Goal: Task Accomplishment & Management: Manage account settings

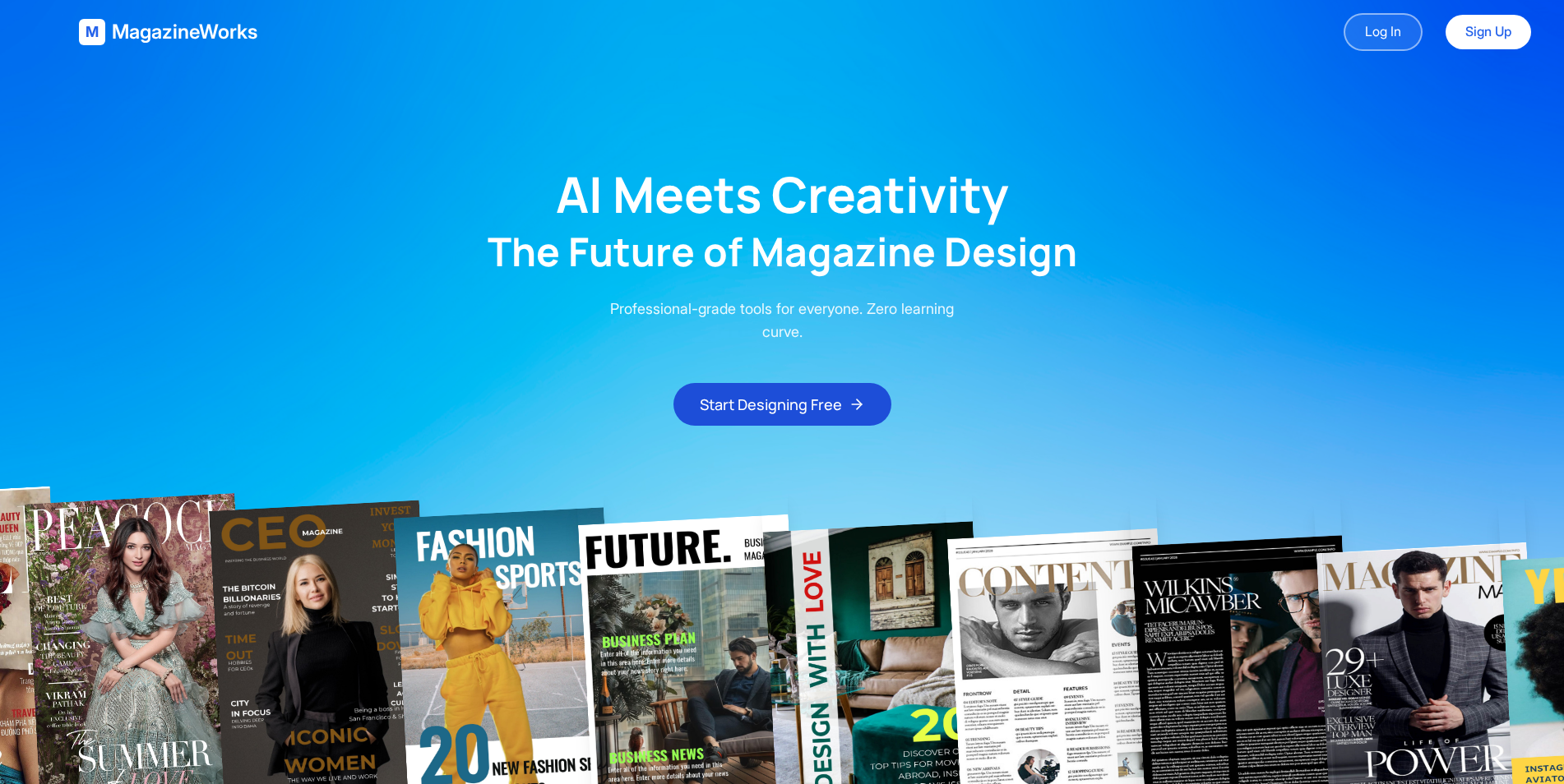
click at [1373, 41] on link "Log In" at bounding box center [1383, 31] width 79 height 37
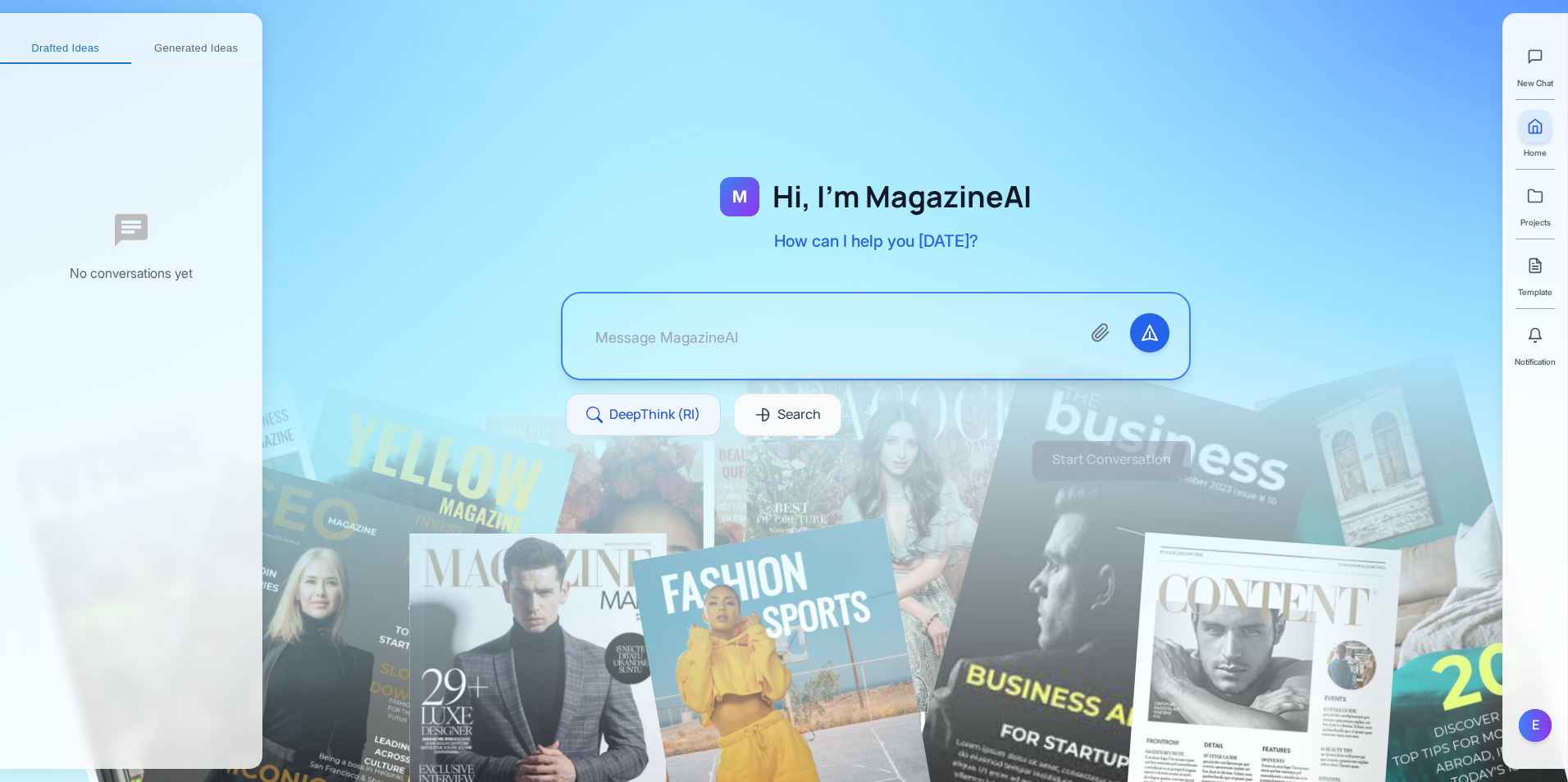
click at [198, 49] on button "Generated Ideas" at bounding box center [196, 49] width 131 height 29
click at [86, 55] on button "Drafted Ideas" at bounding box center [57, 49] width 115 height 29
click at [1547, 205] on link at bounding box center [1535, 196] width 33 height 33
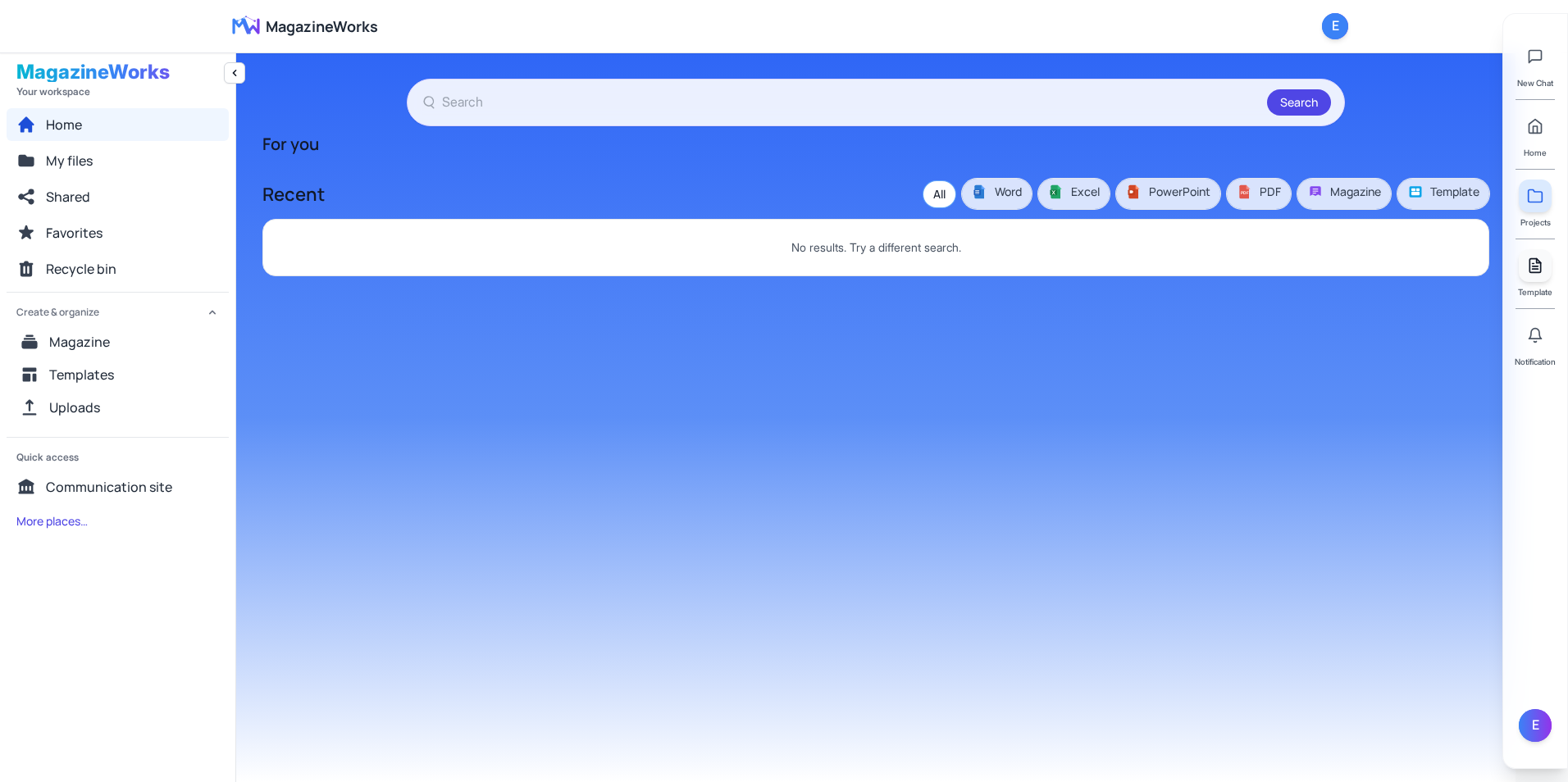
click at [1544, 269] on link at bounding box center [1535, 266] width 33 height 33
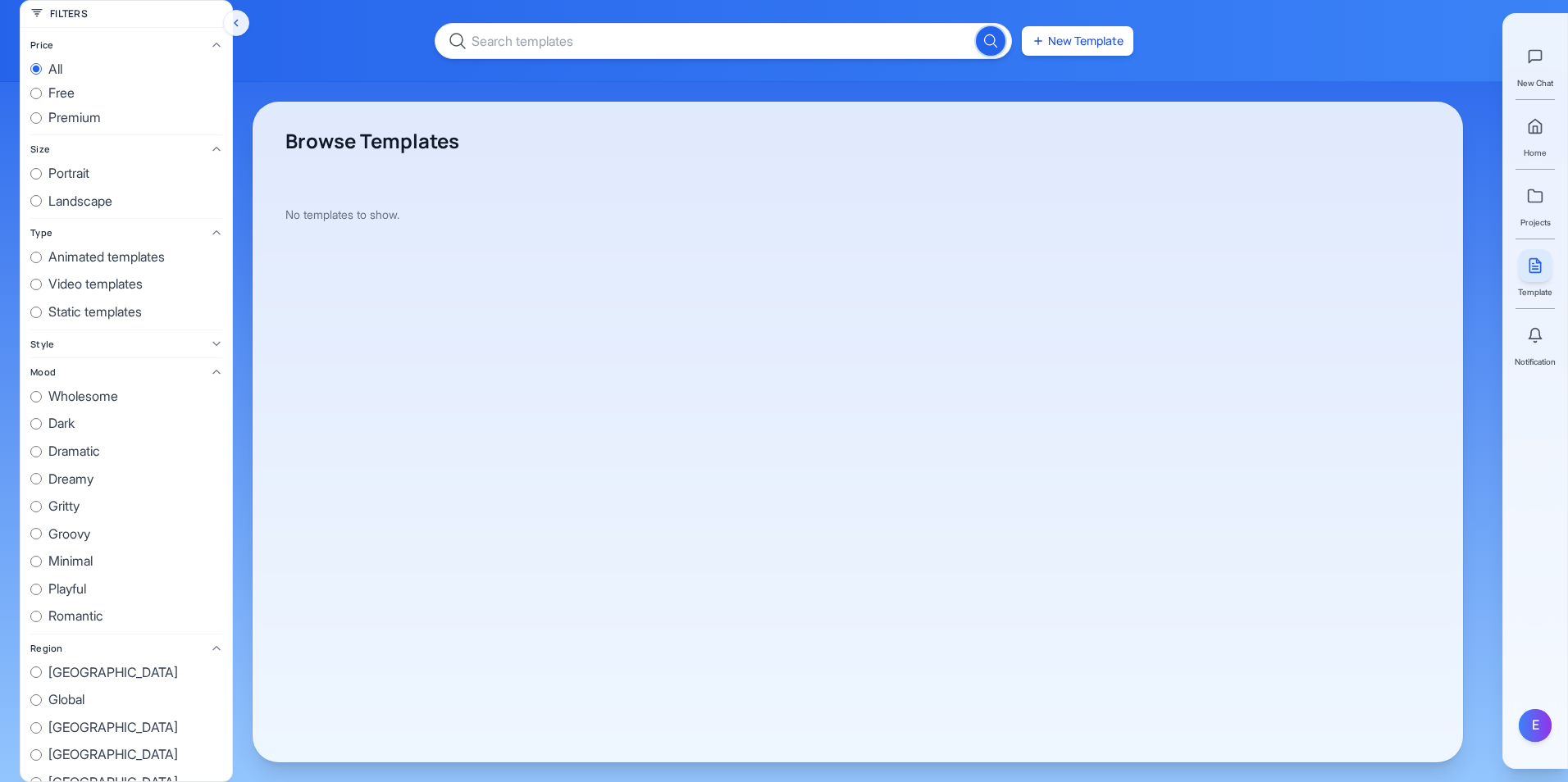
click at [55, 65] on span "all" at bounding box center [55, 69] width 14 height 21
click at [42, 65] on input "all" at bounding box center [35, 68] width 12 height 12
click at [69, 121] on span "premium" at bounding box center [75, 117] width 53 height 21
click at [42, 121] on input "premium" at bounding box center [35, 118] width 12 height 12
radio input "true"
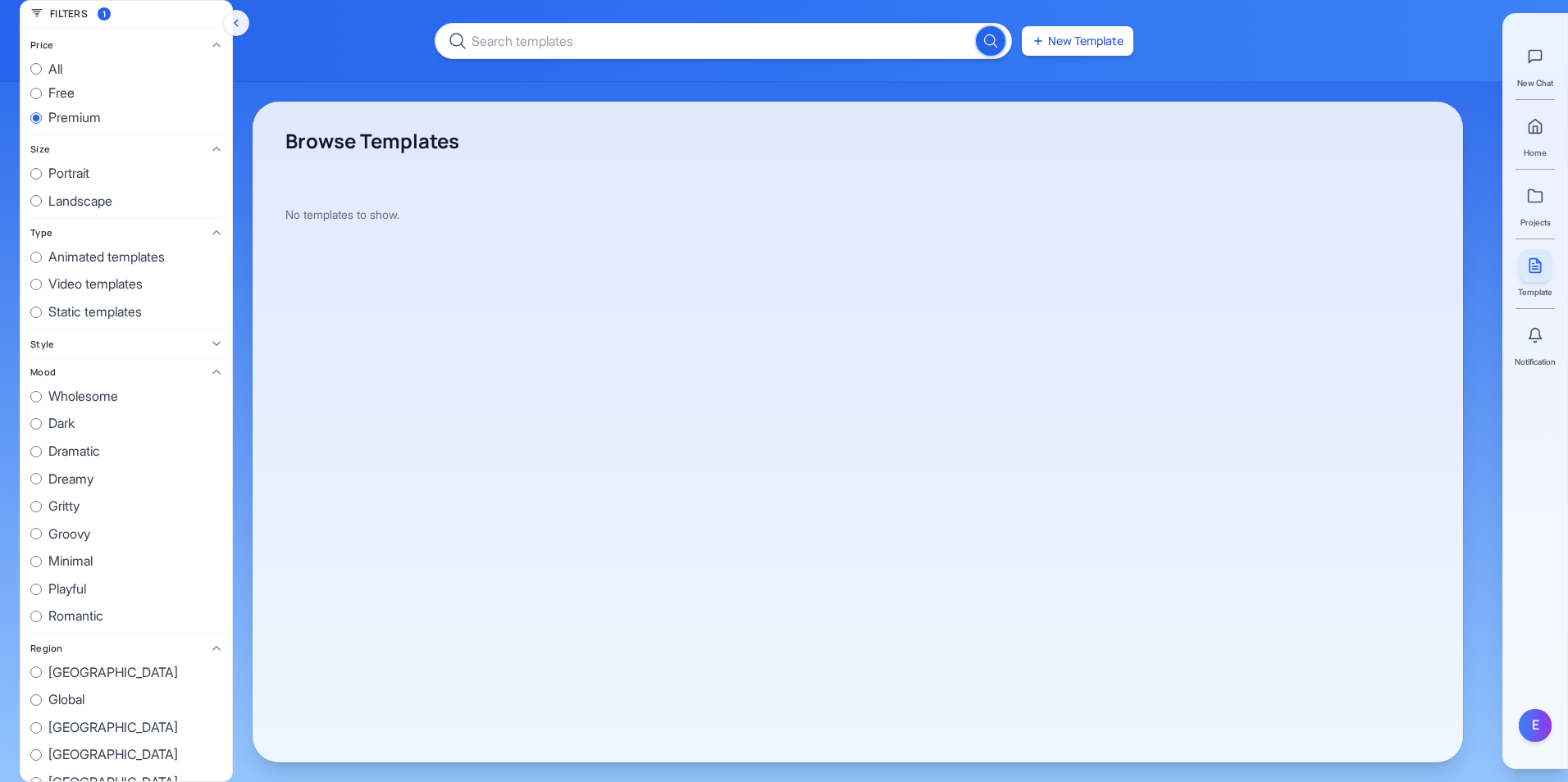
click at [69, 72] on label "all" at bounding box center [126, 69] width 192 height 21
click at [42, 72] on input "all" at bounding box center [35, 68] width 12 height 12
radio input "true"
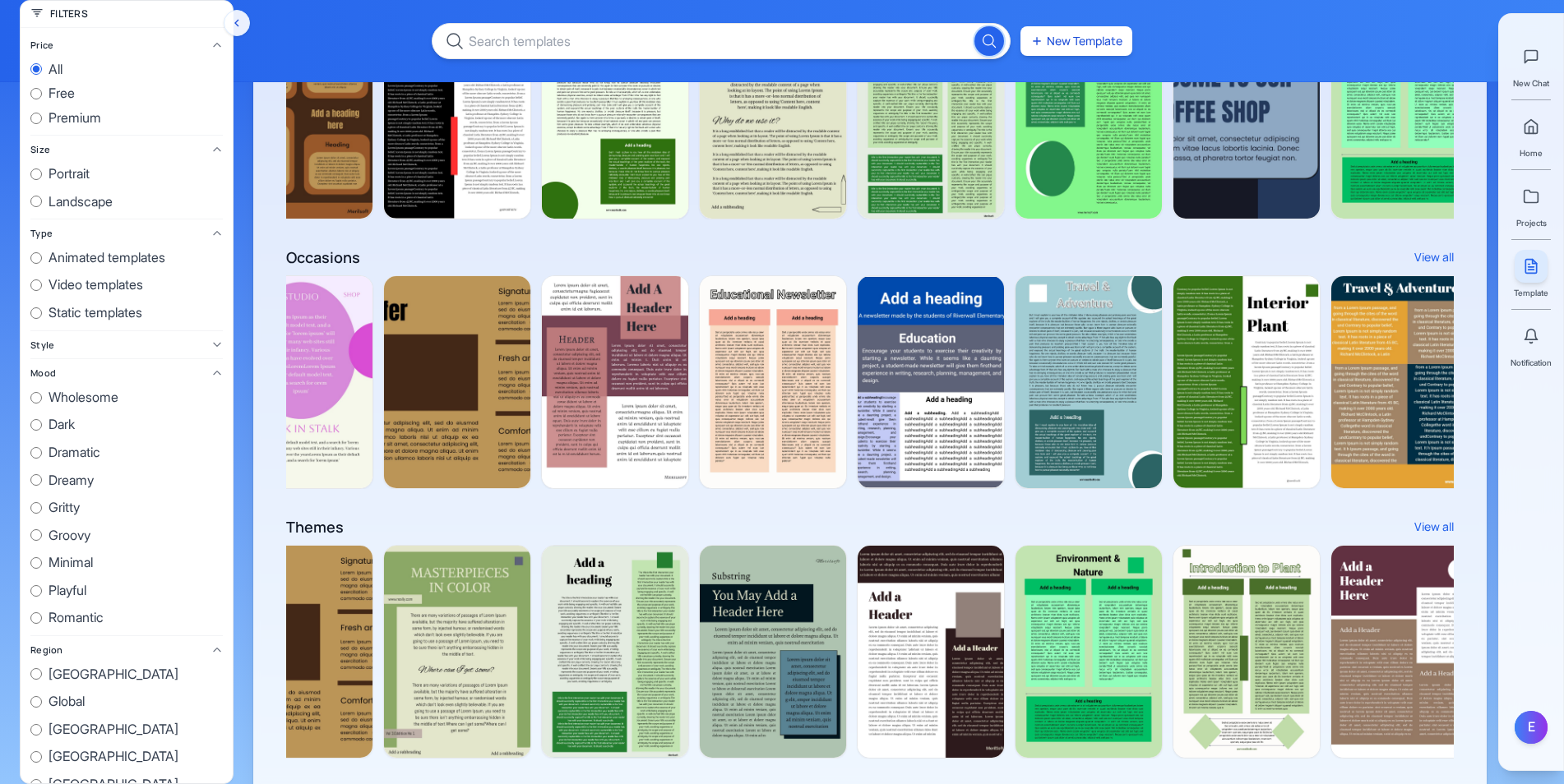
scroll to position [1047, 0]
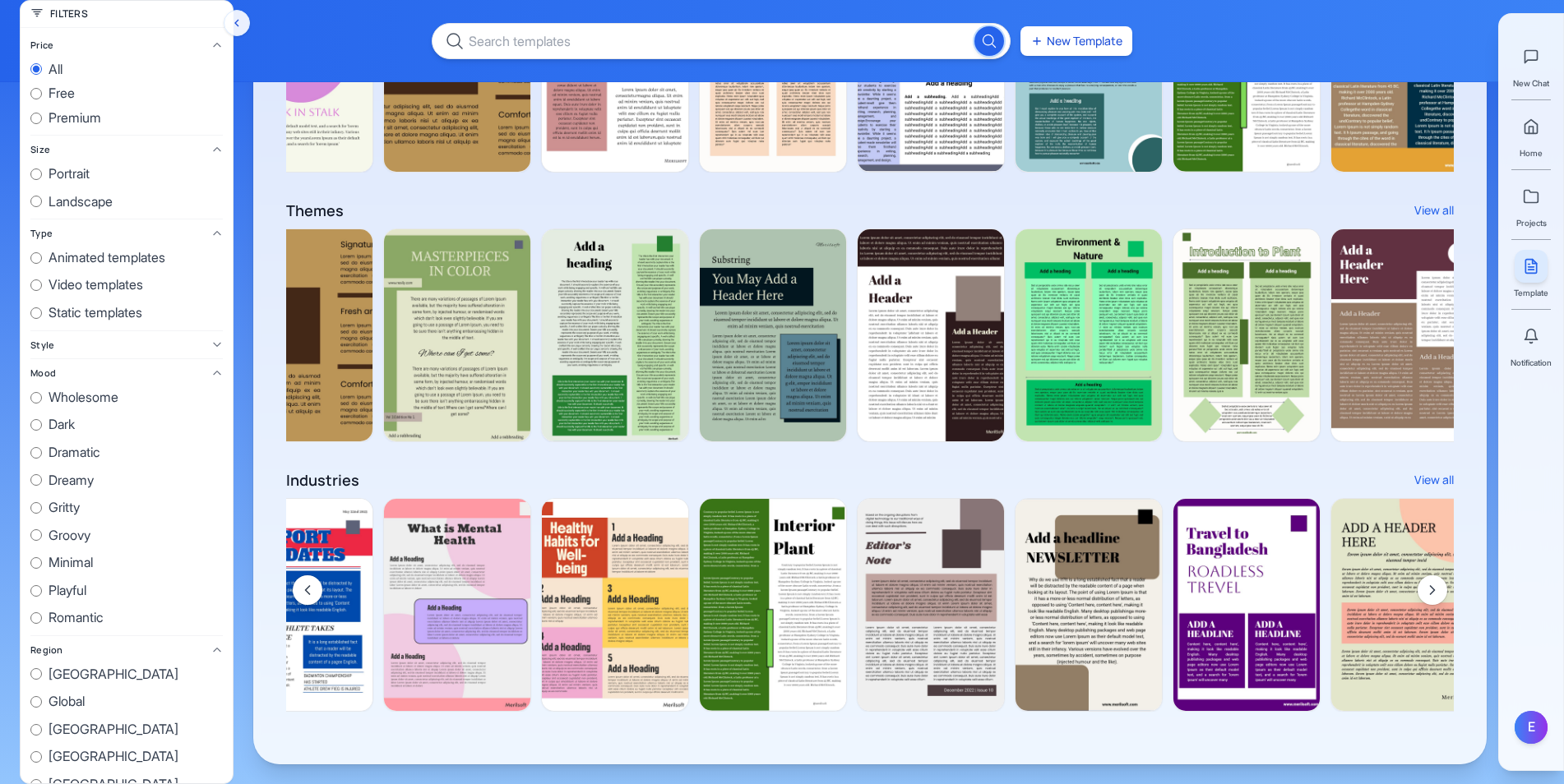
click at [1442, 586] on button "Scroll right" at bounding box center [1432, 590] width 29 height 29
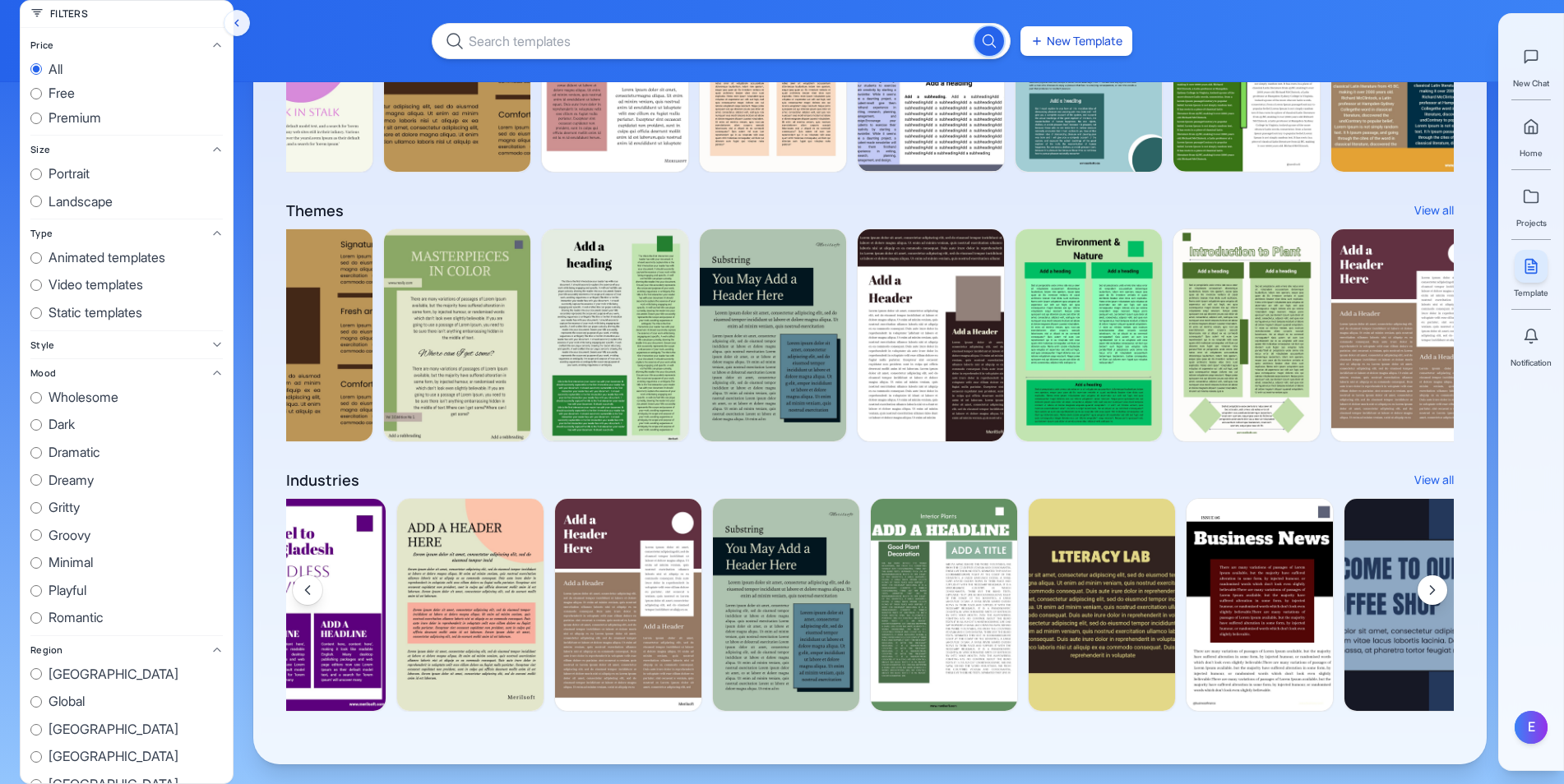
click at [1442, 587] on button "Scroll right" at bounding box center [1432, 590] width 29 height 29
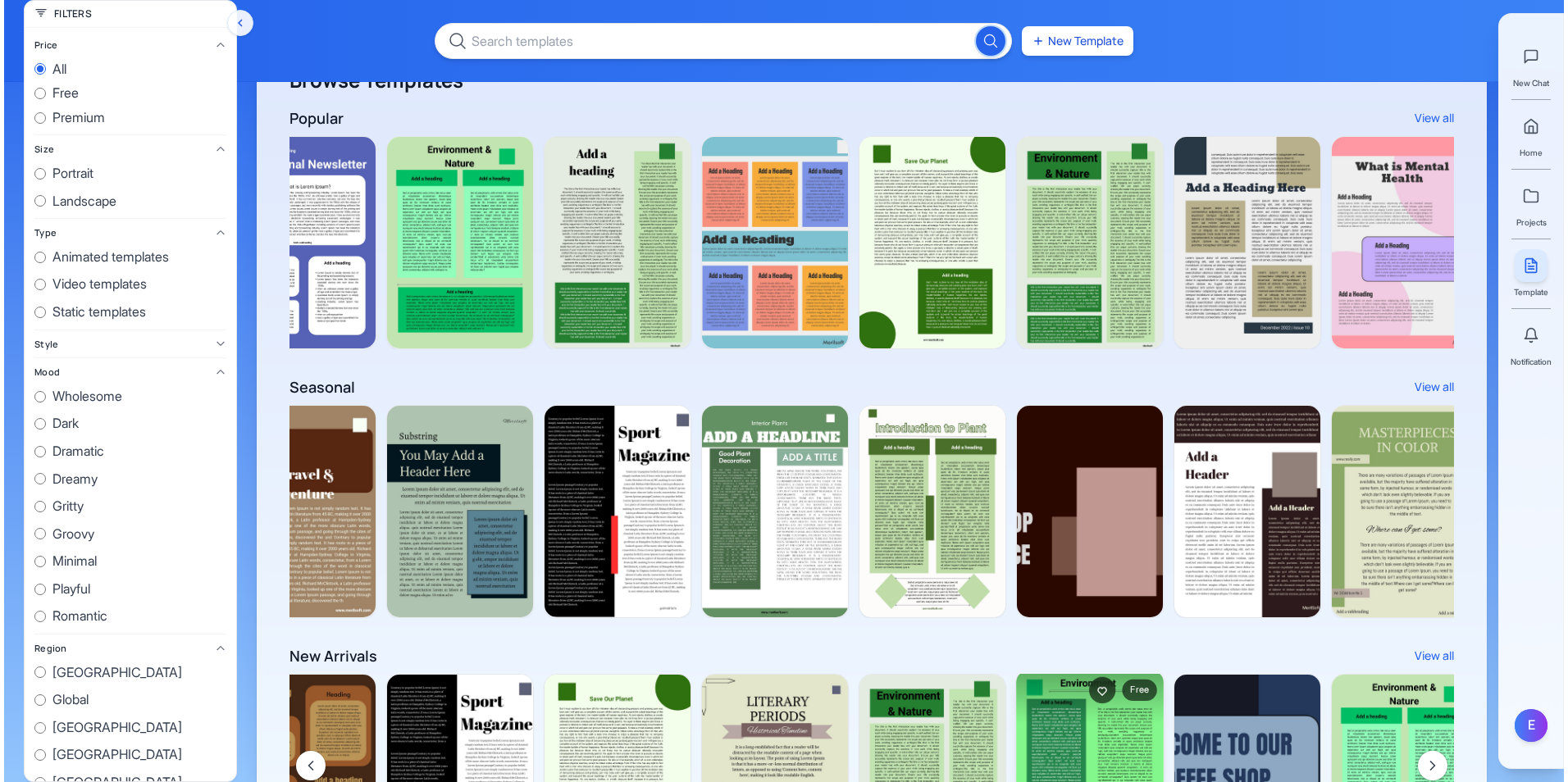
scroll to position [0, 0]
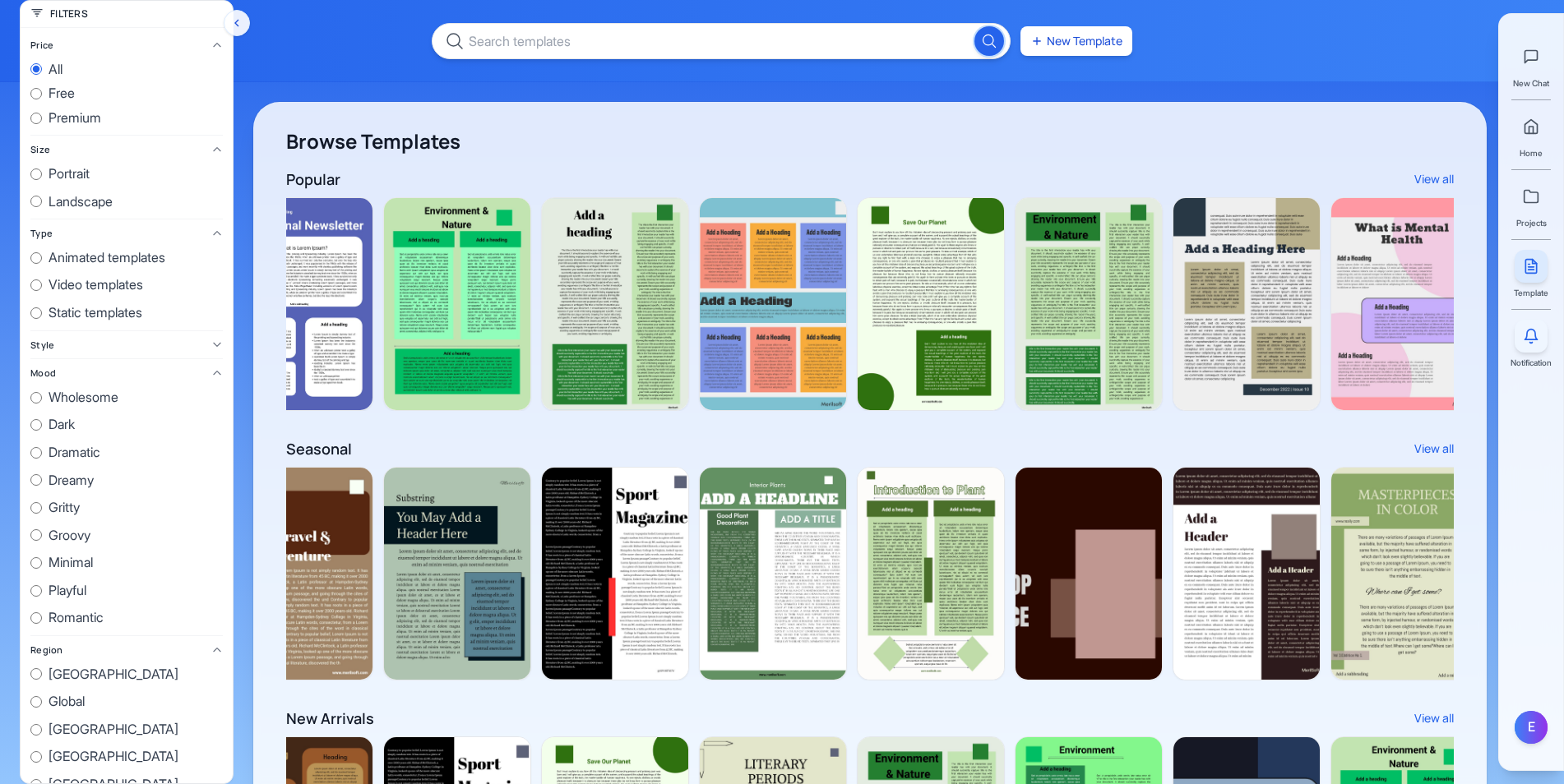
click at [1533, 331] on icon at bounding box center [1531, 336] width 16 height 16
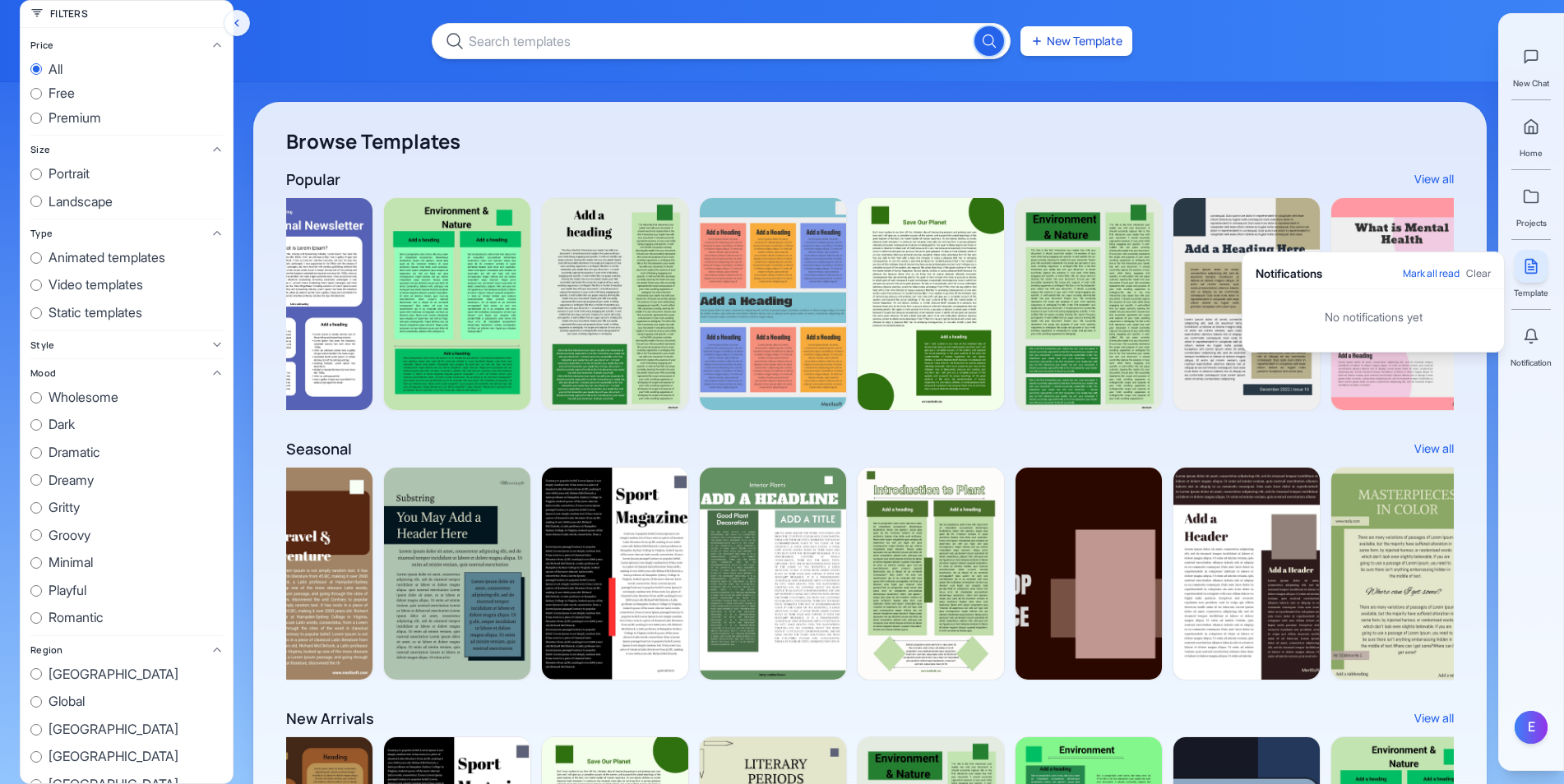
click at [1440, 282] on div "Notifications Mark all read Clear" at bounding box center [1372, 273] width 262 height 30
click at [1545, 180] on div "Projects" at bounding box center [1531, 204] width 33 height 49
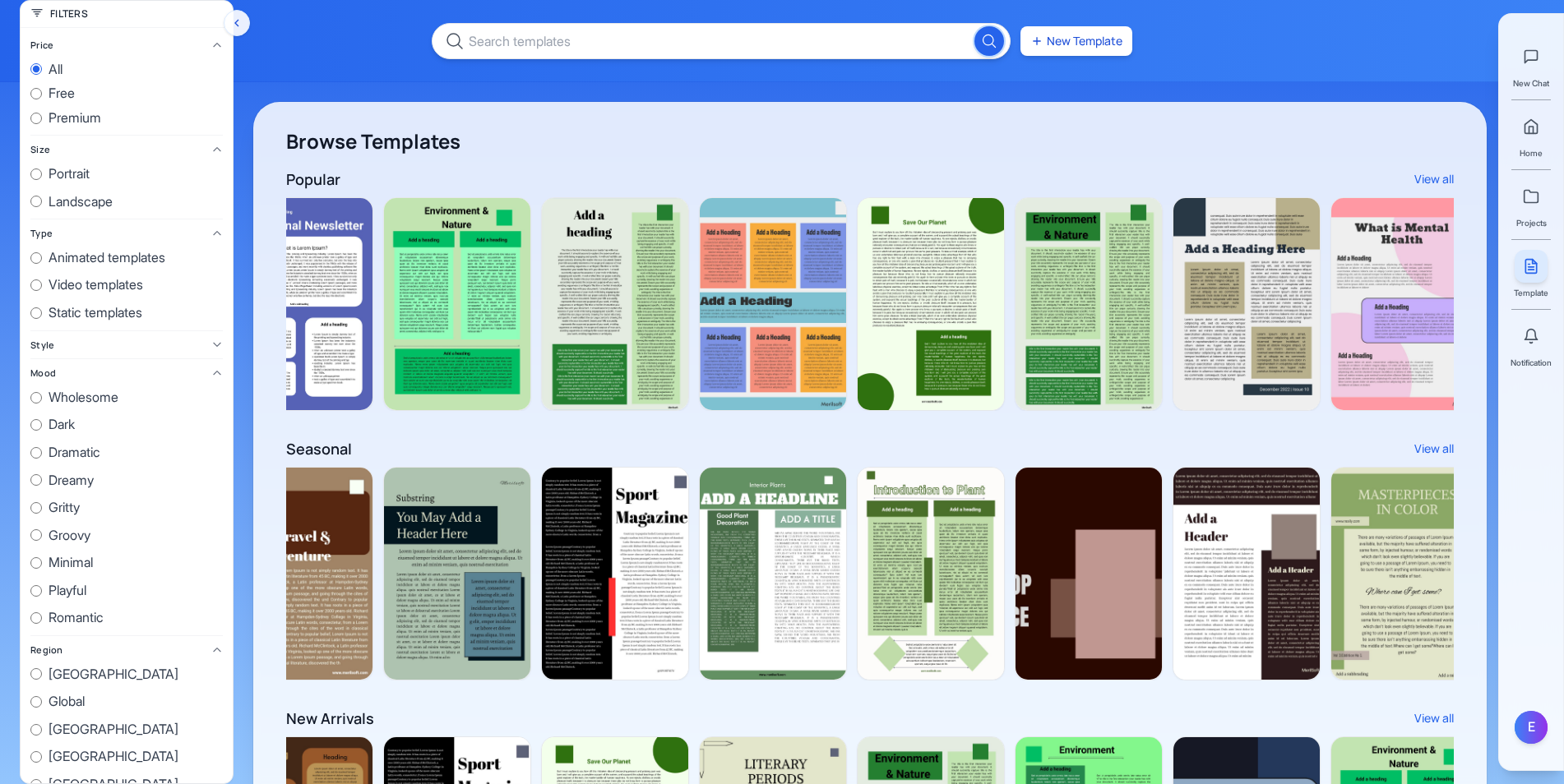
click at [1510, 203] on div "New Chat Home Projects Template Notification" at bounding box center [1530, 198] width 41 height 342
click at [1542, 200] on link at bounding box center [1531, 196] width 33 height 33
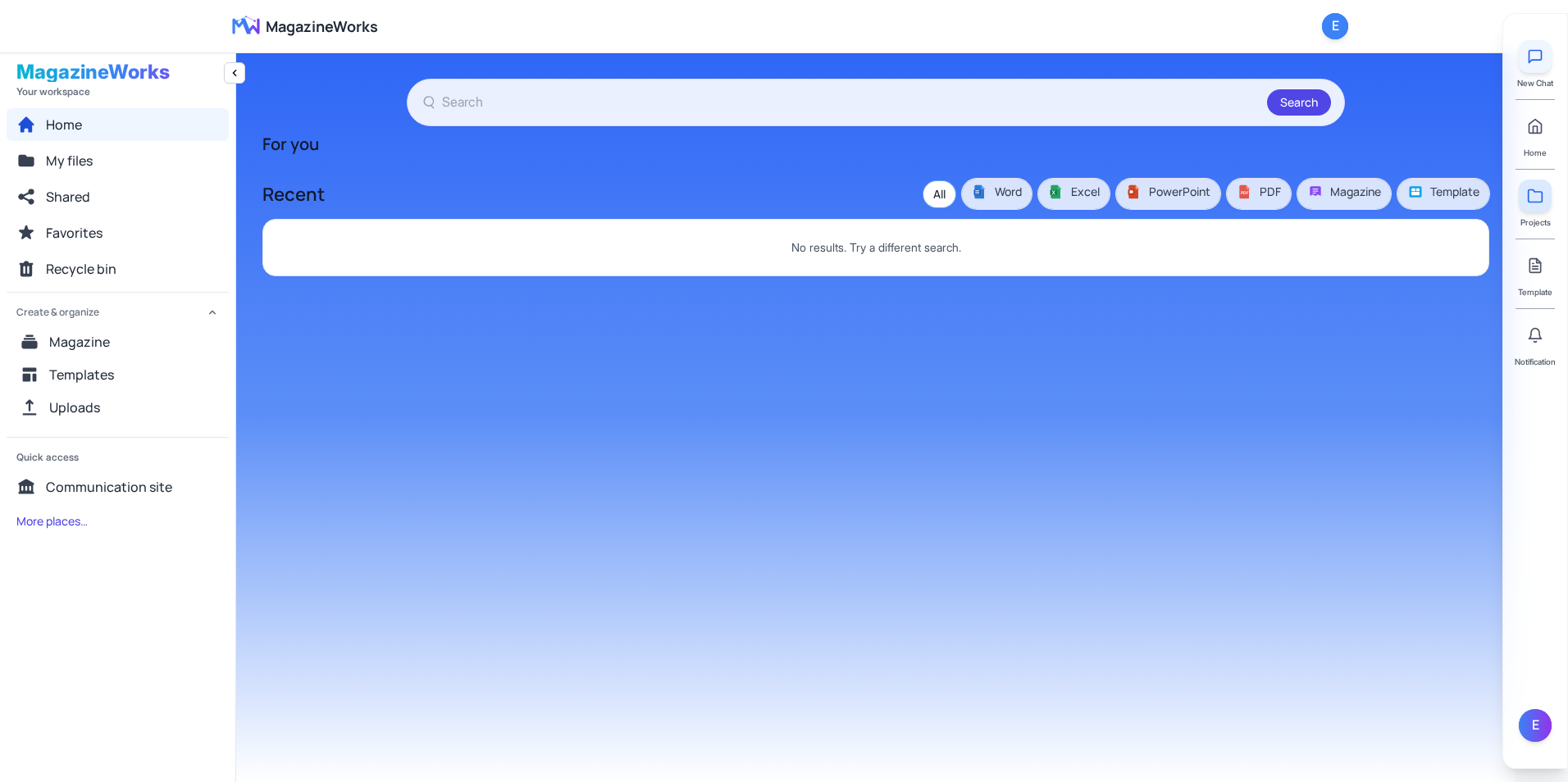
click at [1527, 55] on icon at bounding box center [1535, 56] width 16 height 16
click at [993, 200] on button "Word" at bounding box center [997, 194] width 70 height 30
click at [65, 164] on span "My files" at bounding box center [68, 161] width 46 height 20
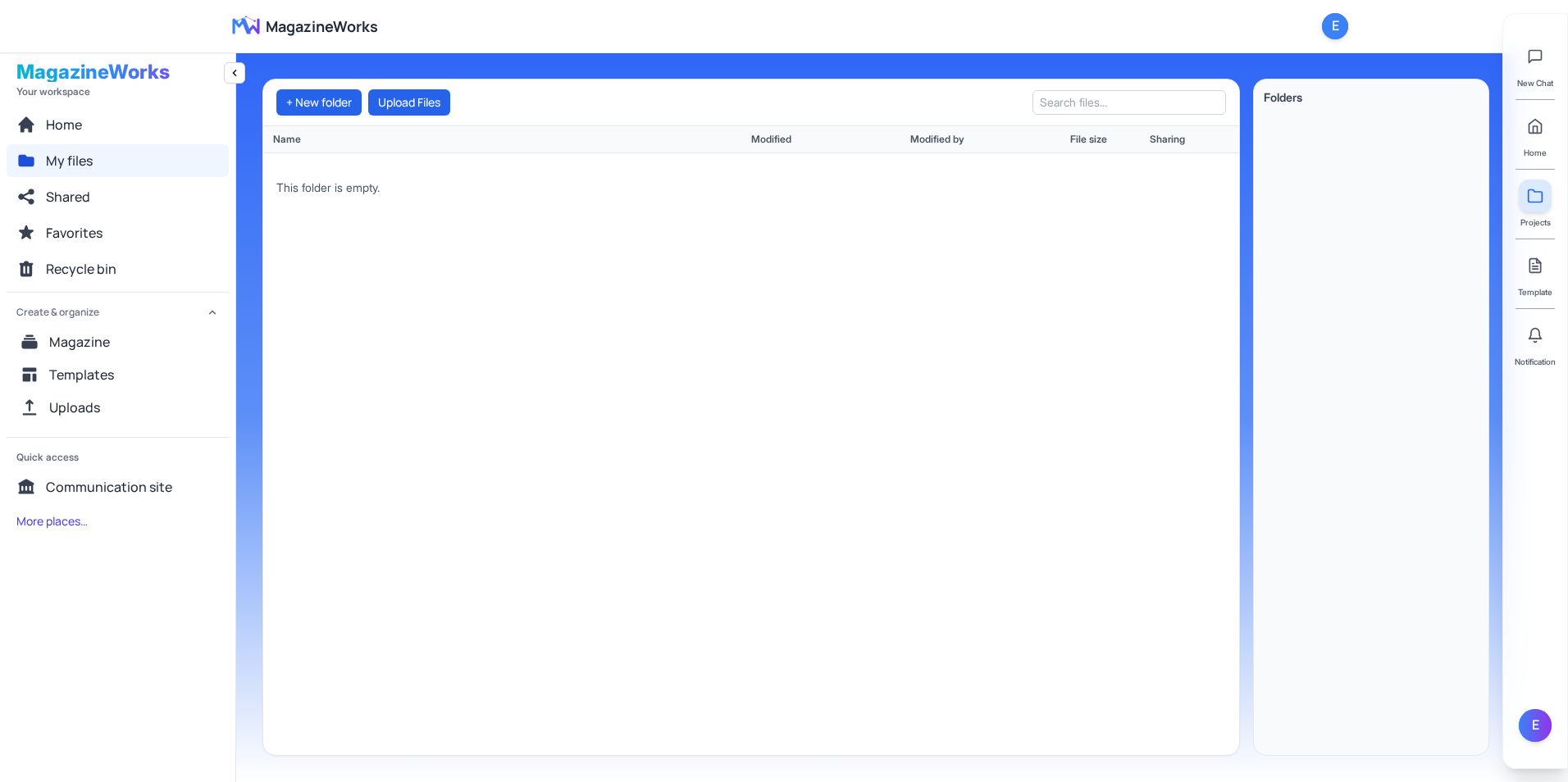
click at [240, 29] on img at bounding box center [246, 25] width 53 height 26
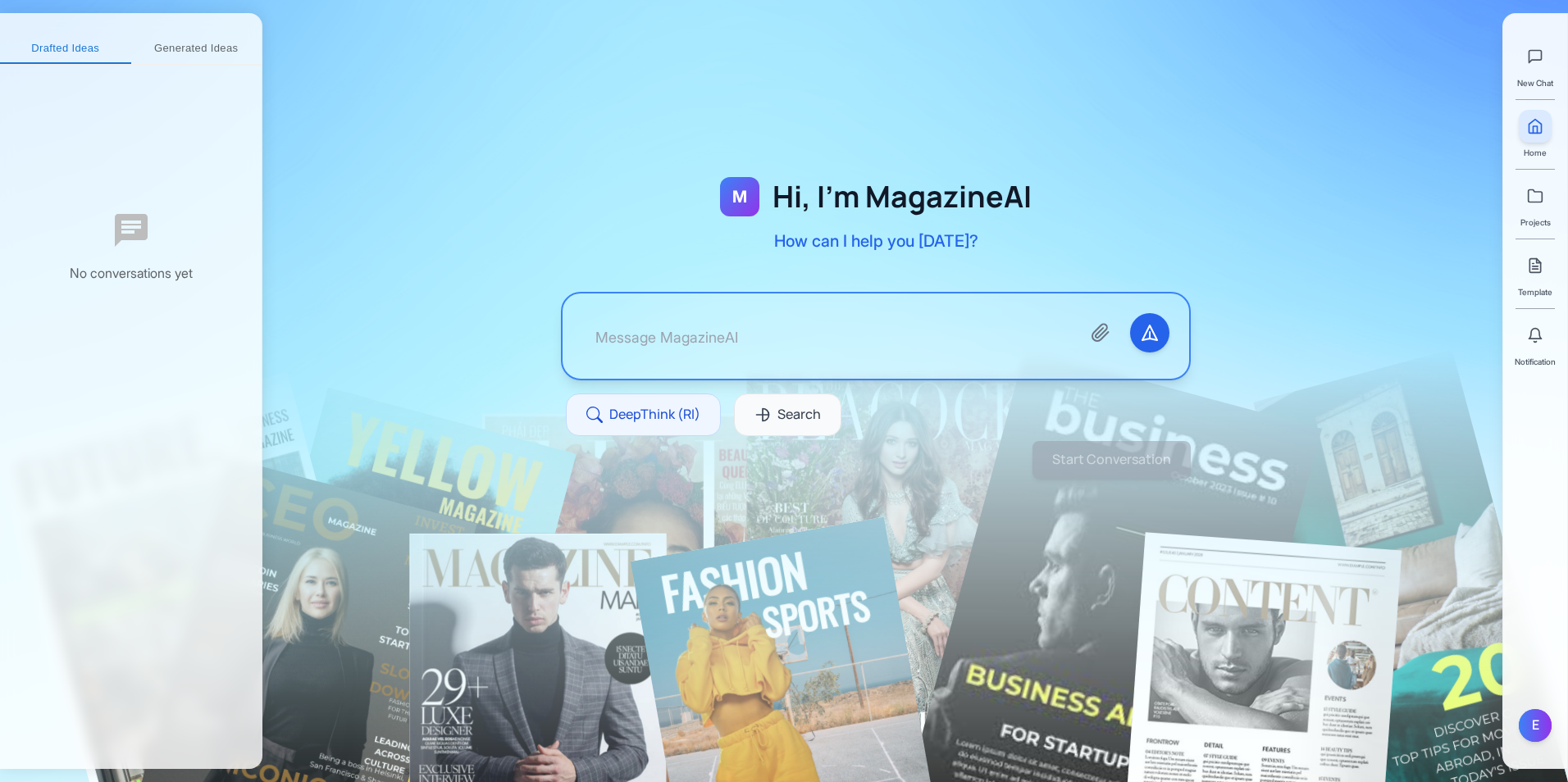
click at [217, 50] on button "Generated Ideas" at bounding box center [196, 49] width 131 height 29
click at [1539, 336] on icon at bounding box center [1535, 335] width 13 height 11
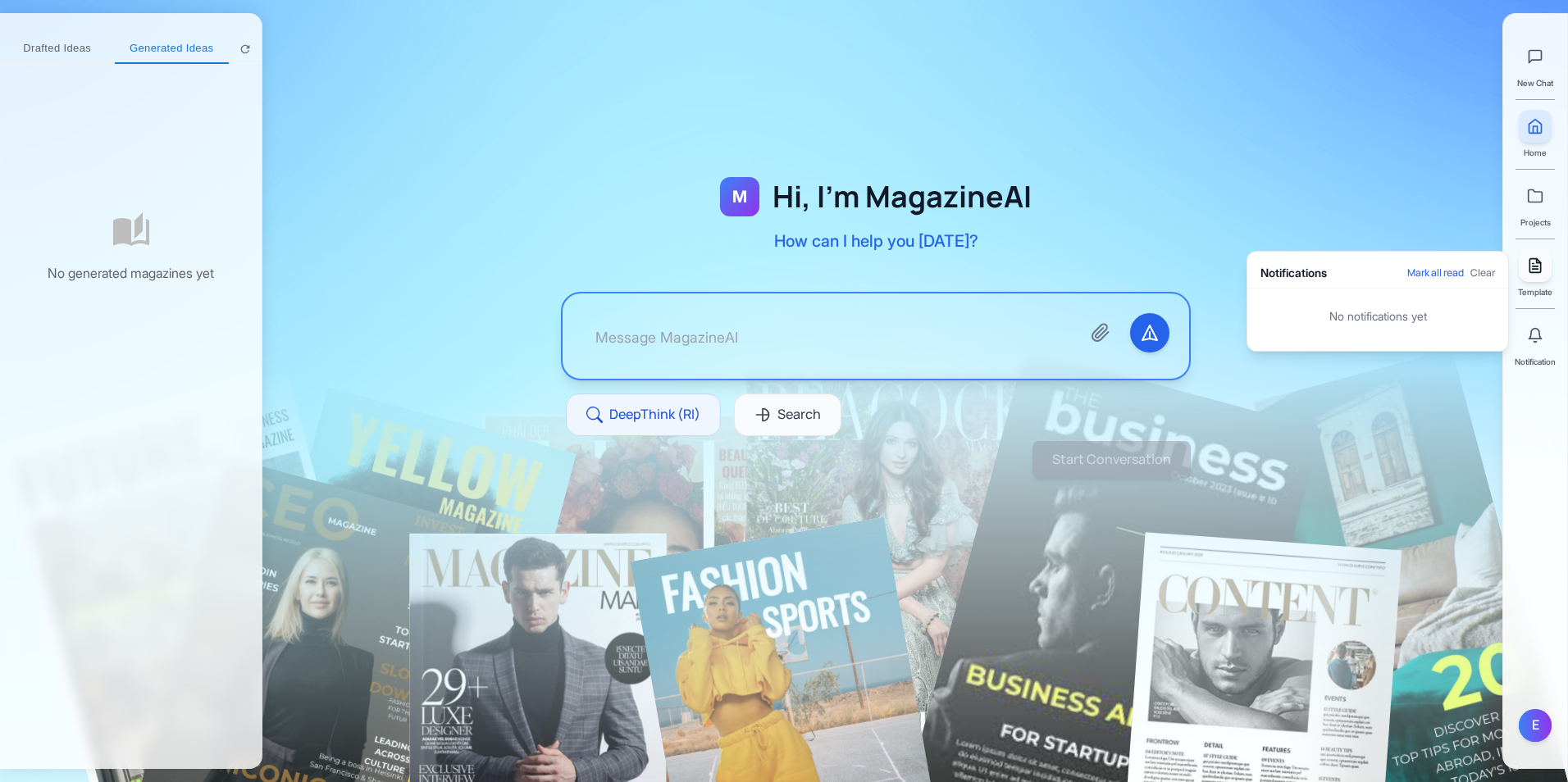
click at [1540, 263] on polyline at bounding box center [1539, 261] width 5 height 5
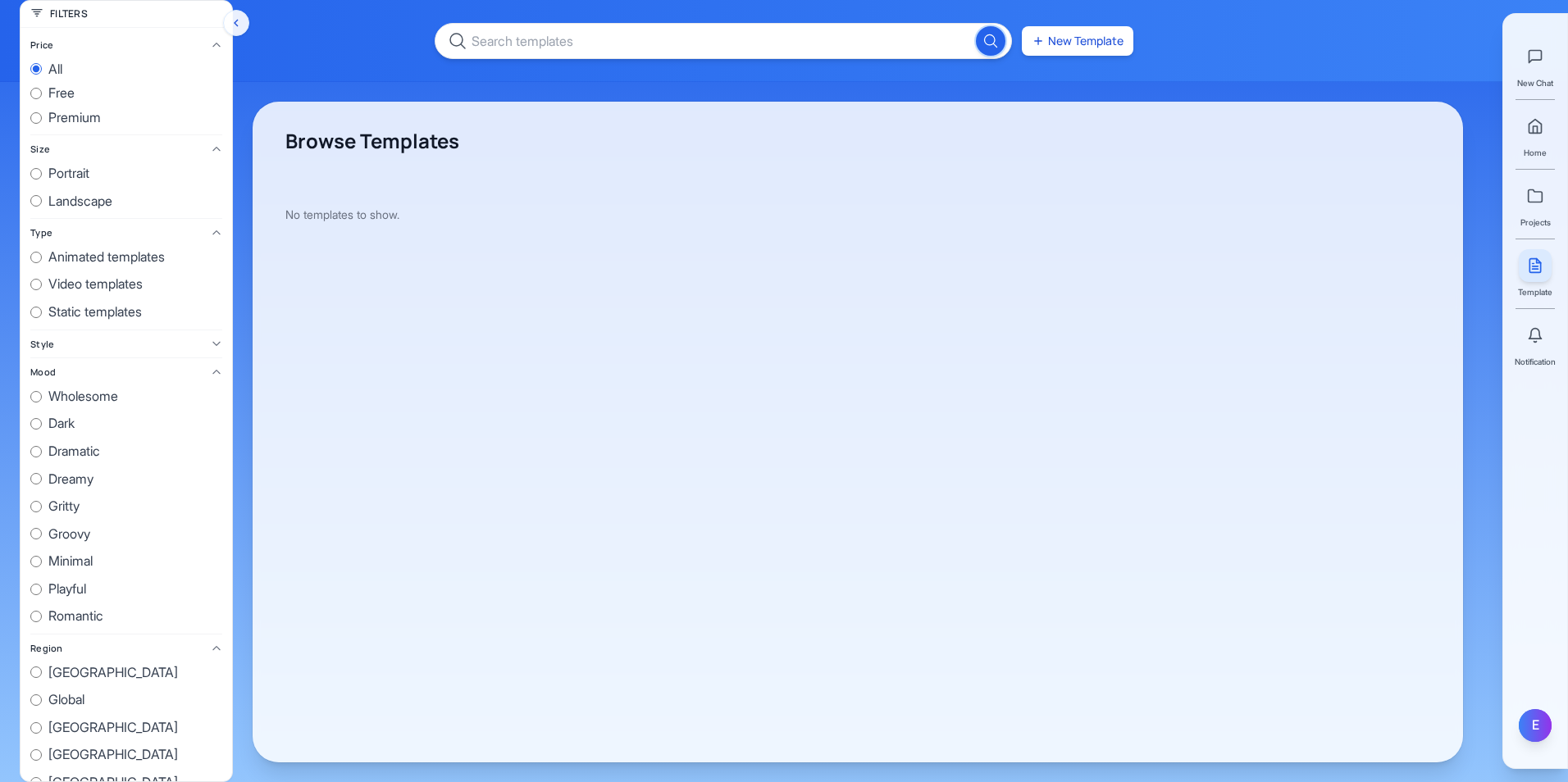
click at [1542, 731] on div "E" at bounding box center [1535, 726] width 33 height 33
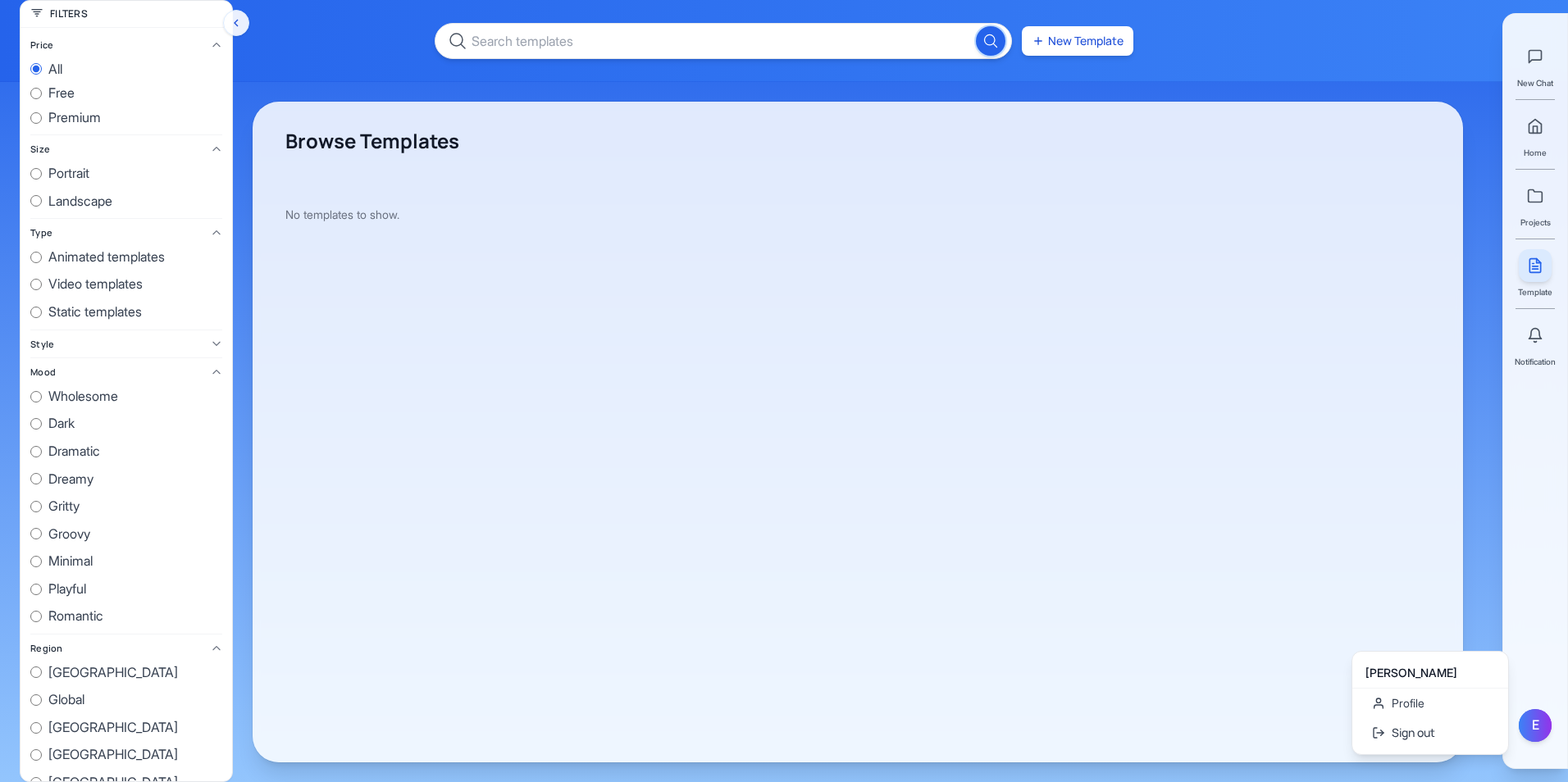
click at [1288, 337] on div "Browse Templates No templates to show." at bounding box center [858, 432] width 1211 height 661
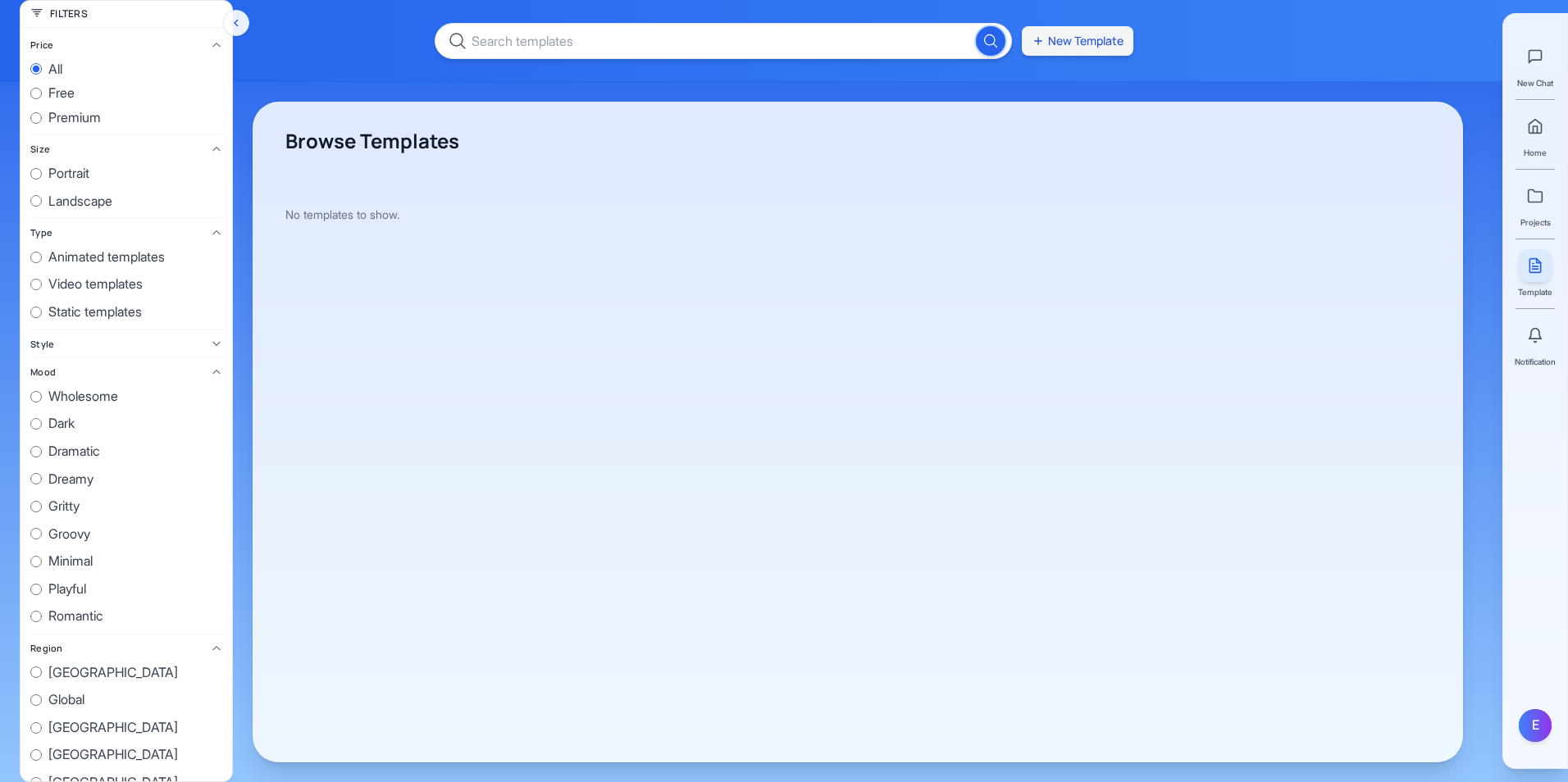
click at [1077, 26] on button "New Template" at bounding box center [1077, 41] width 112 height 29
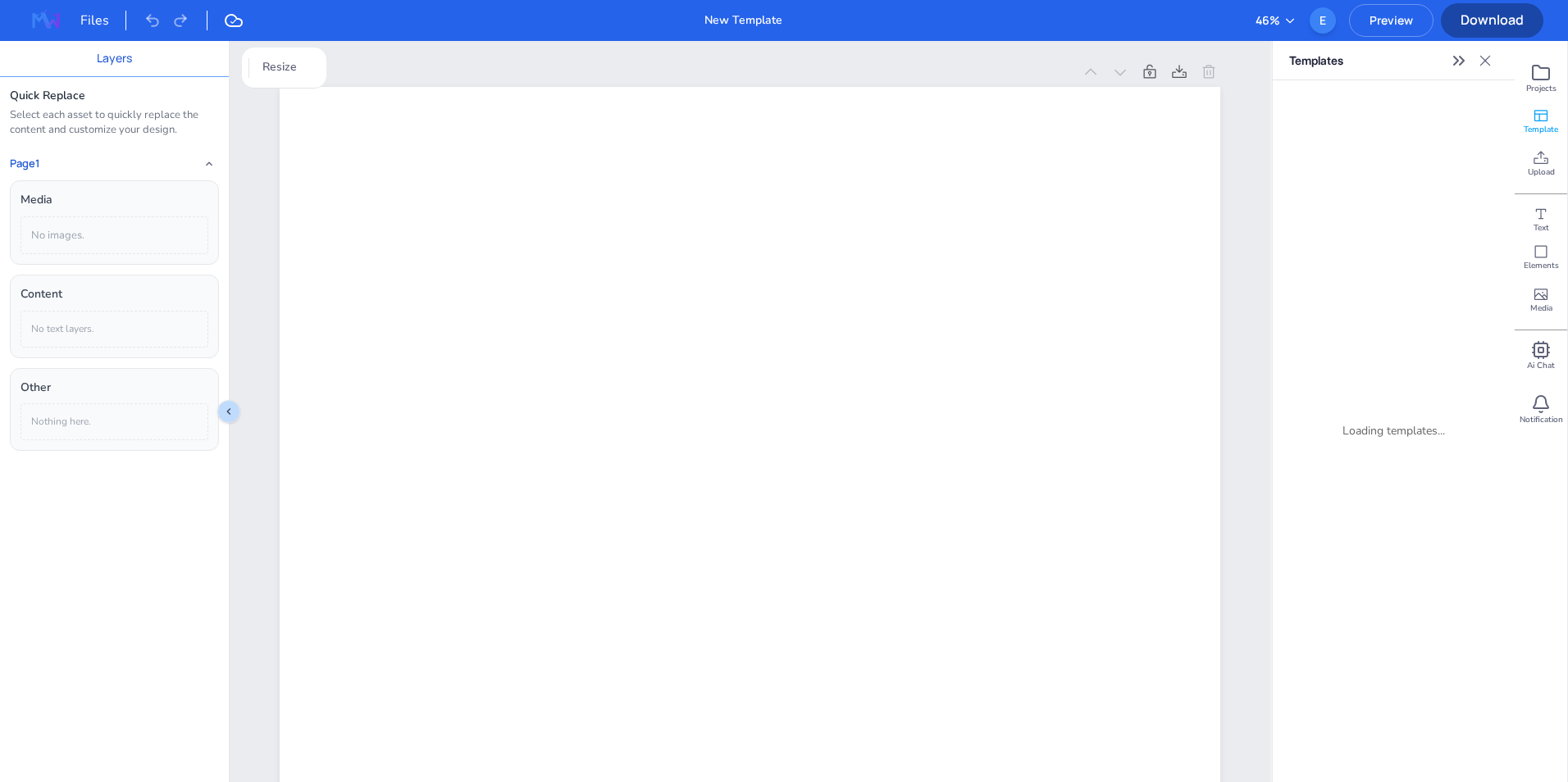
click at [1282, 26] on button "46 %" at bounding box center [1275, 21] width 41 height 18
click at [1251, 145] on div "100 %" at bounding box center [1250, 145] width 92 height 31
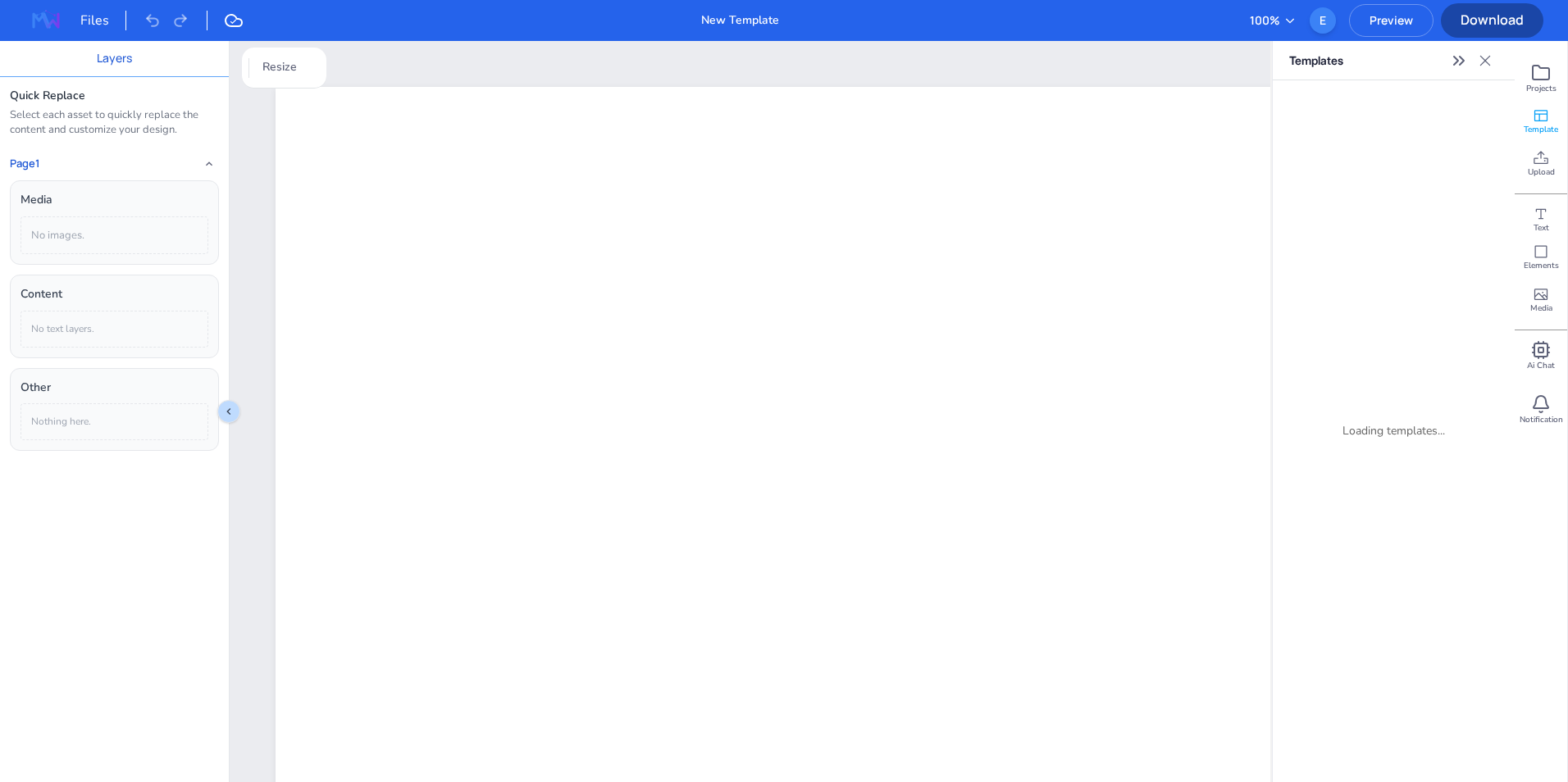
click at [1388, 21] on span "Preview" at bounding box center [1391, 20] width 83 height 15
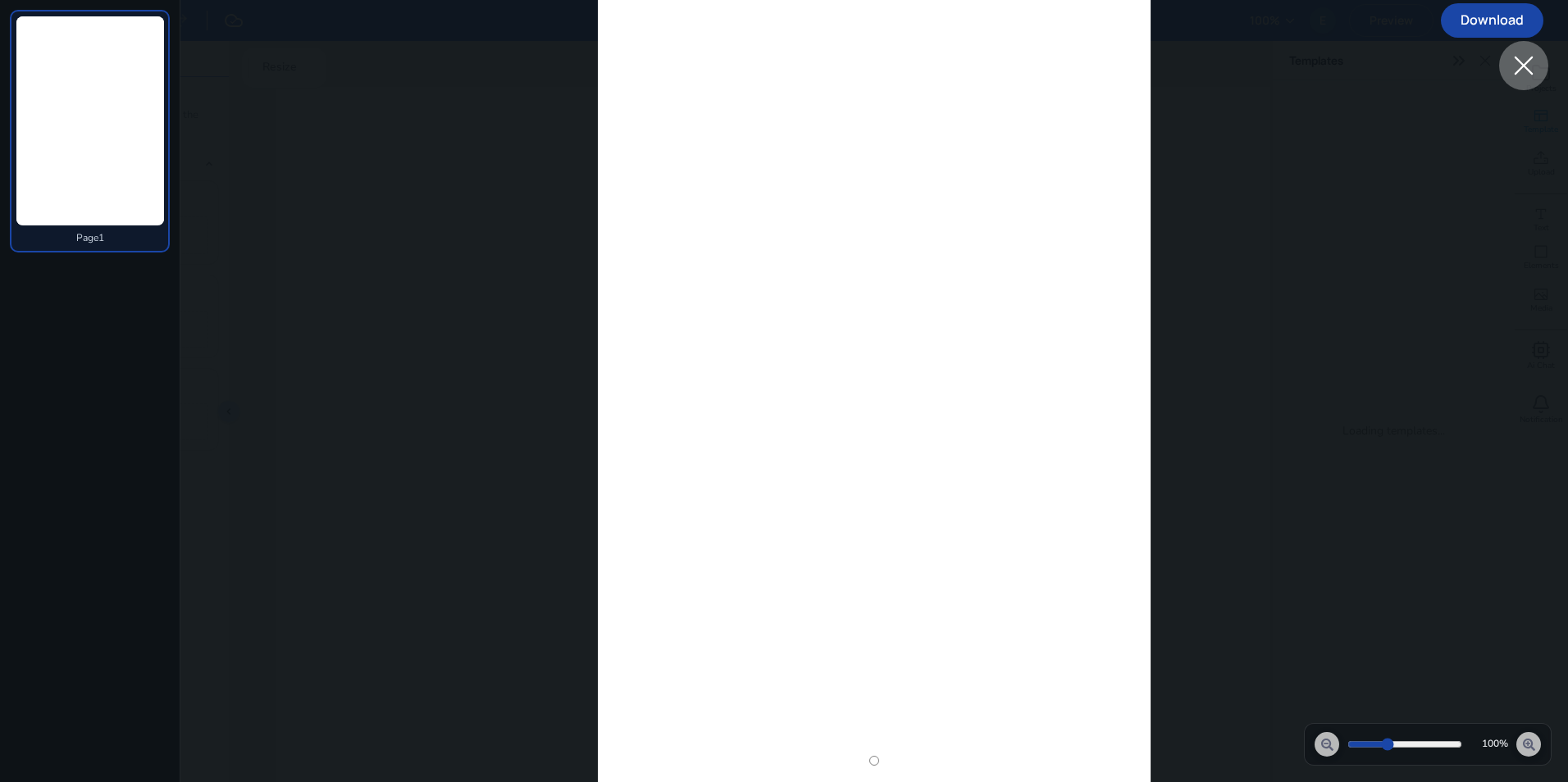
click at [1530, 68] on icon at bounding box center [1523, 65] width 29 height 29
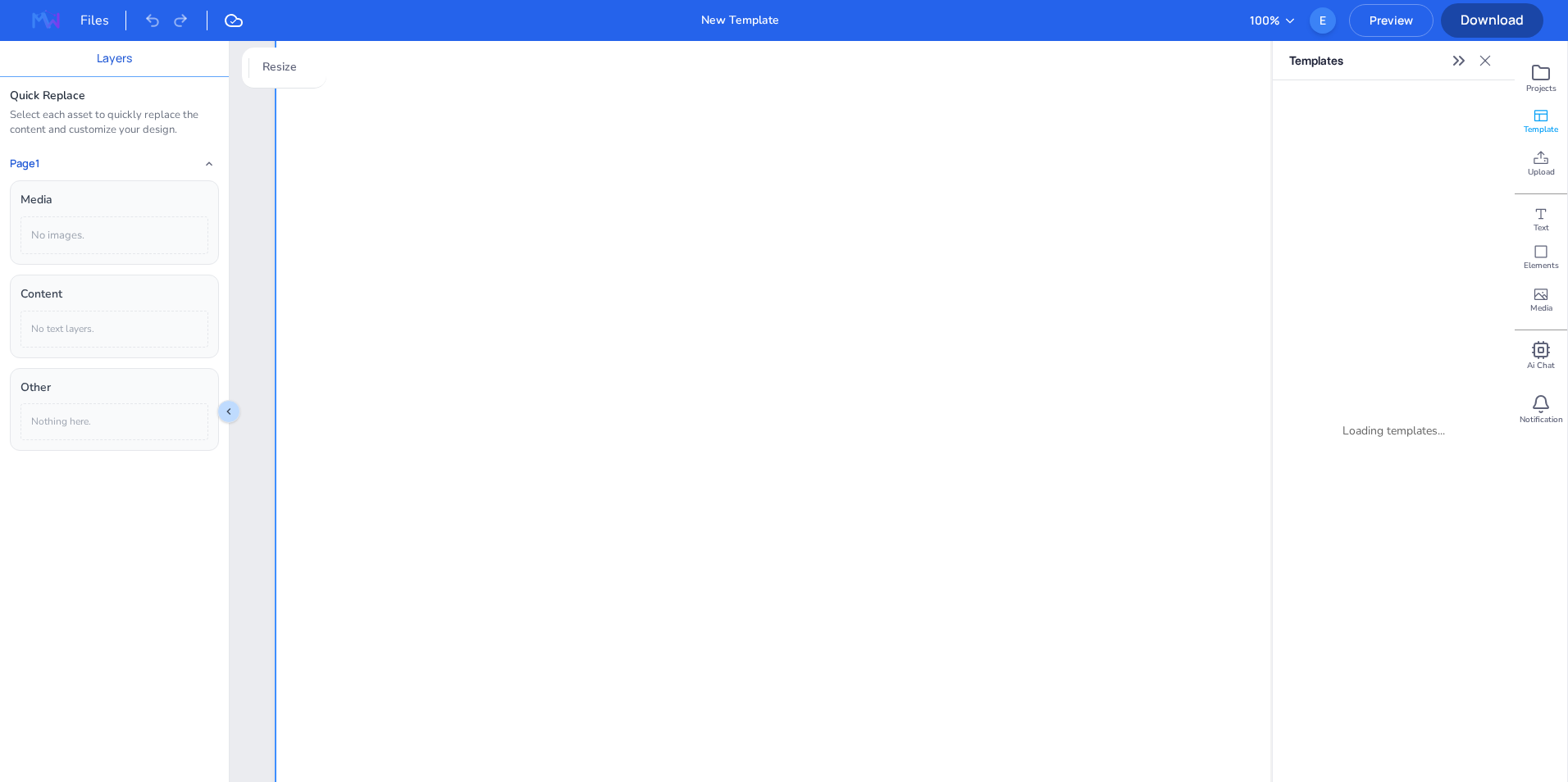
scroll to position [492, 0]
click at [85, 16] on div "Files" at bounding box center [103, 21] width 45 height 20
click at [41, 19] on img at bounding box center [46, 20] width 53 height 26
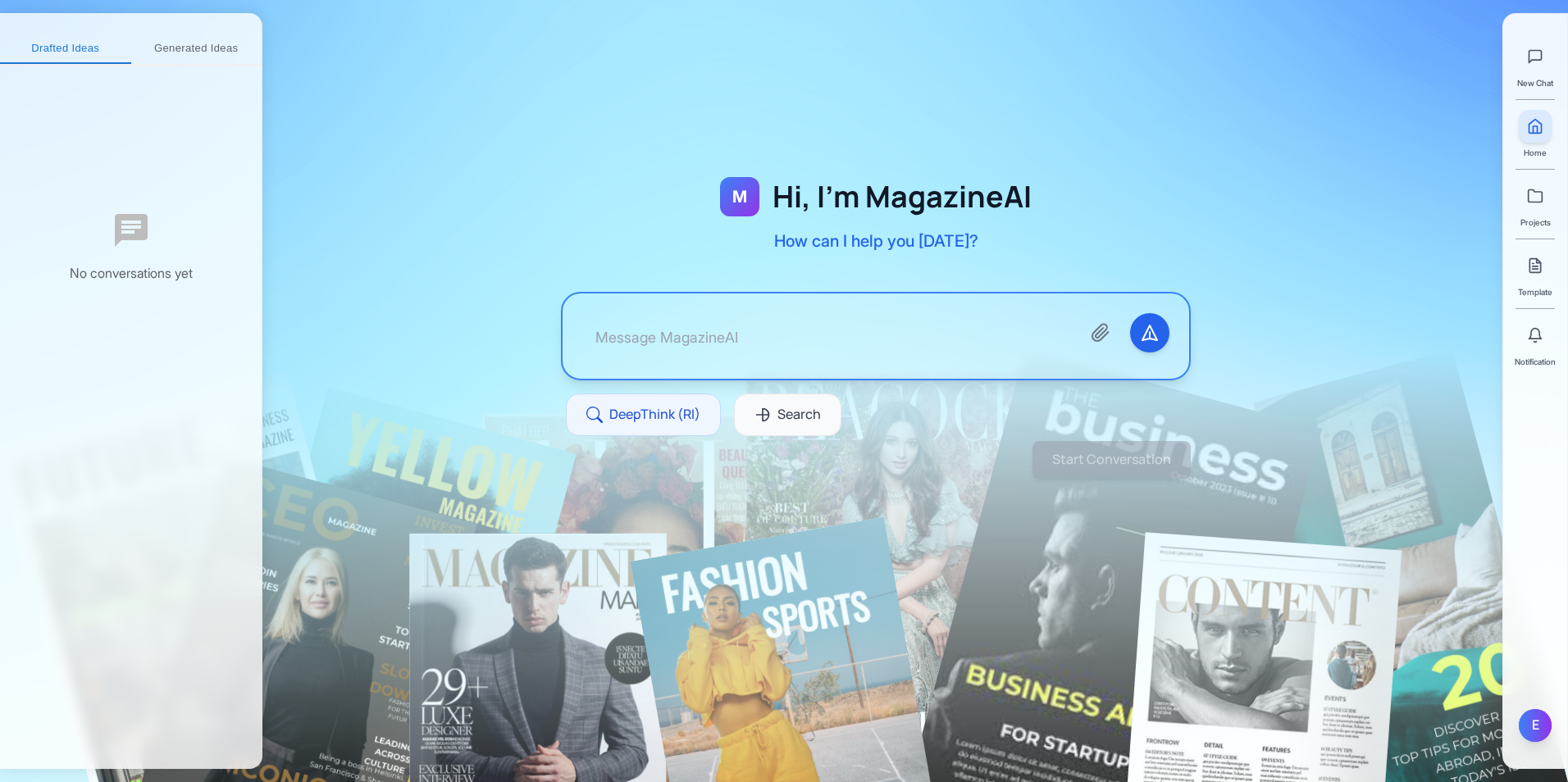
click at [1527, 726] on div "E" at bounding box center [1535, 726] width 33 height 33
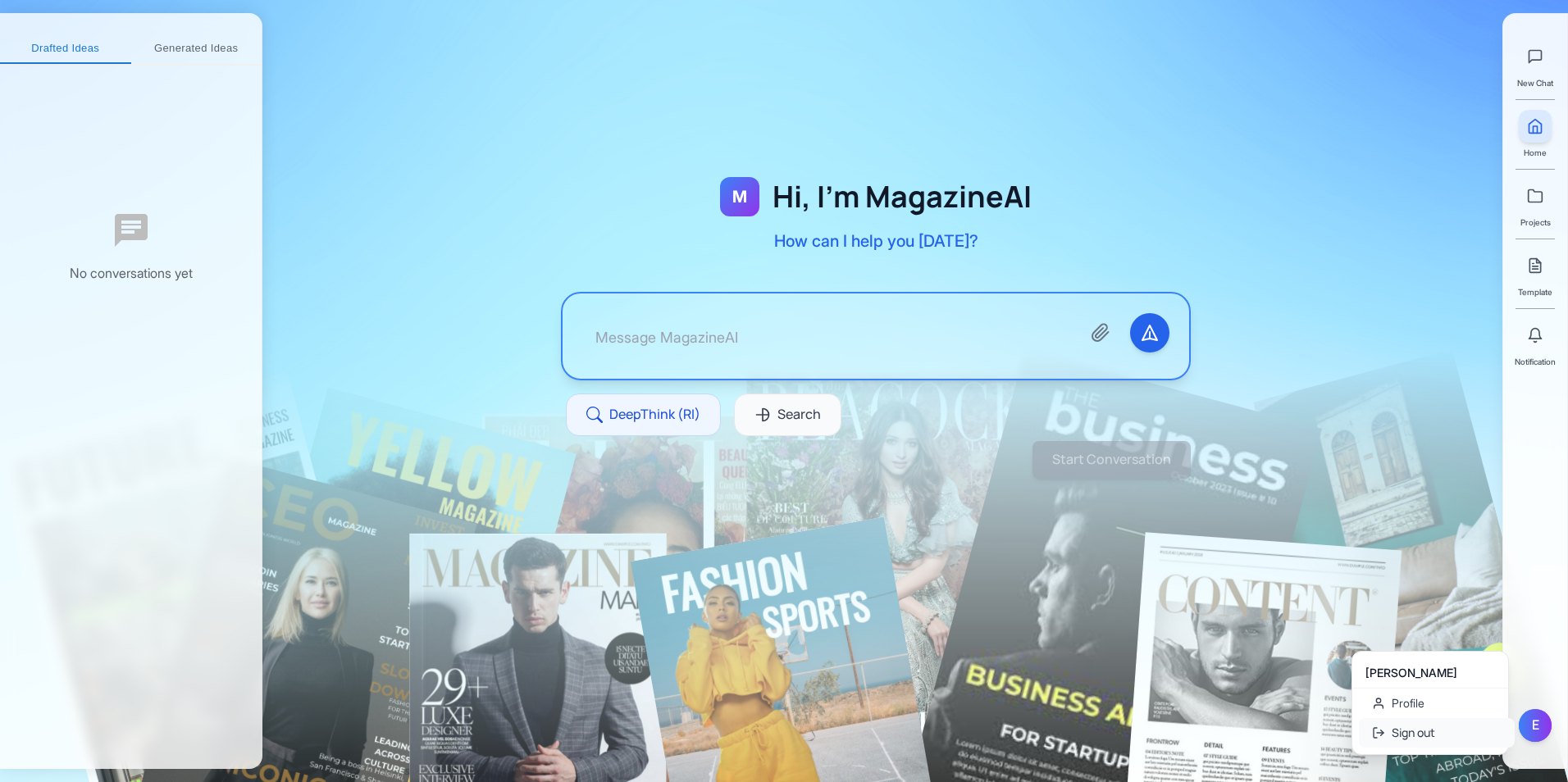
click at [1478, 737] on button "Sign out" at bounding box center [1436, 733] width 156 height 29
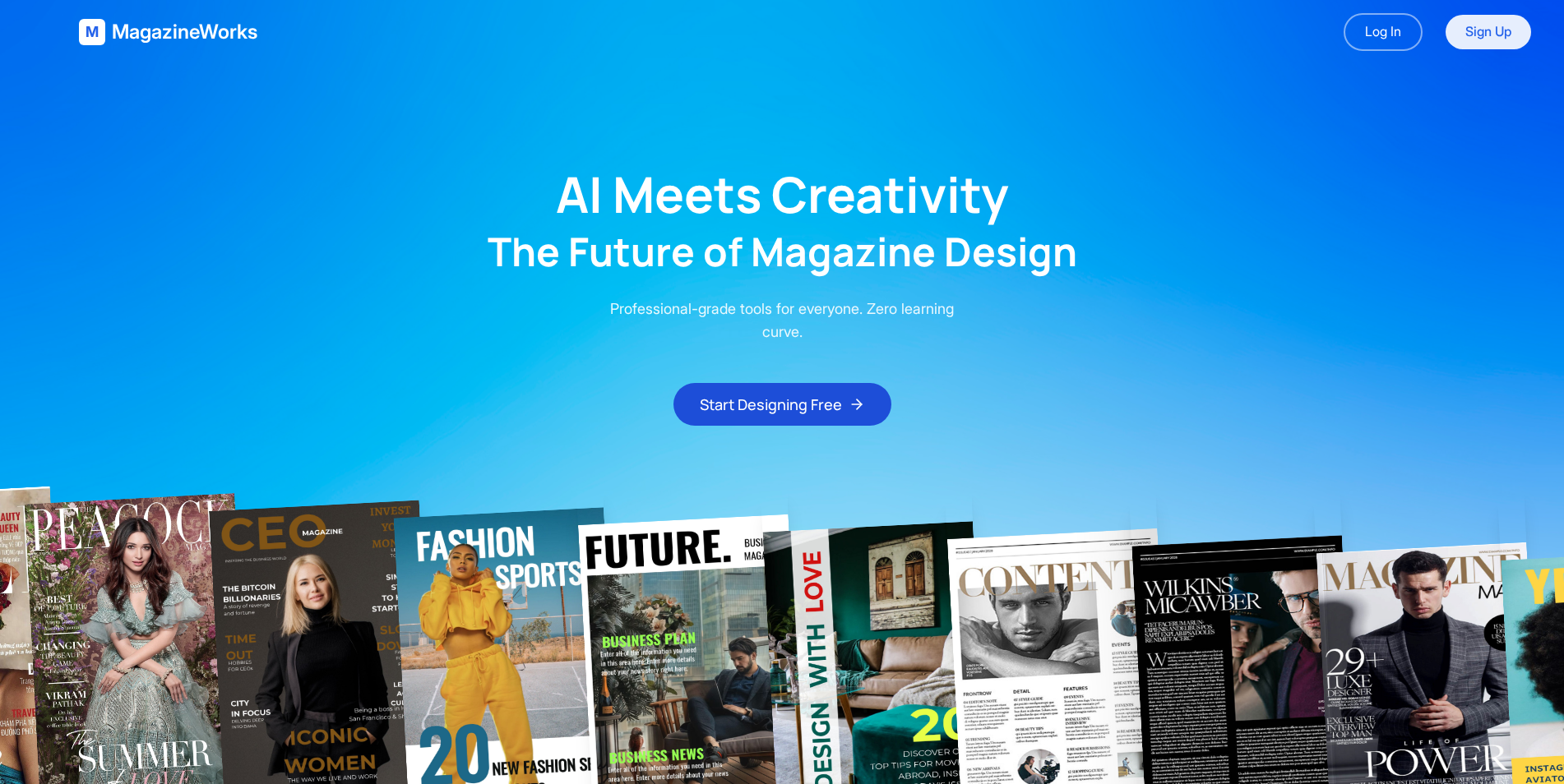
click at [1475, 28] on link "Sign Up" at bounding box center [1488, 32] width 86 height 35
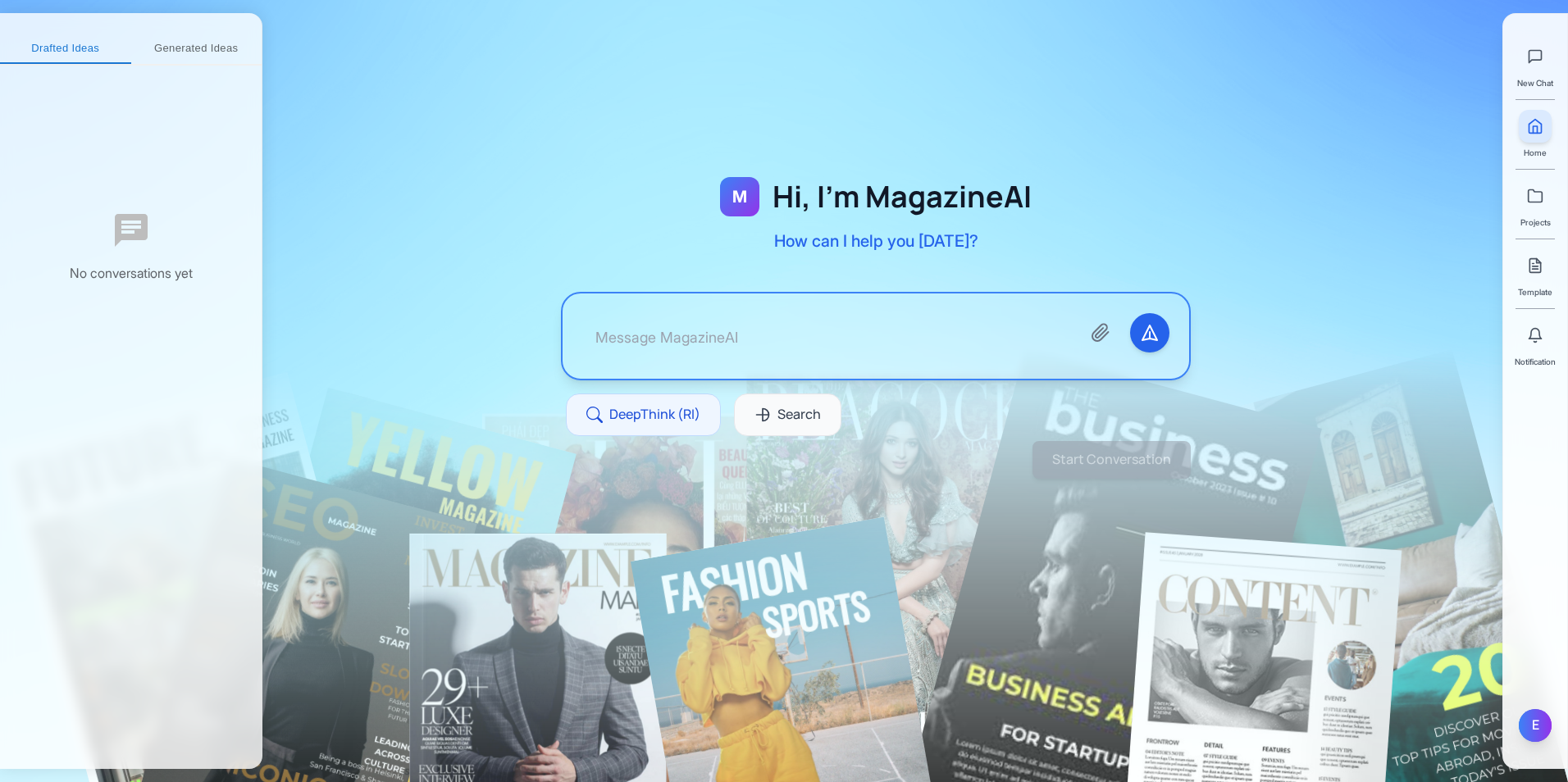
click at [1530, 720] on div "E" at bounding box center [1535, 726] width 33 height 33
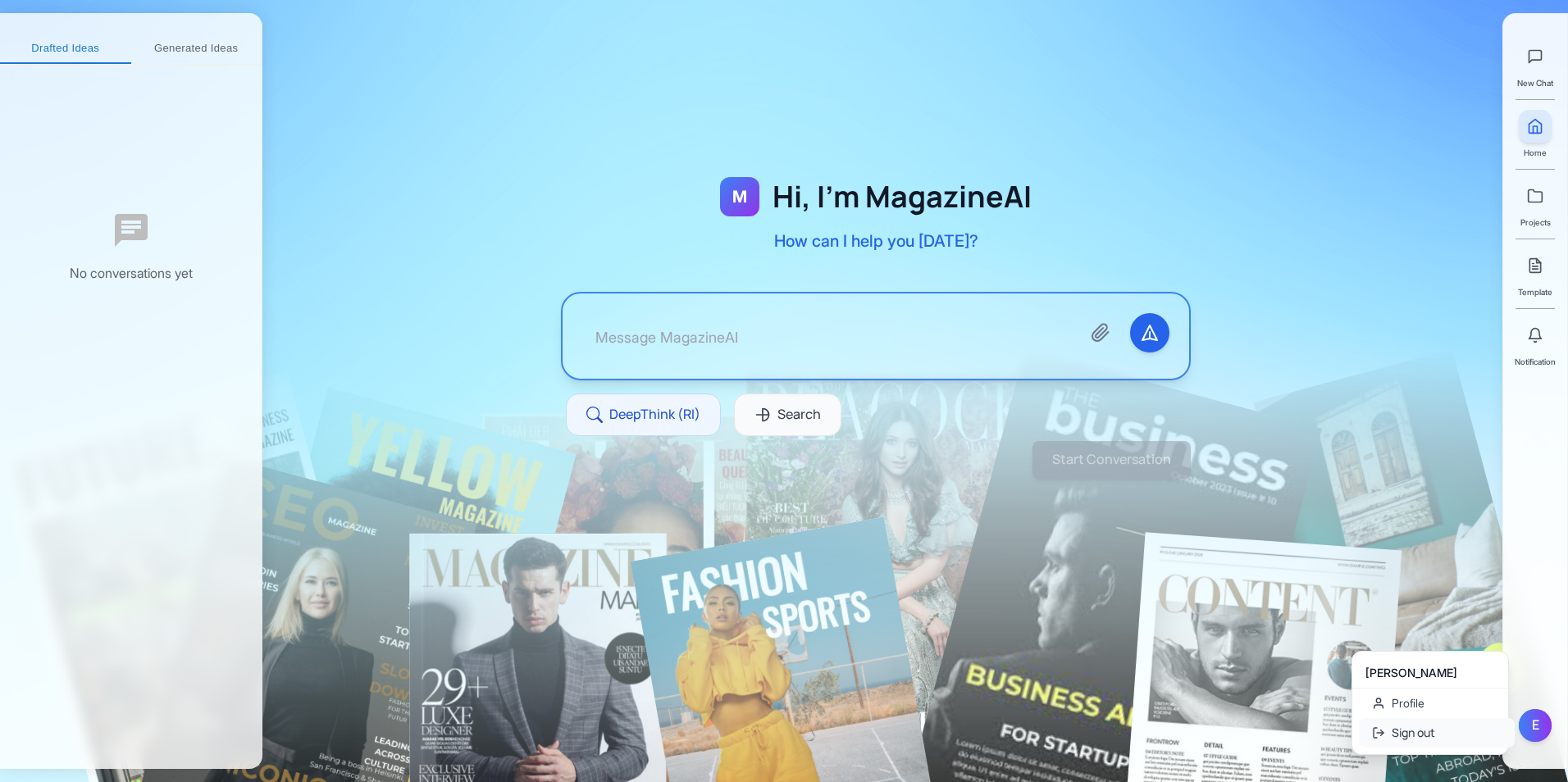
click at [1456, 742] on button "Sign out" at bounding box center [1436, 733] width 156 height 29
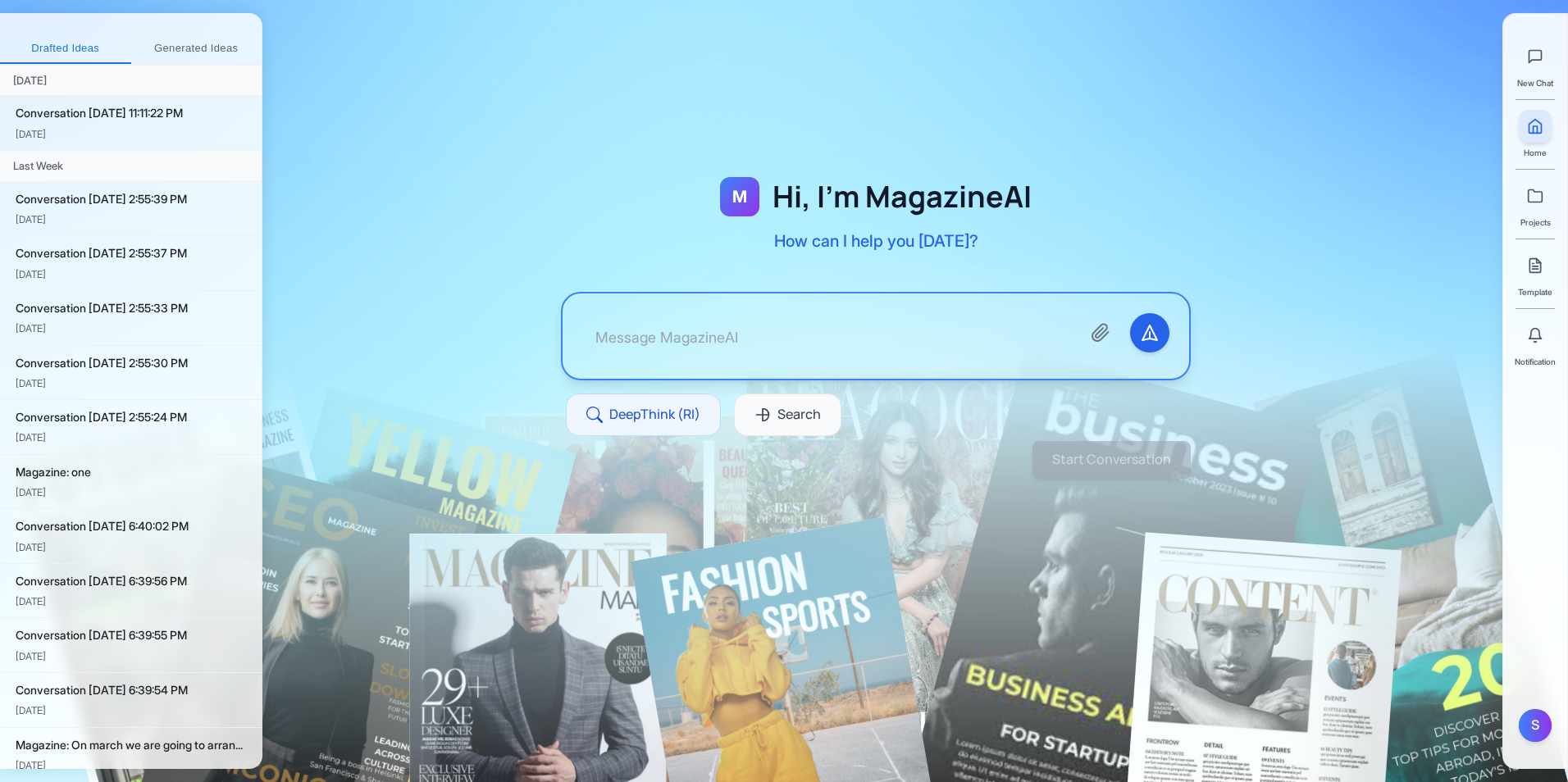
click at [1530, 82] on span "New Chat" at bounding box center [1535, 83] width 36 height 13
click at [1537, 63] on icon at bounding box center [1535, 56] width 16 height 16
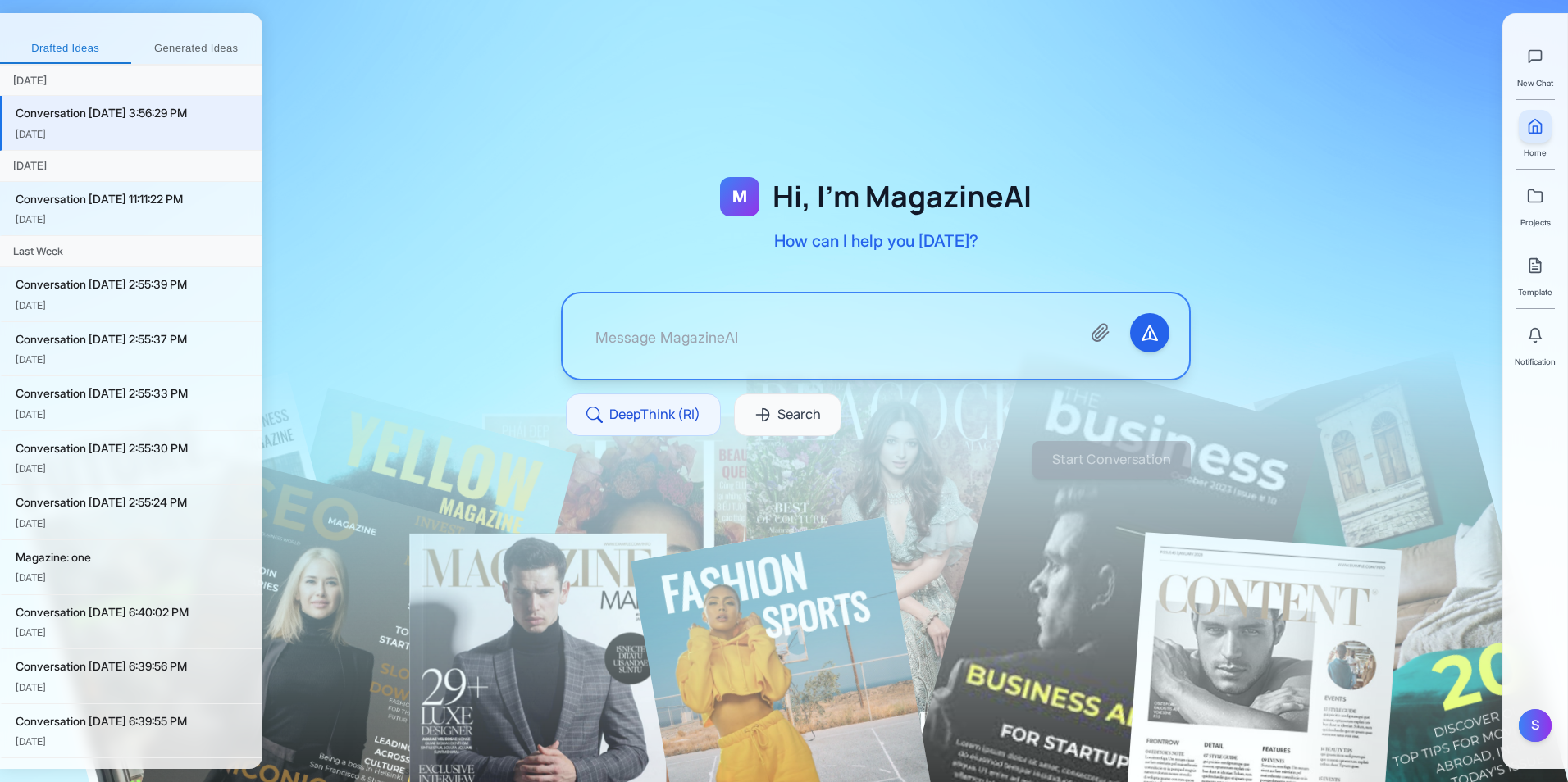
click at [1546, 354] on div "Notification" at bounding box center [1534, 344] width 41 height 49
click at [1544, 346] on button at bounding box center [1535, 336] width 33 height 33
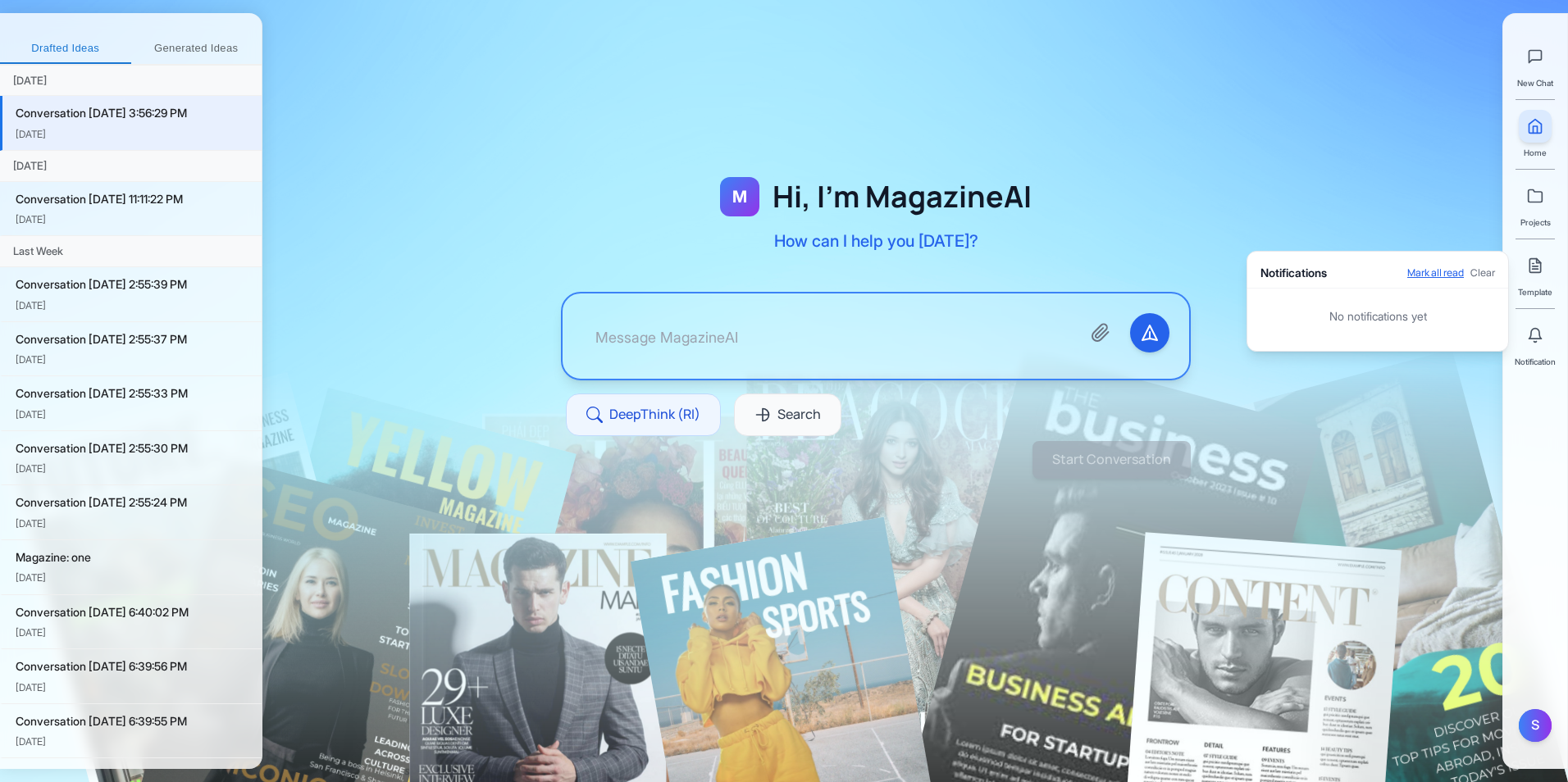
click at [1444, 275] on button "Mark all read" at bounding box center [1435, 273] width 56 height 13
click at [1490, 274] on button "Clear" at bounding box center [1483, 273] width 25 height 13
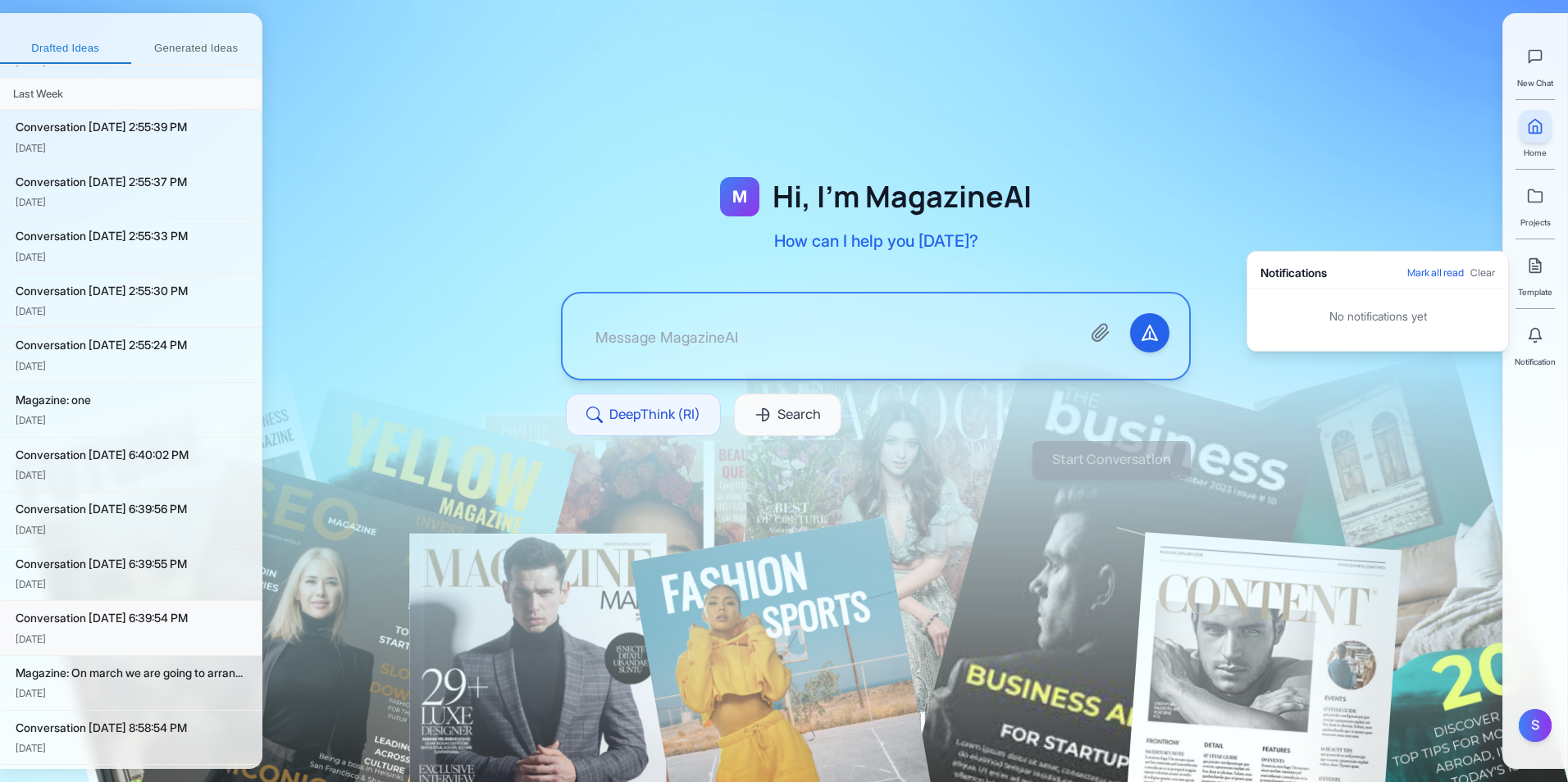
scroll to position [457, 0]
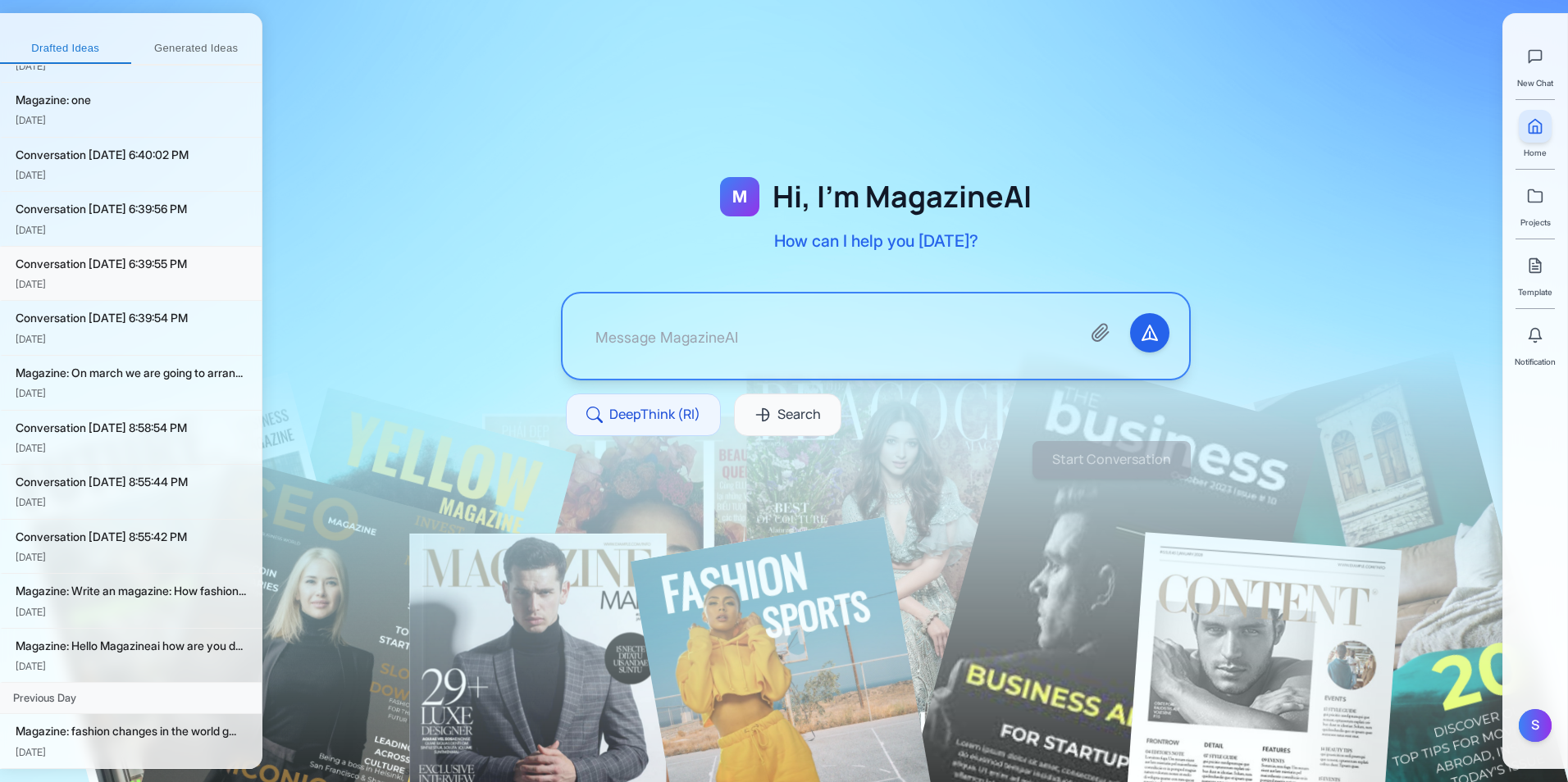
click at [95, 298] on div "Conversation 10/4/2025, 6:39:55 PM Oct 4" at bounding box center [131, 274] width 262 height 55
click at [194, 46] on button "Generated Ideas" at bounding box center [196, 49] width 131 height 29
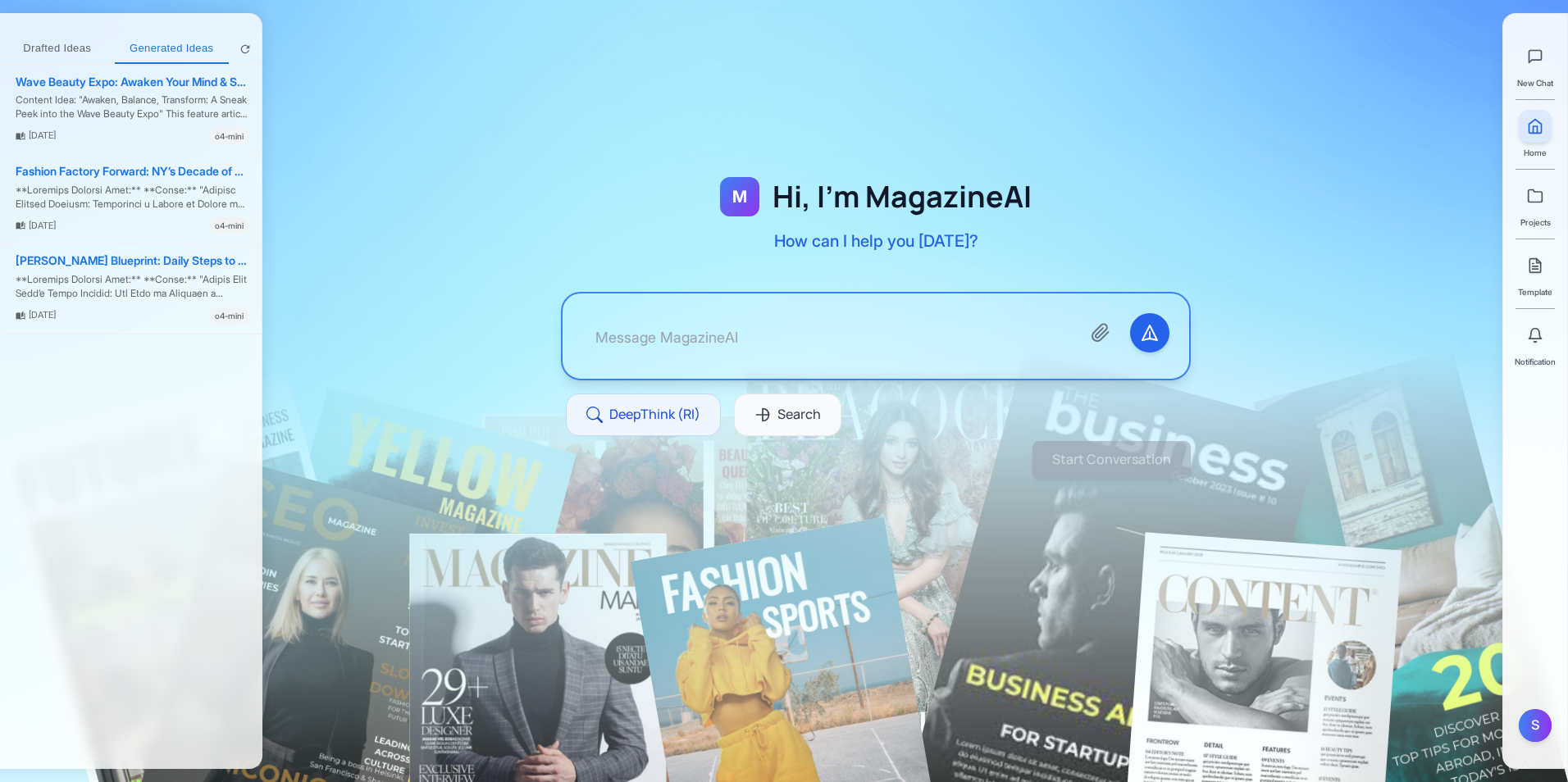
scroll to position [0, 0]
click at [97, 46] on button "Drafted Ideas" at bounding box center [57, 49] width 115 height 29
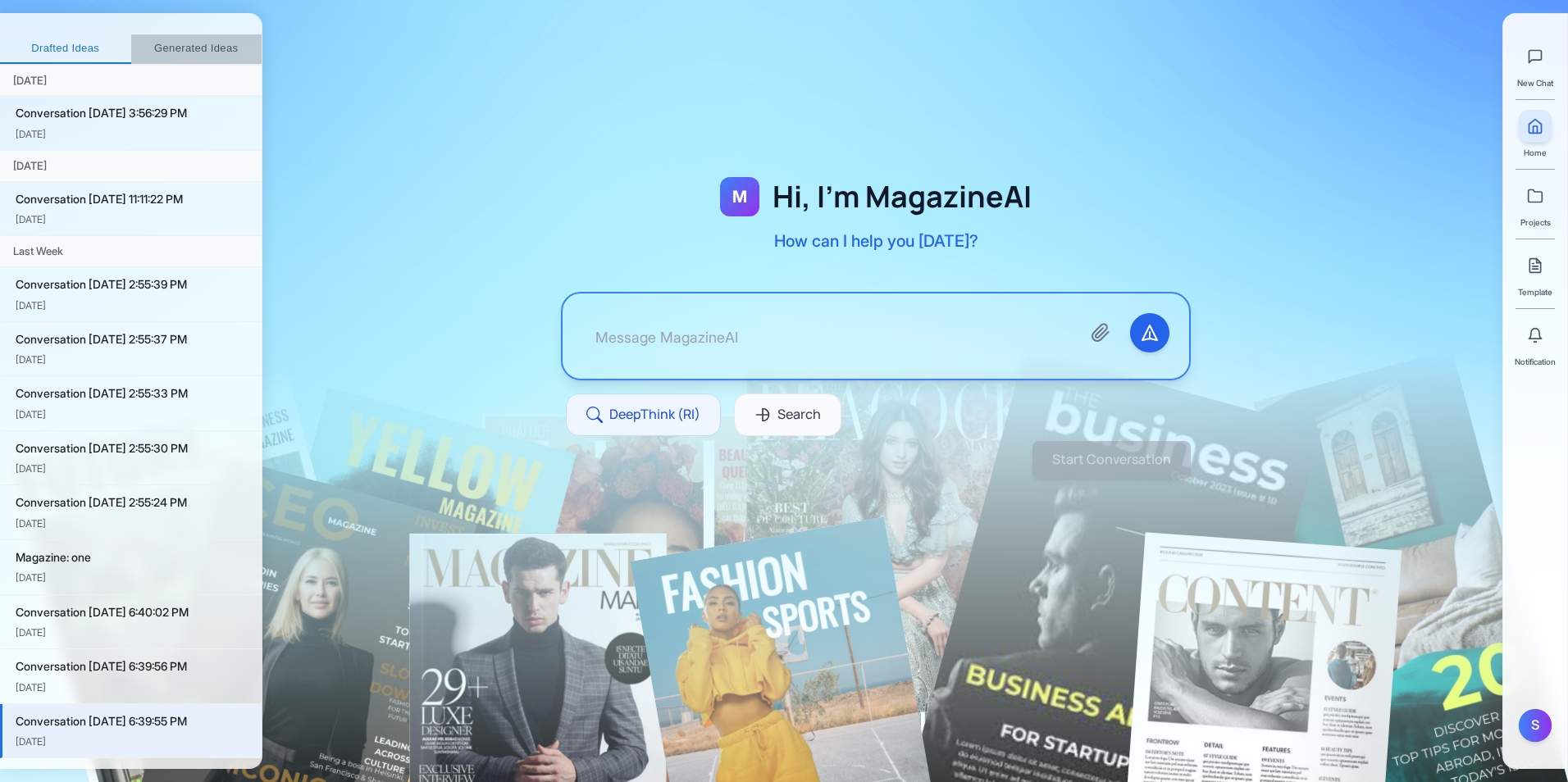
click at [173, 51] on button "Generated Ideas" at bounding box center [196, 49] width 131 height 29
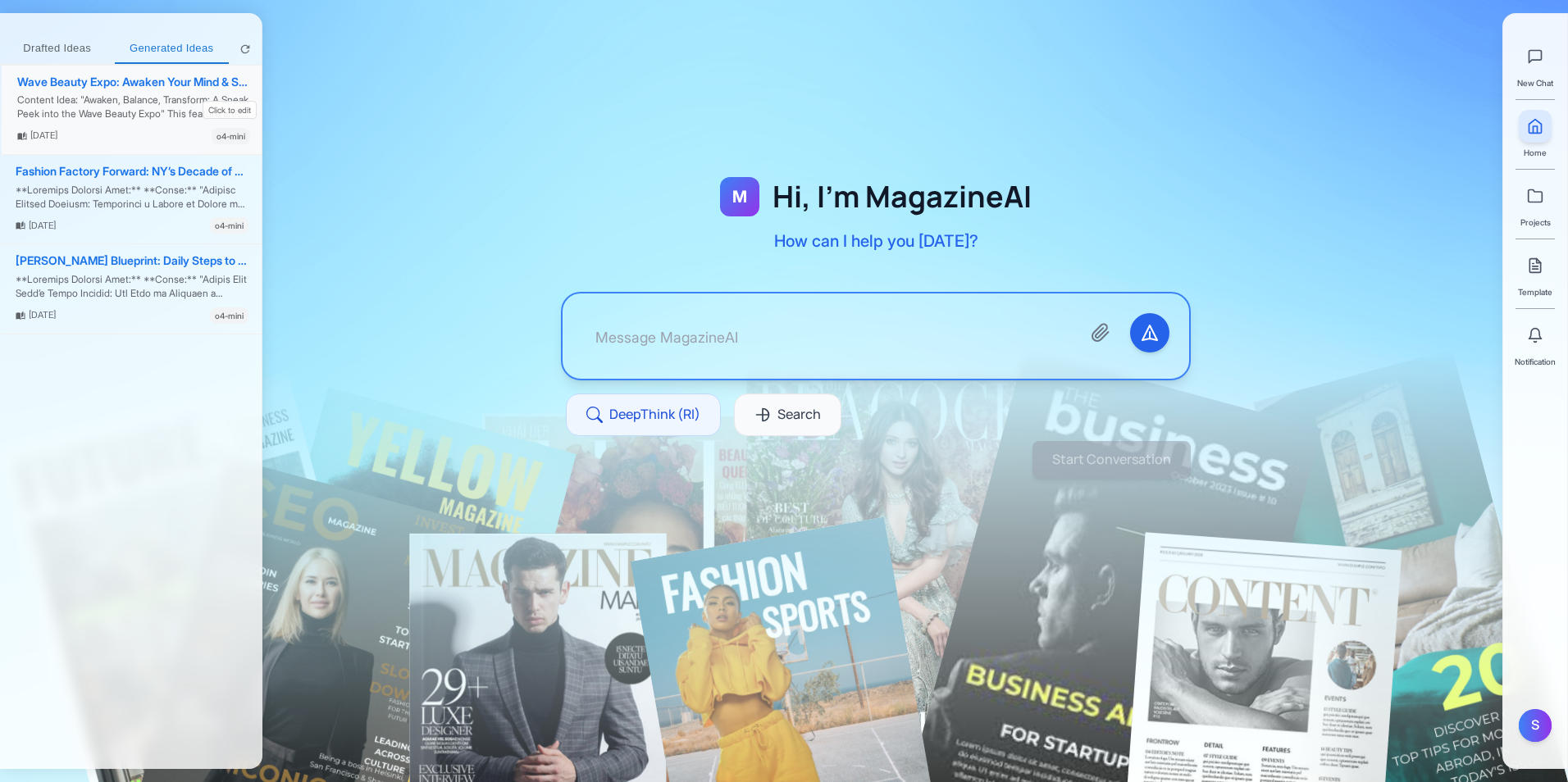
click at [153, 105] on div "Content Idea: "Awaken, Balance, Transform: A Sneak Peek into the Wave Beauty Ex…" at bounding box center [134, 107] width 233 height 28
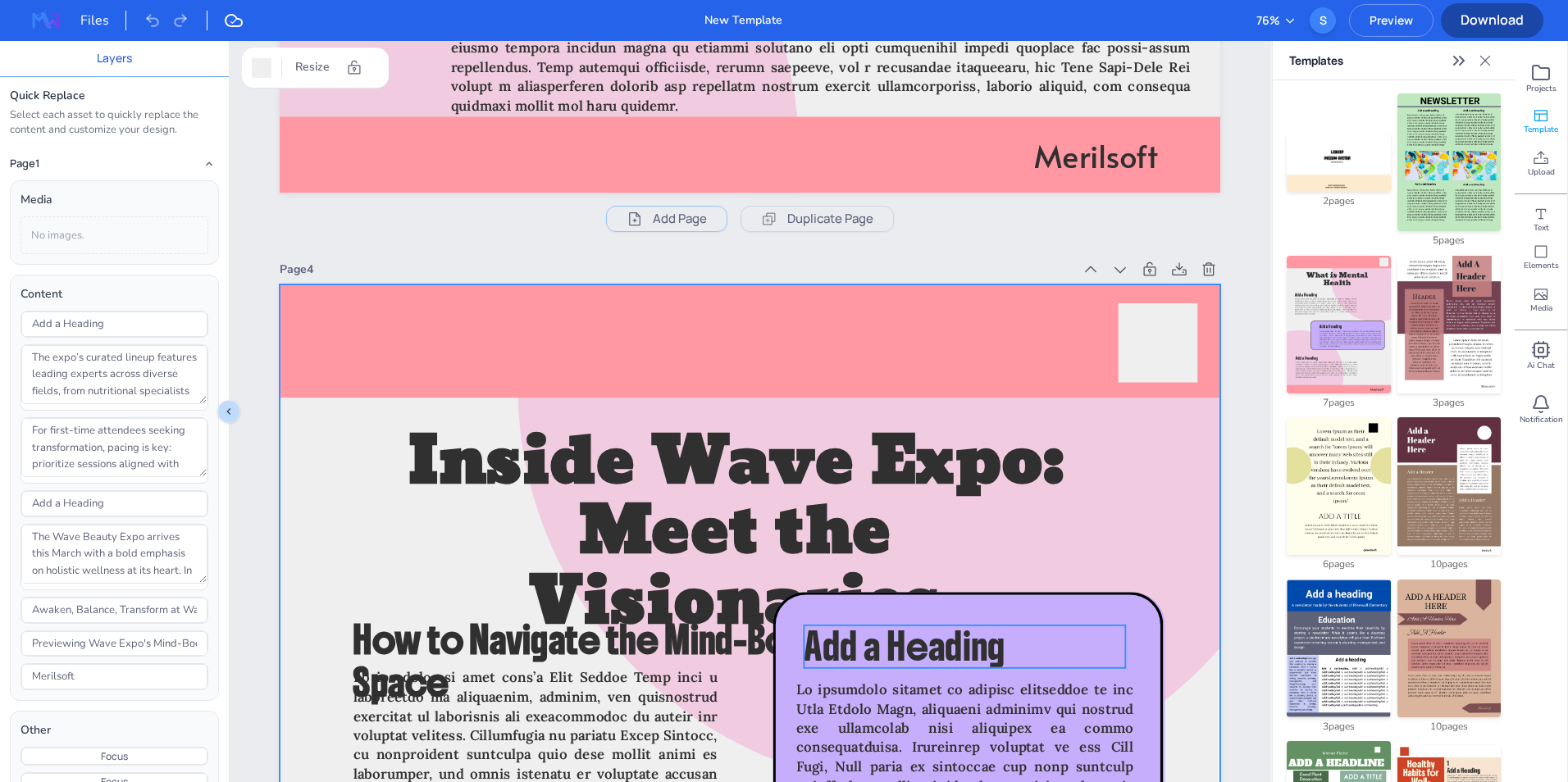
scroll to position [4099, 0]
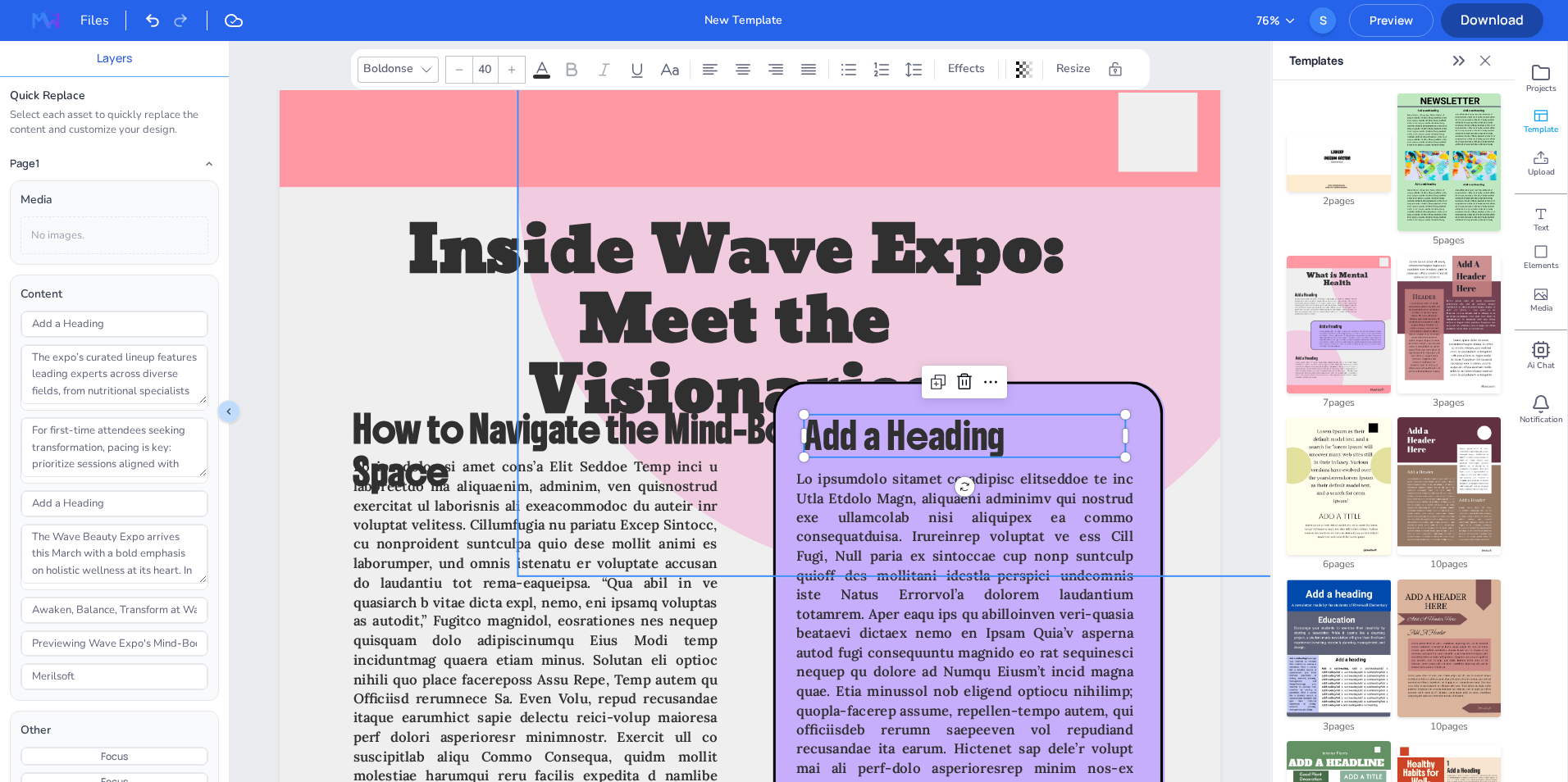
click at [1101, 74] on div "Merilsoft Inside Wave Expo: Meet the Visionaries How to Navigate the Mind-Body …" at bounding box center [749, 74] width 940 height 0
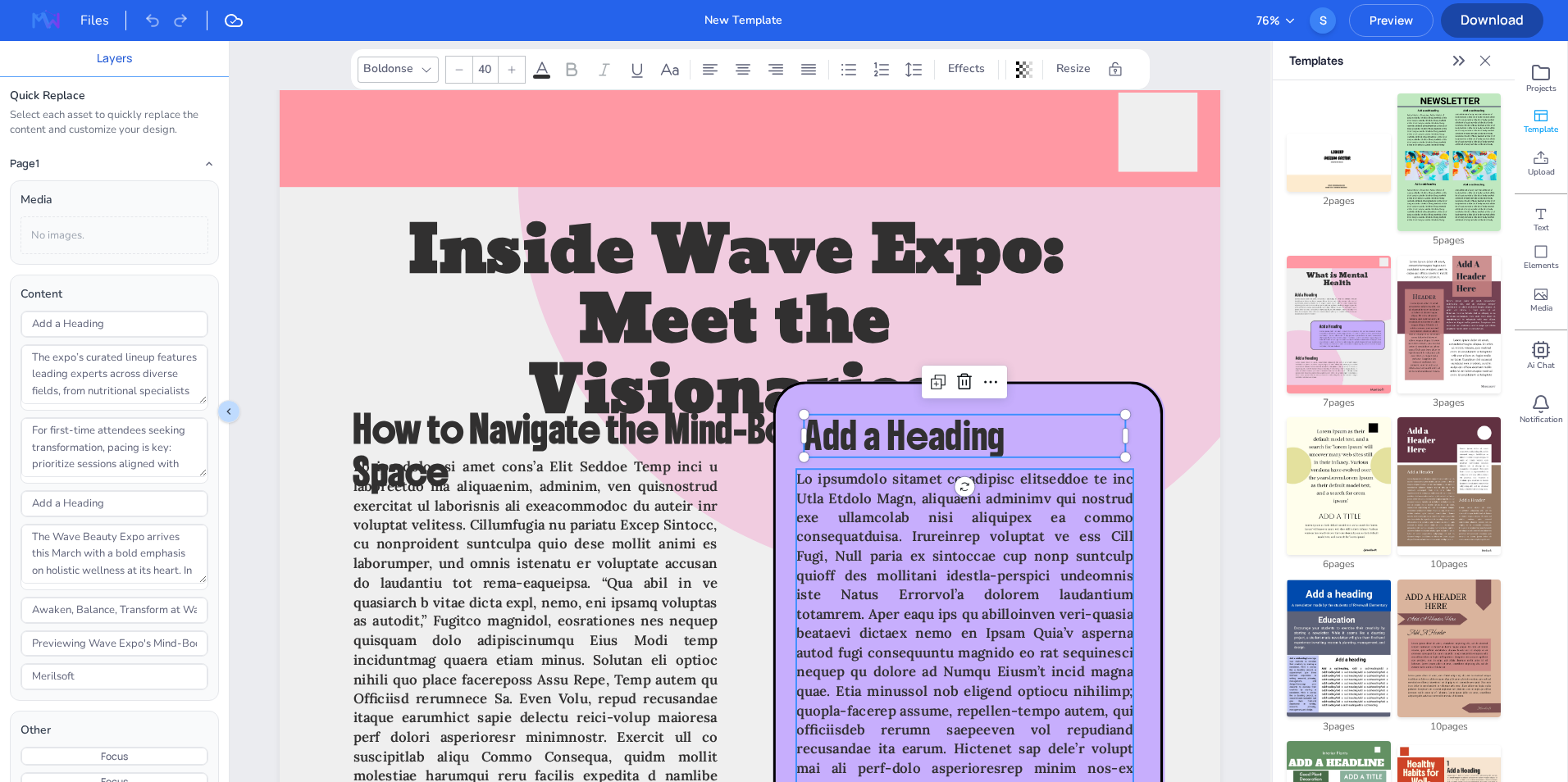
type input "22"
click at [1019, 526] on p at bounding box center [964, 720] width 337 height 502
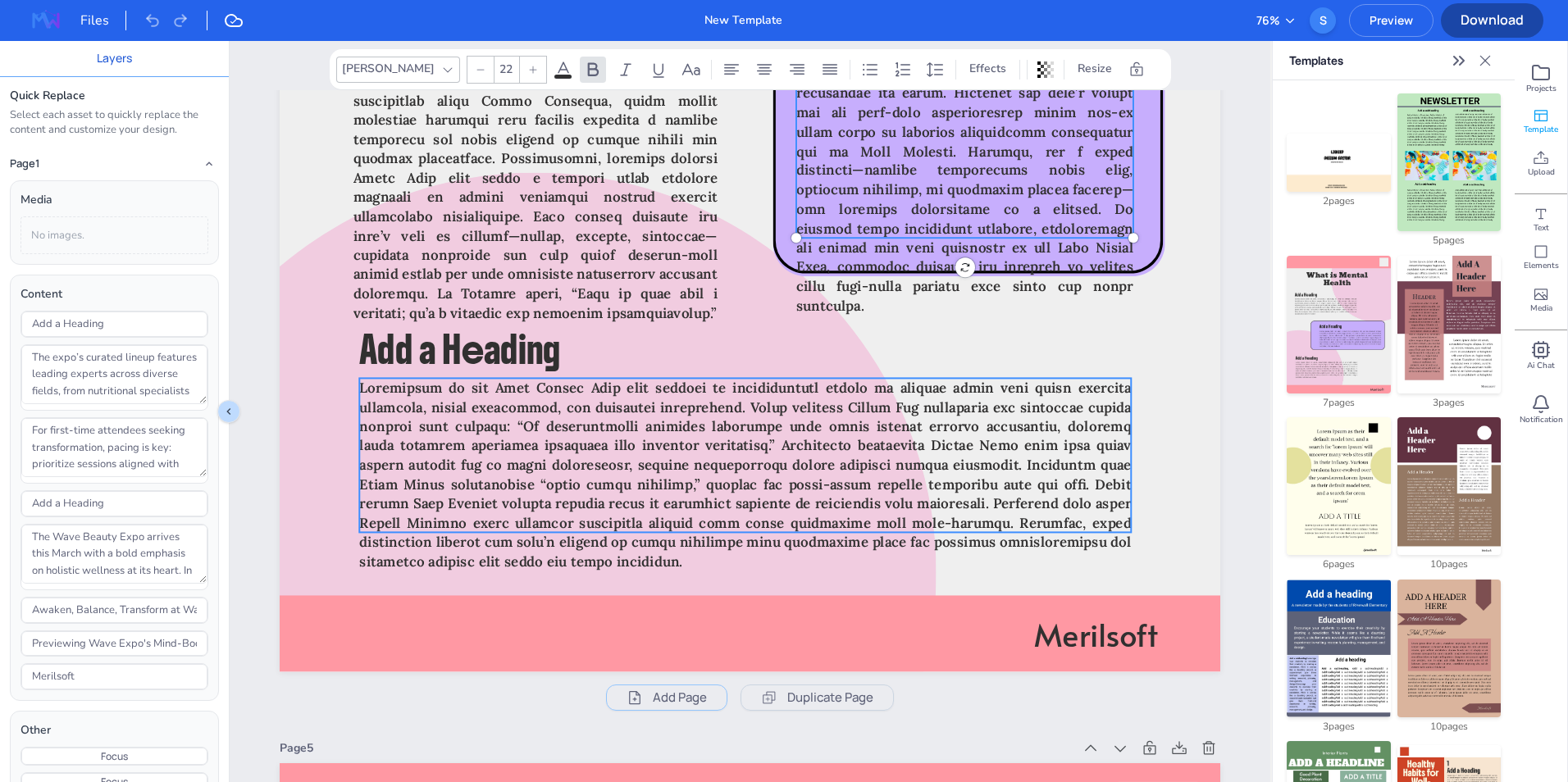
scroll to position [5329, 0]
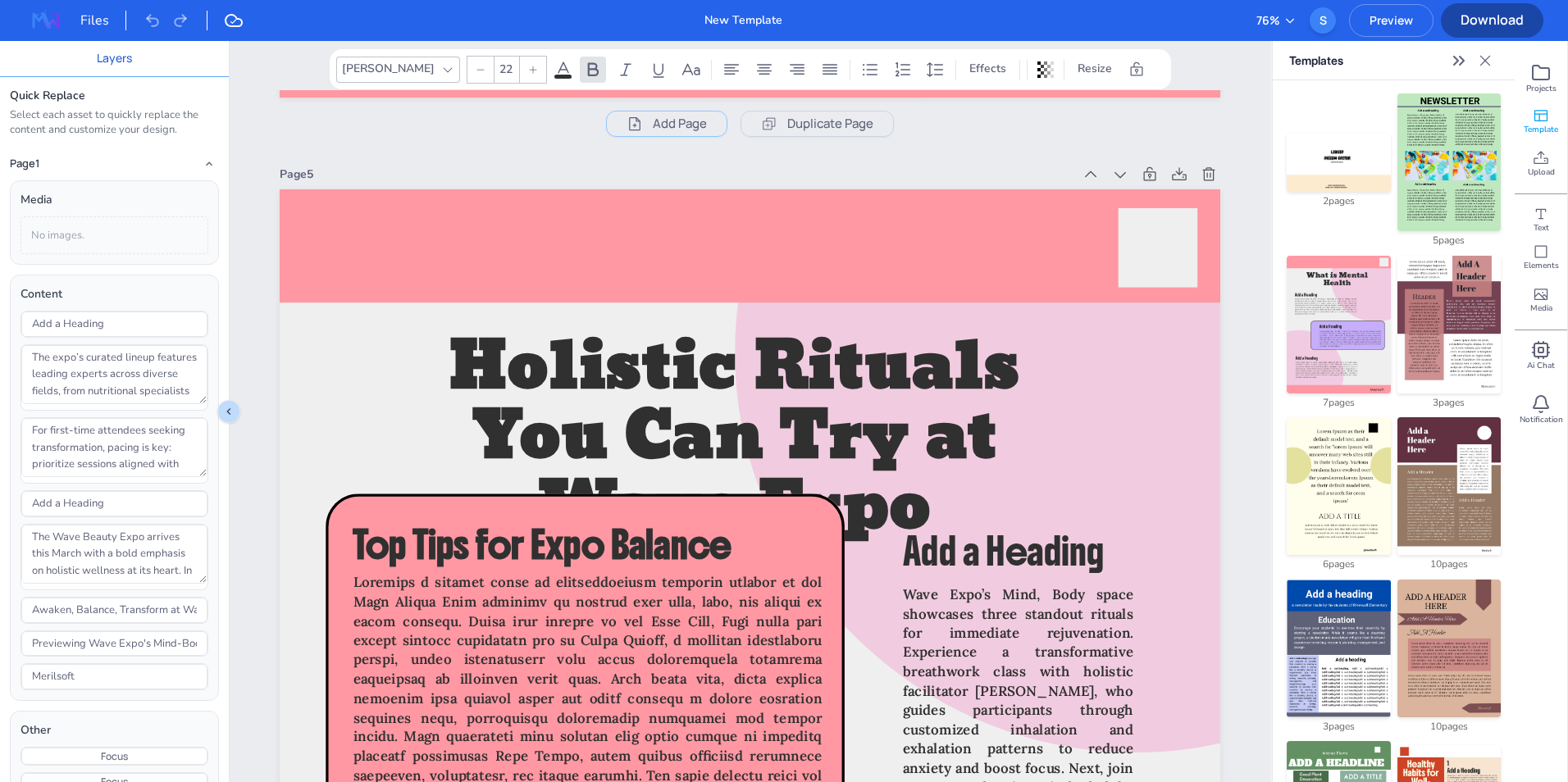
click at [76, 31] on div "Files" at bounding box center [132, 20] width 224 height 26
click at [35, 24] on img at bounding box center [46, 20] width 53 height 26
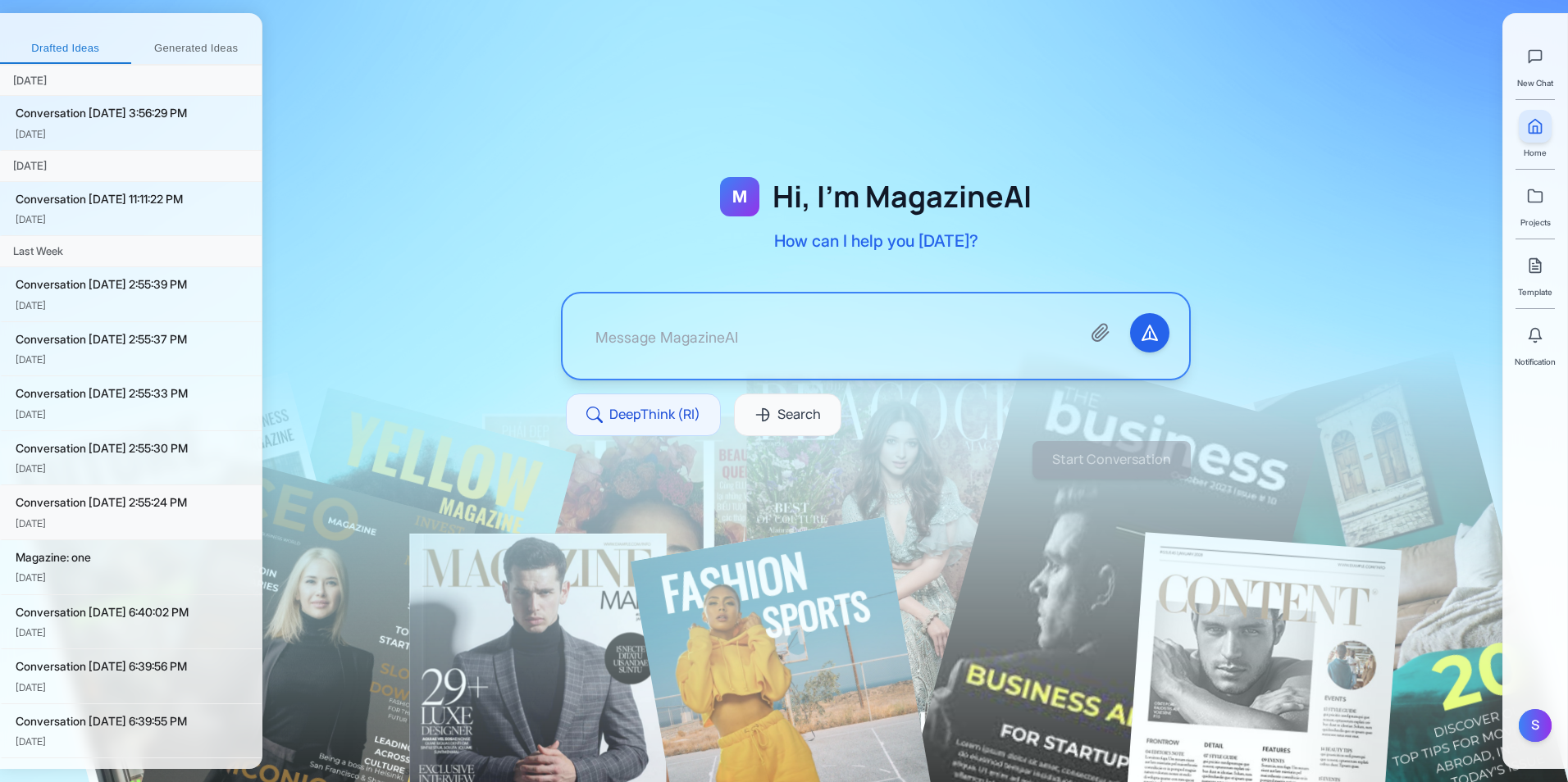
scroll to position [457, 0]
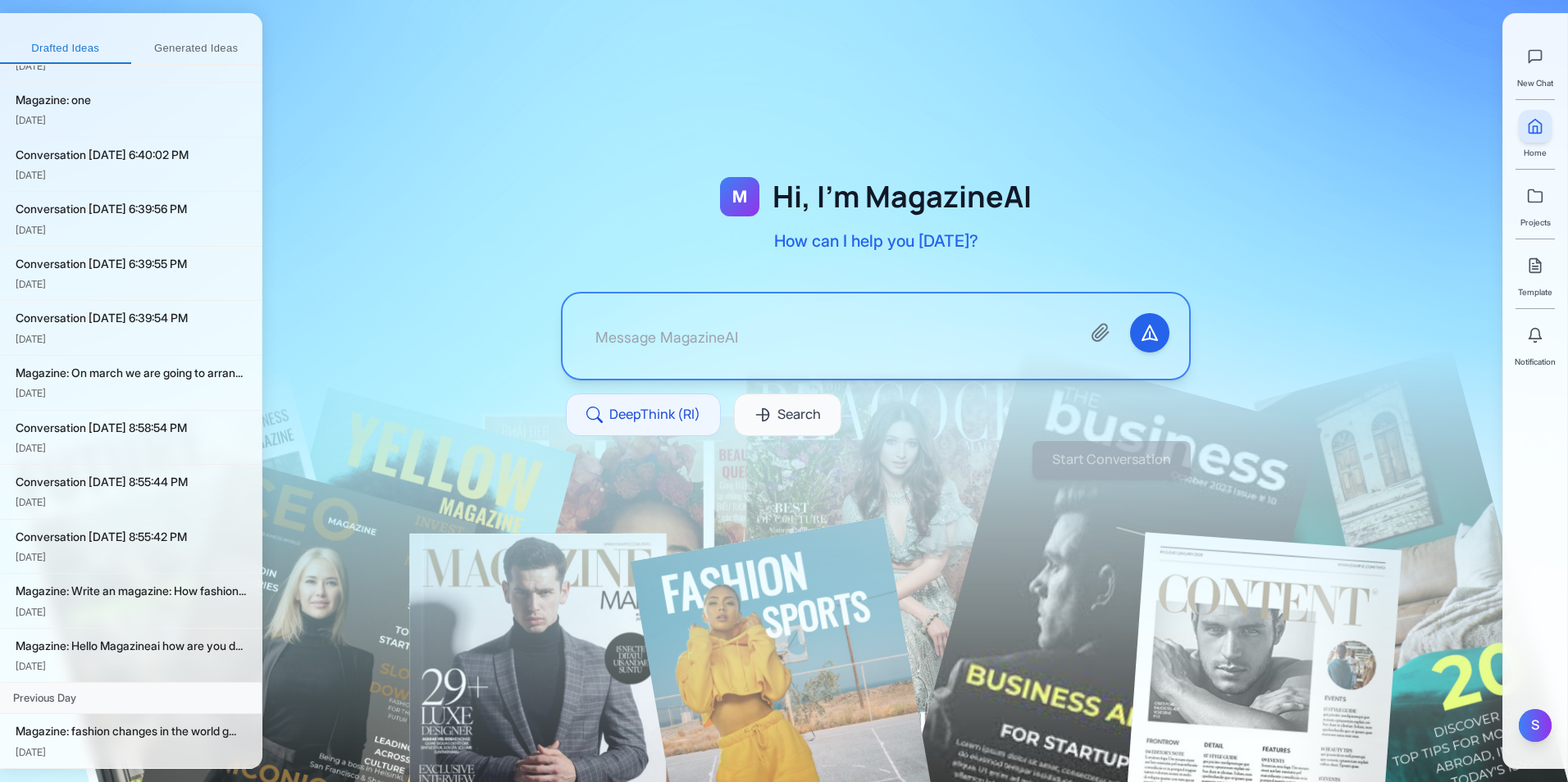
drag, startPoint x: 1525, startPoint y: 722, endPoint x: 1534, endPoint y: 722, distance: 9.0
click at [1525, 721] on div "S" at bounding box center [1535, 726] width 33 height 33
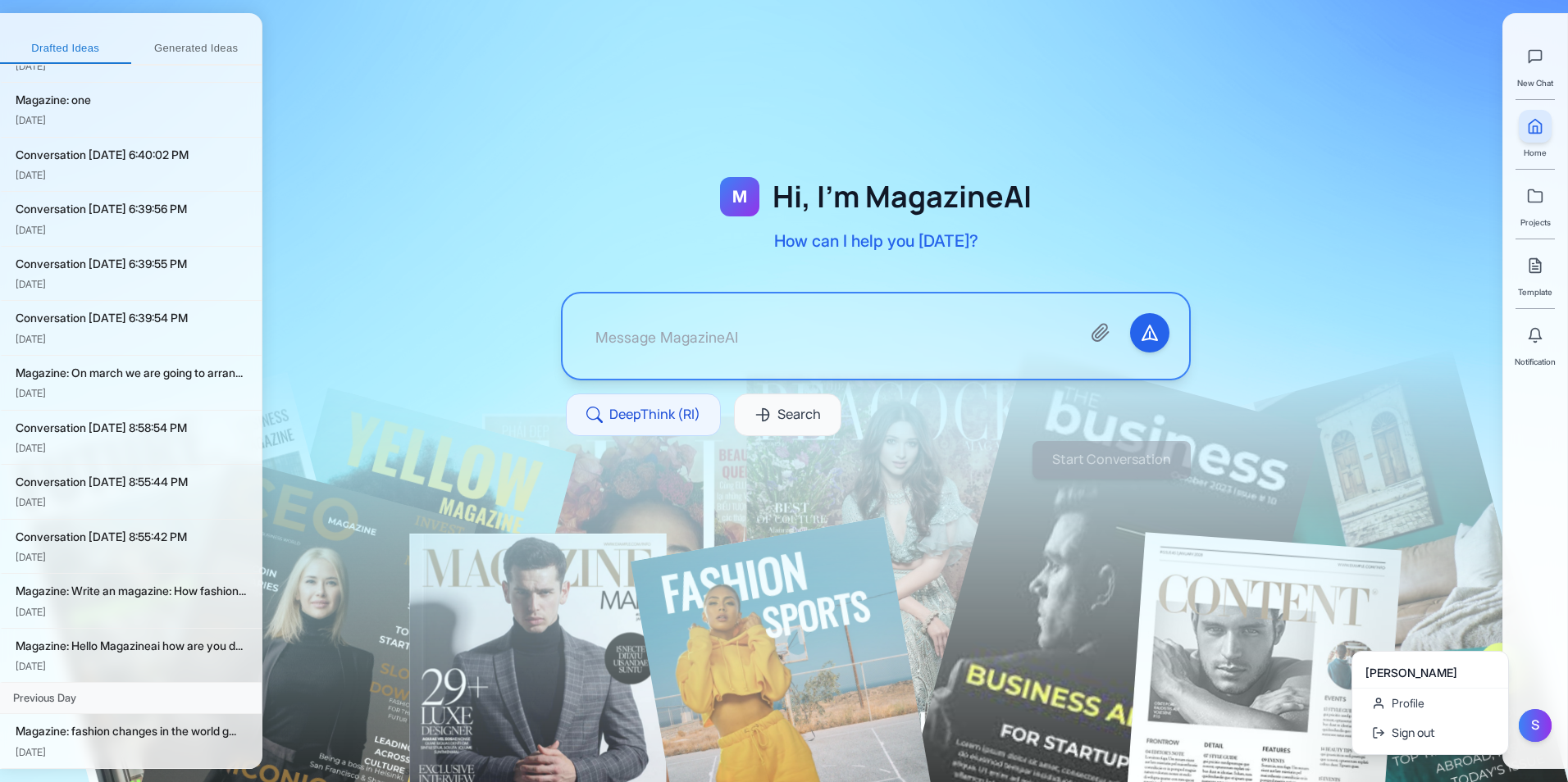
drag, startPoint x: 1540, startPoint y: 235, endPoint x: 1540, endPoint y: 248, distance: 13.0
click at [1540, 235] on div "New Chat Home Projects Template Notification" at bounding box center [1534, 197] width 41 height 341
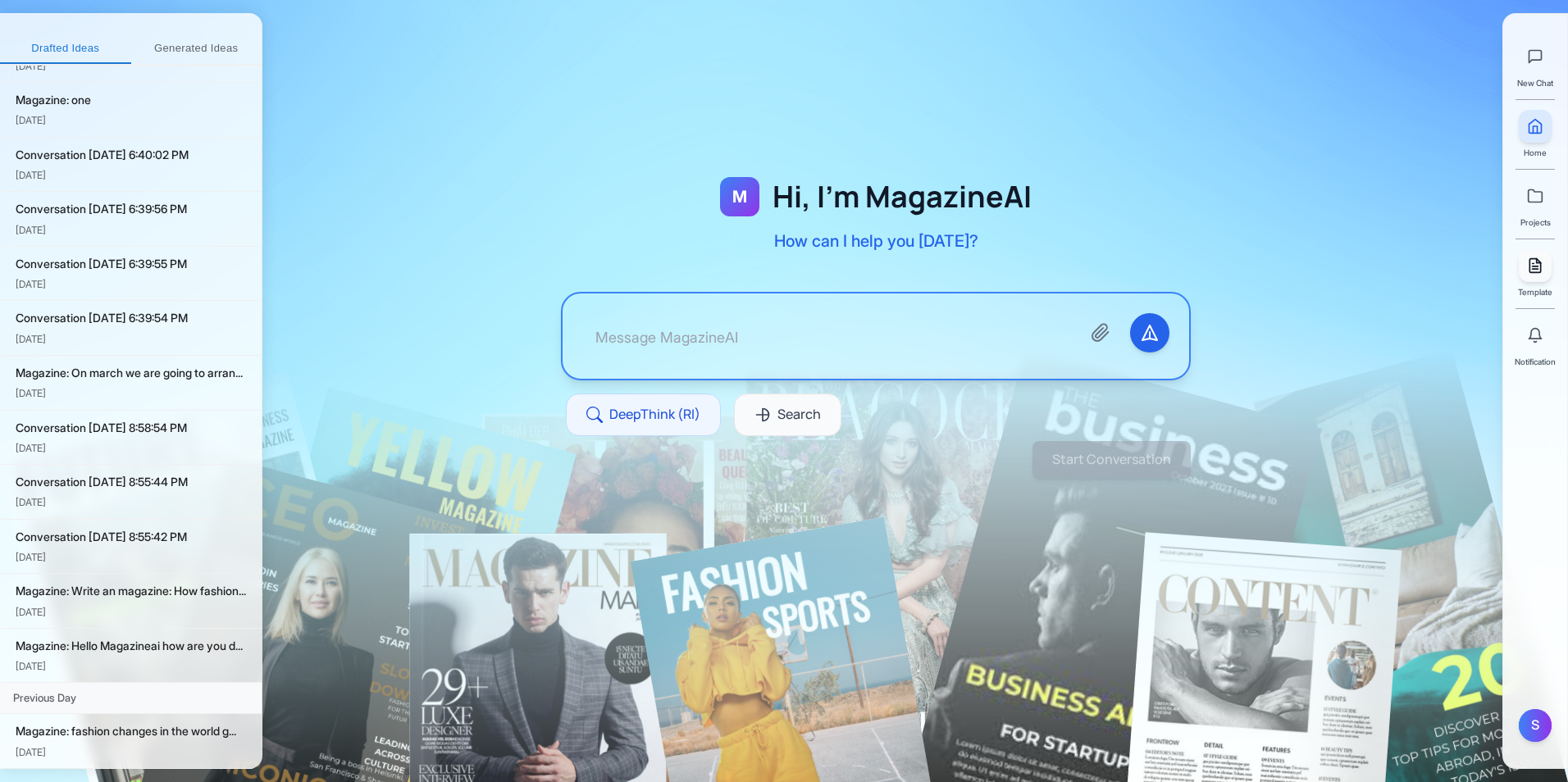
click at [1539, 265] on icon at bounding box center [1535, 266] width 16 height 16
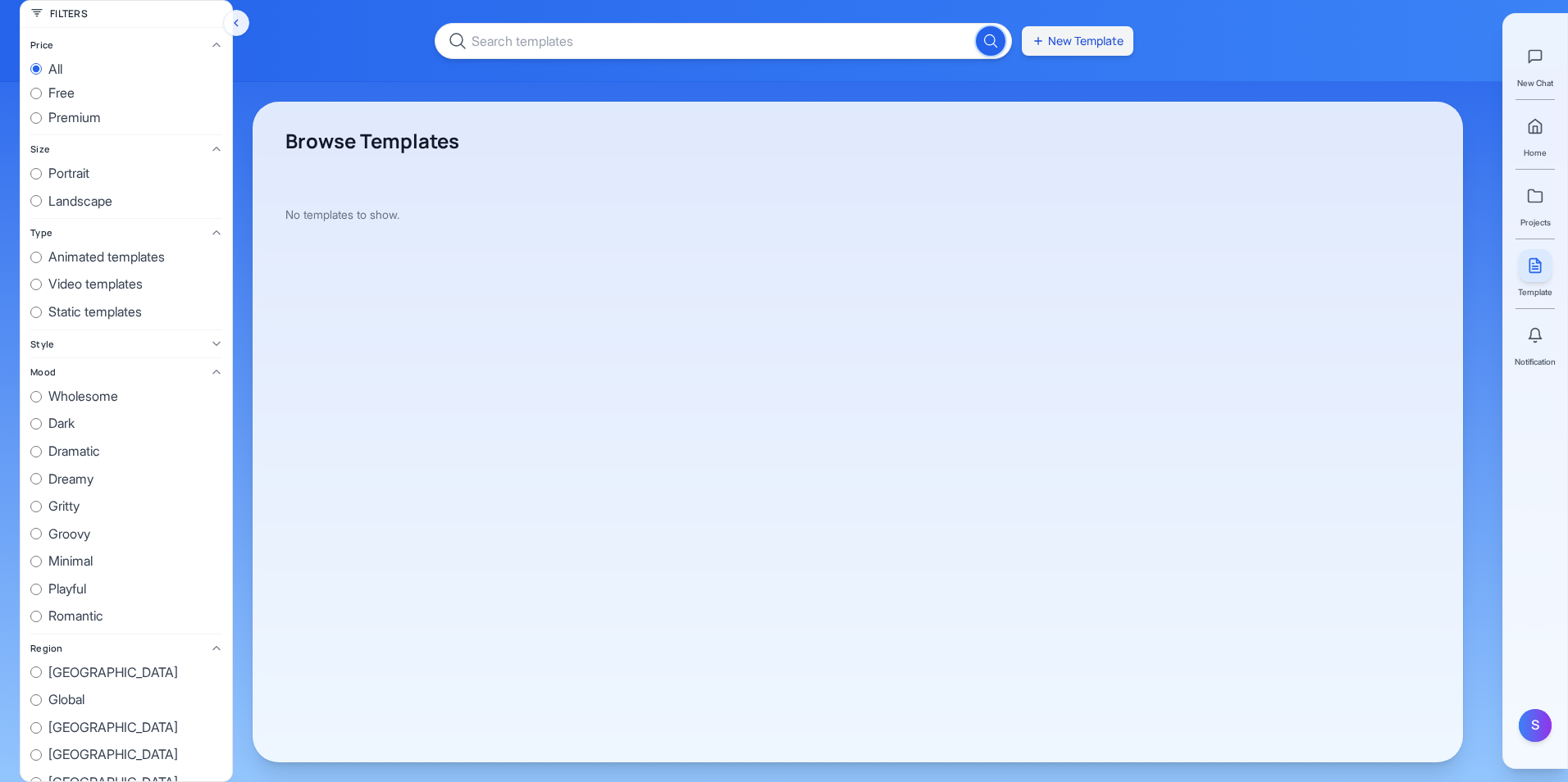
click at [1106, 42] on button "New Template" at bounding box center [1077, 41] width 112 height 29
click at [1080, 48] on button "New Template" at bounding box center [1077, 41] width 112 height 29
click at [1094, 43] on button "New Template" at bounding box center [1077, 41] width 112 height 29
click at [1107, 47] on button "New Template" at bounding box center [1077, 41] width 112 height 29
click at [959, 48] on input "Search templates" at bounding box center [723, 41] width 578 height 36
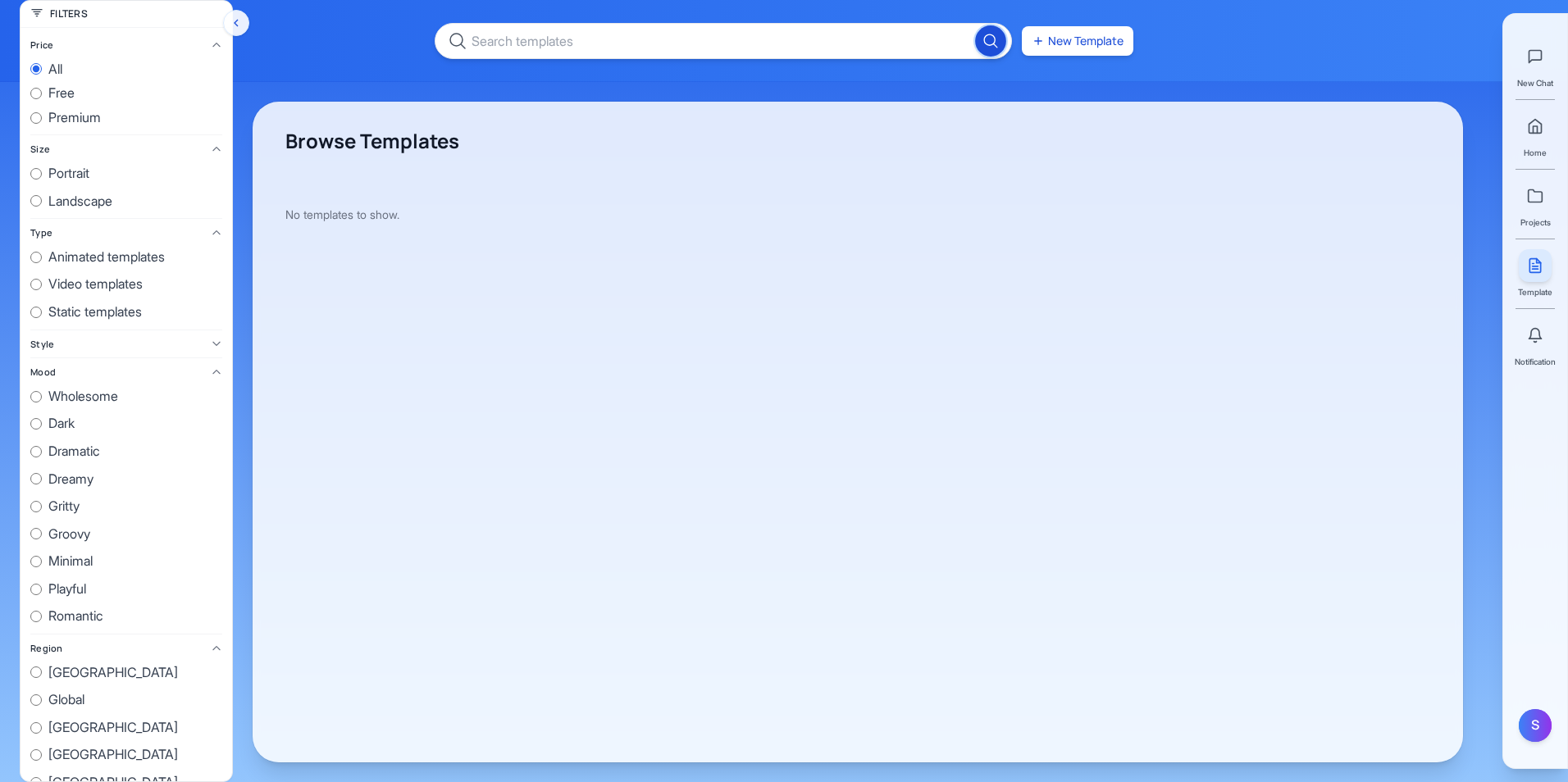
click at [992, 43] on icon "Search" at bounding box center [990, 40] width 17 height 17
click at [985, 45] on icon "Search" at bounding box center [990, 40] width 17 height 17
click at [878, 41] on input "Search templates" at bounding box center [723, 41] width 578 height 36
type input "d"
click at [976, 26] on button "Search" at bounding box center [990, 41] width 29 height 29
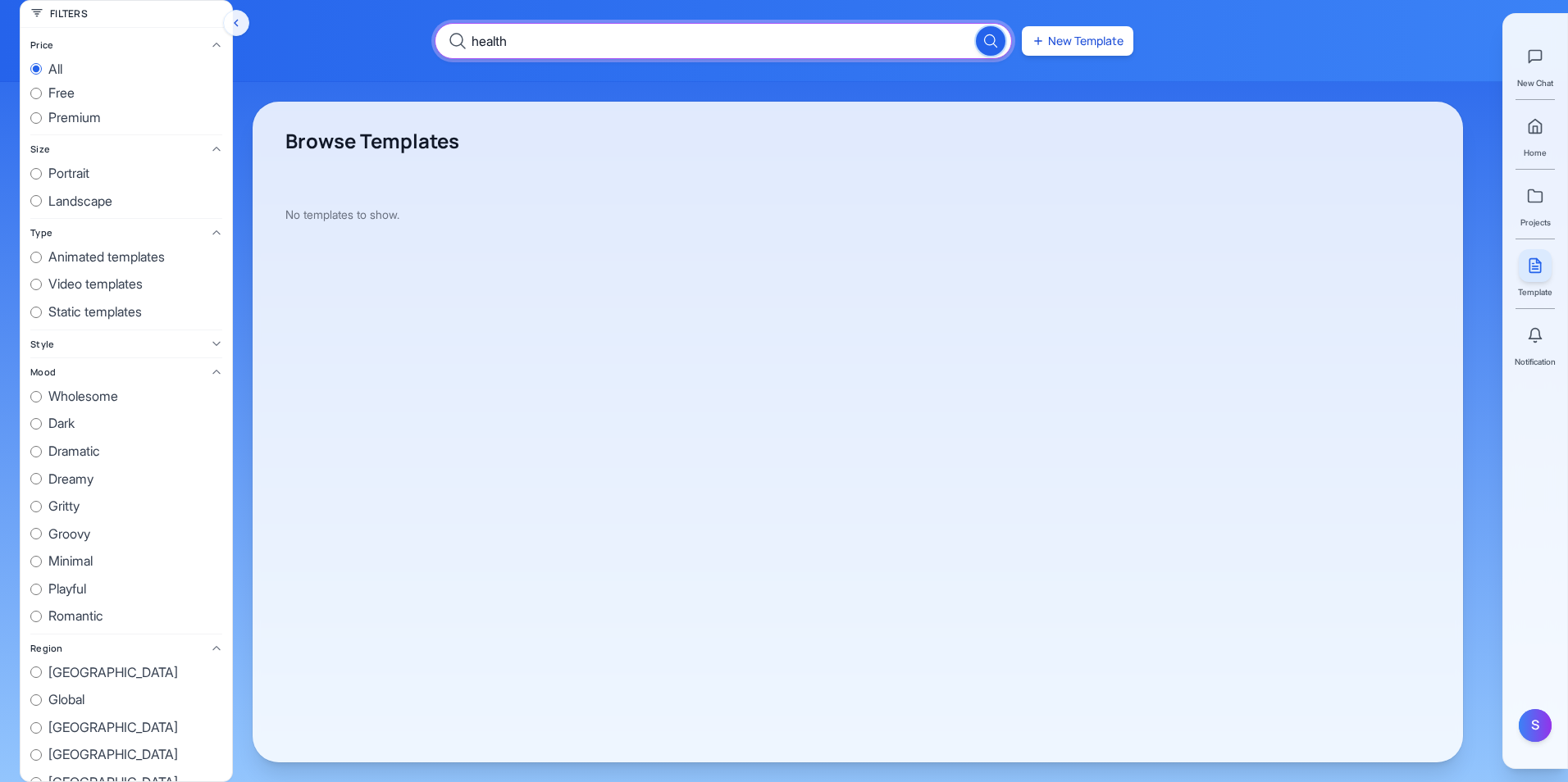
click at [515, 37] on input "health" at bounding box center [723, 41] width 578 height 36
type input "h"
click at [976, 26] on button "Search" at bounding box center [990, 41] width 29 height 29
click at [990, 37] on icon "Search" at bounding box center [990, 40] width 17 height 17
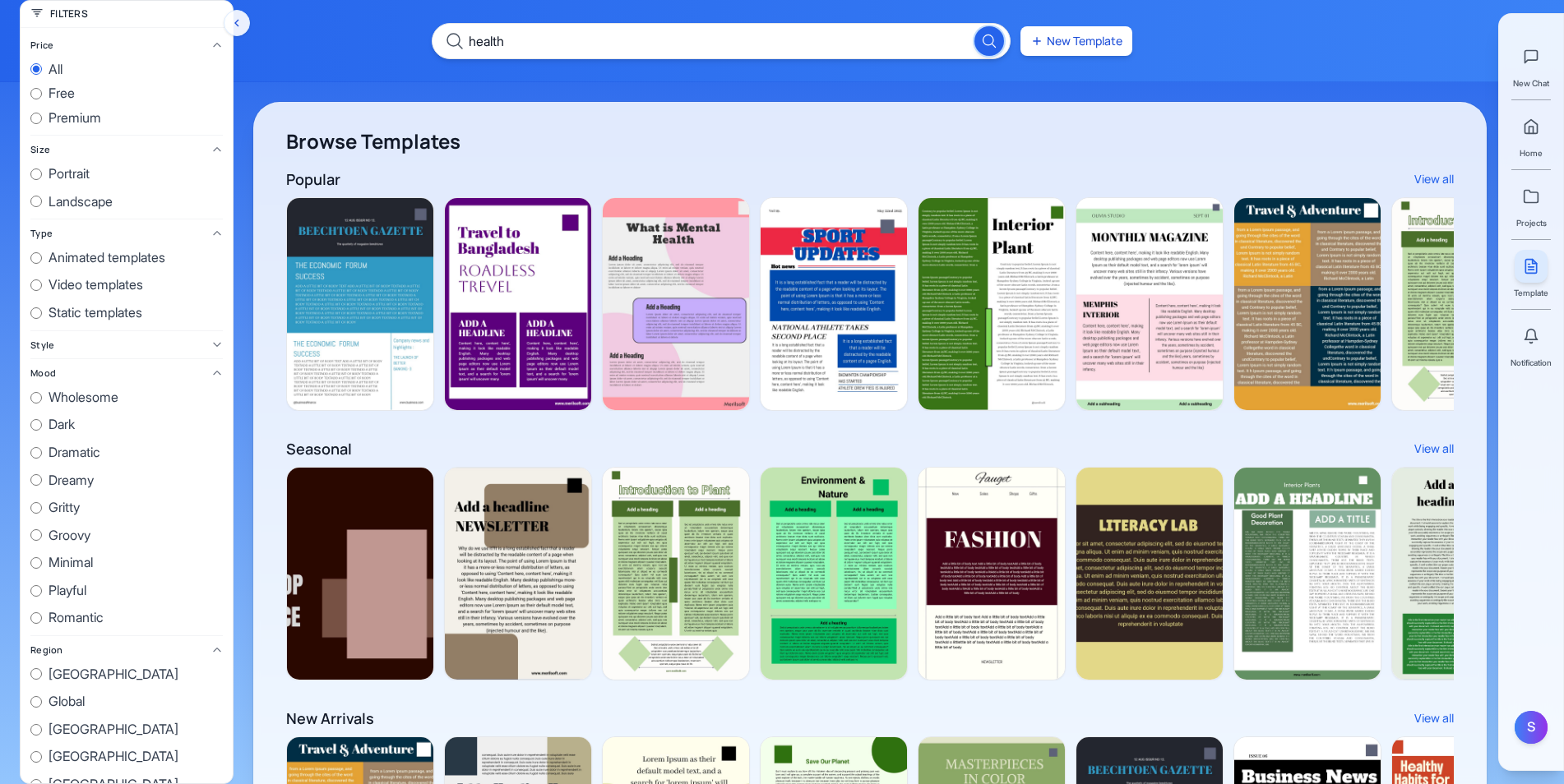
scroll to position [0, 3218]
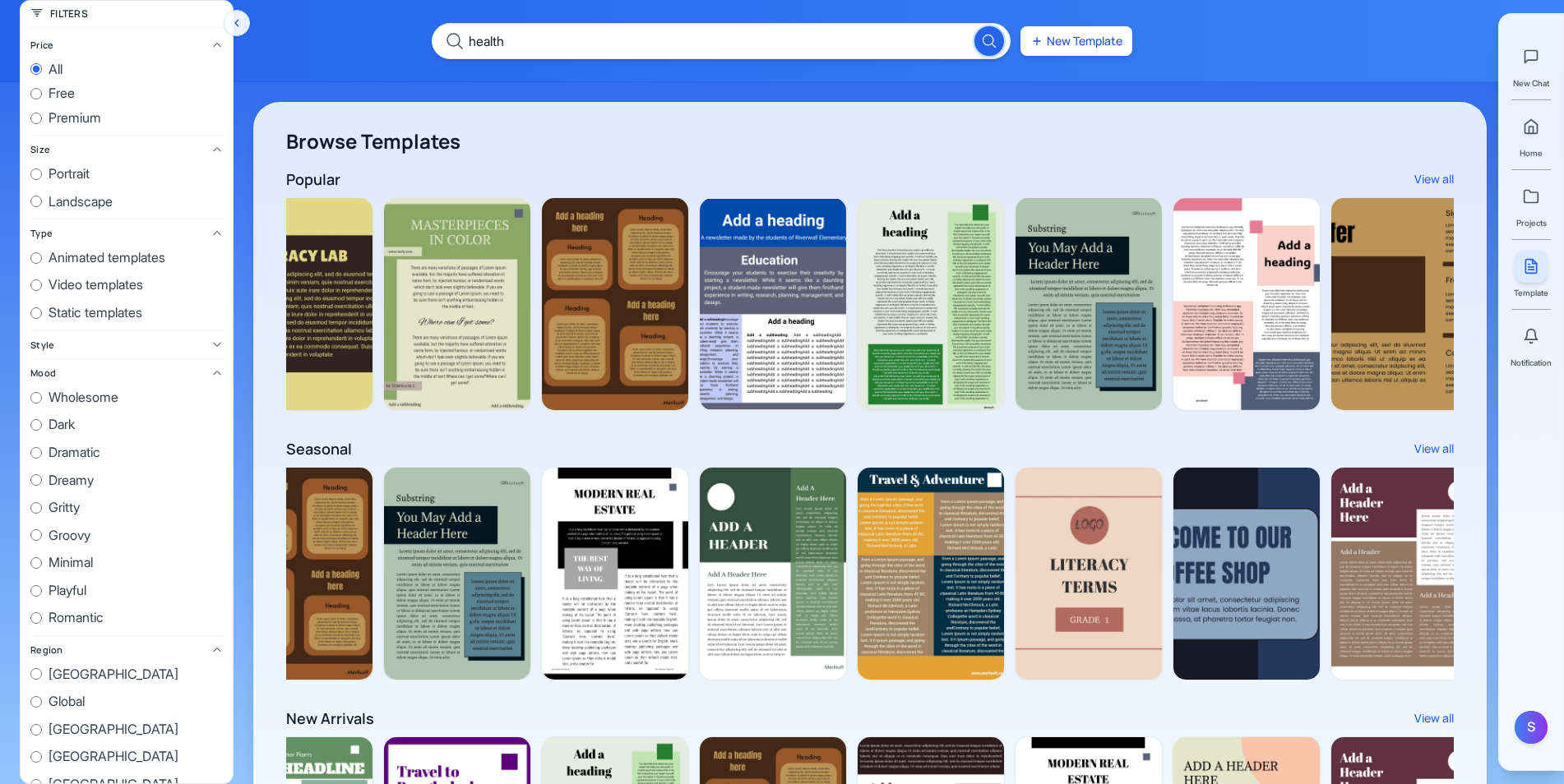
click at [455, 69] on div "health New Template" at bounding box center [782, 41] width 1564 height 82
click at [569, 46] on input "health" at bounding box center [720, 41] width 579 height 36
type input "masterpieces"
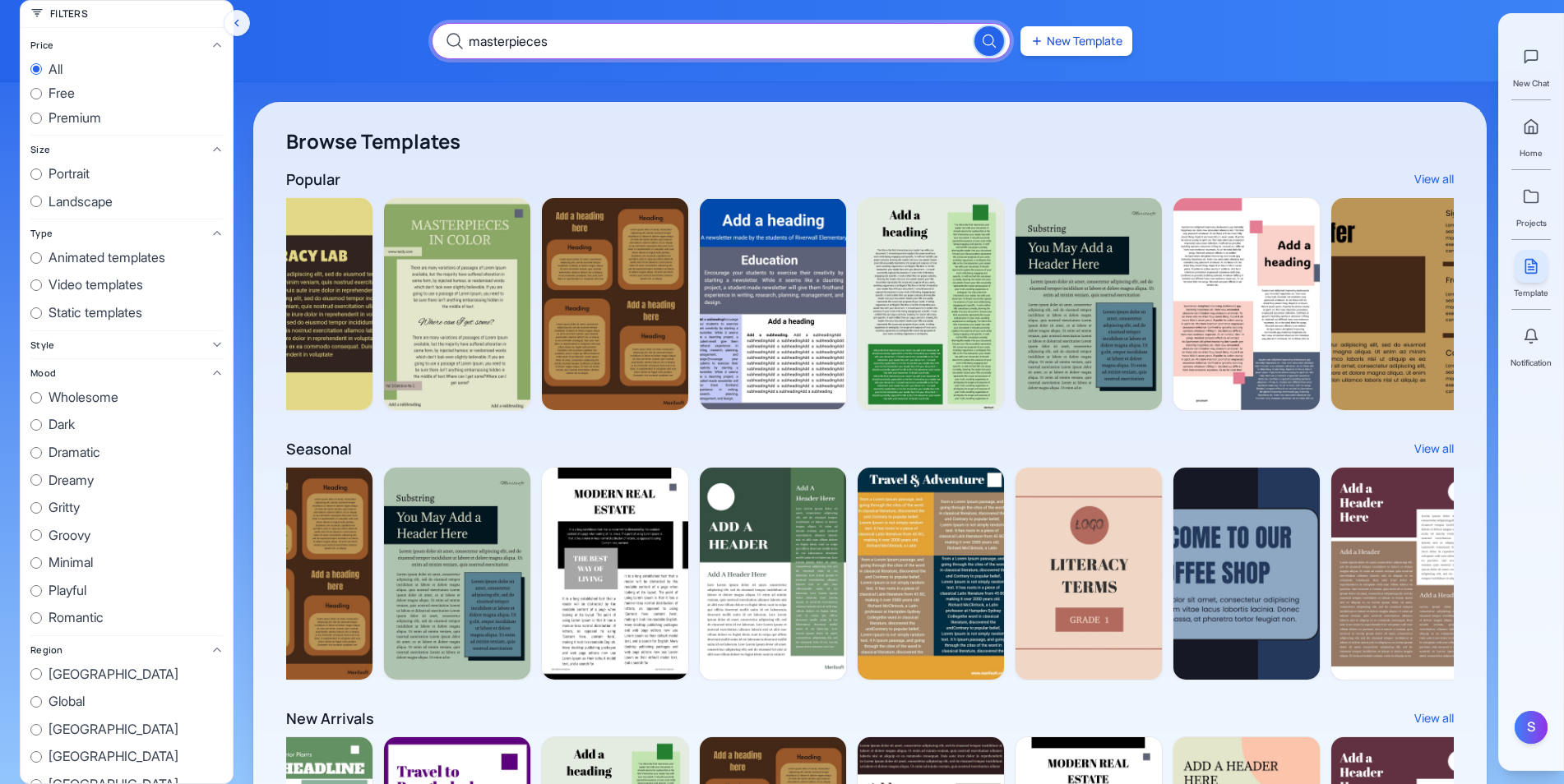
click at [974, 26] on button "Search" at bounding box center [989, 41] width 29 height 29
click at [990, 43] on icon "Search" at bounding box center [989, 40] width 17 height 17
click at [643, 53] on input "masterpieces" at bounding box center [720, 41] width 579 height 36
click at [998, 42] on button "Search" at bounding box center [989, 41] width 31 height 31
click at [998, 42] on icon "Search" at bounding box center [989, 40] width 17 height 17
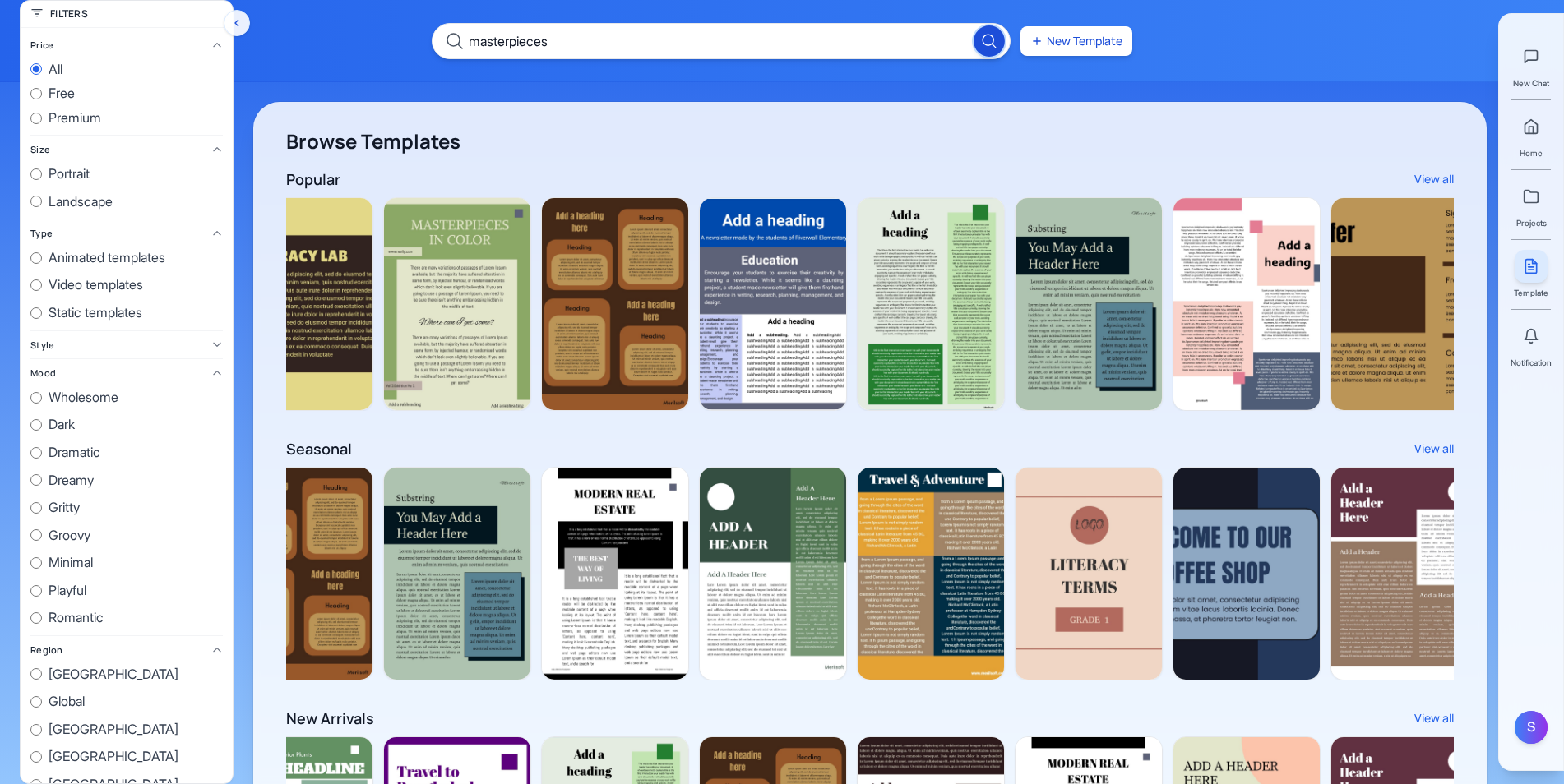
click at [998, 42] on icon "Search" at bounding box center [989, 40] width 17 height 17
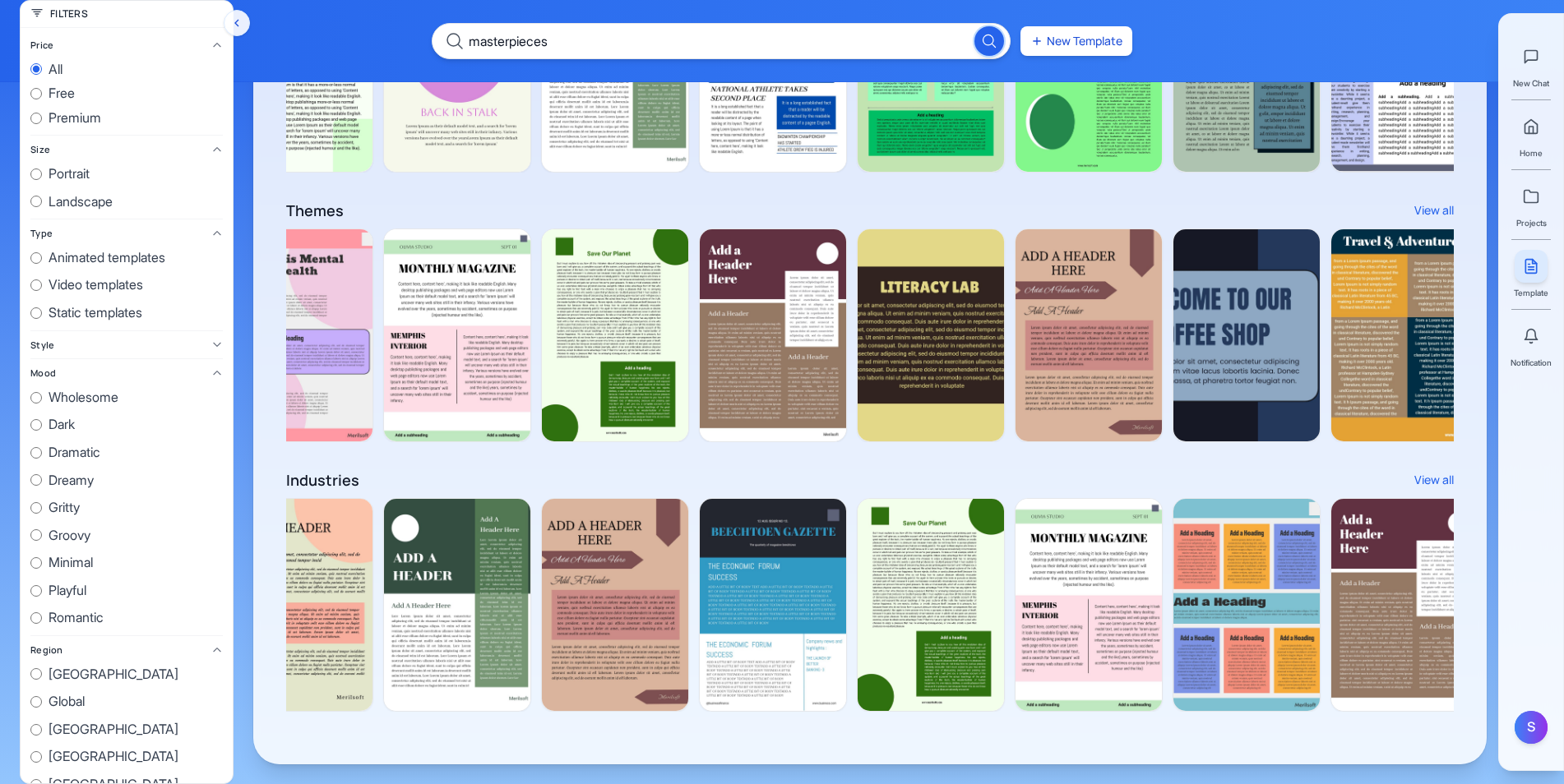
scroll to position [362, 0]
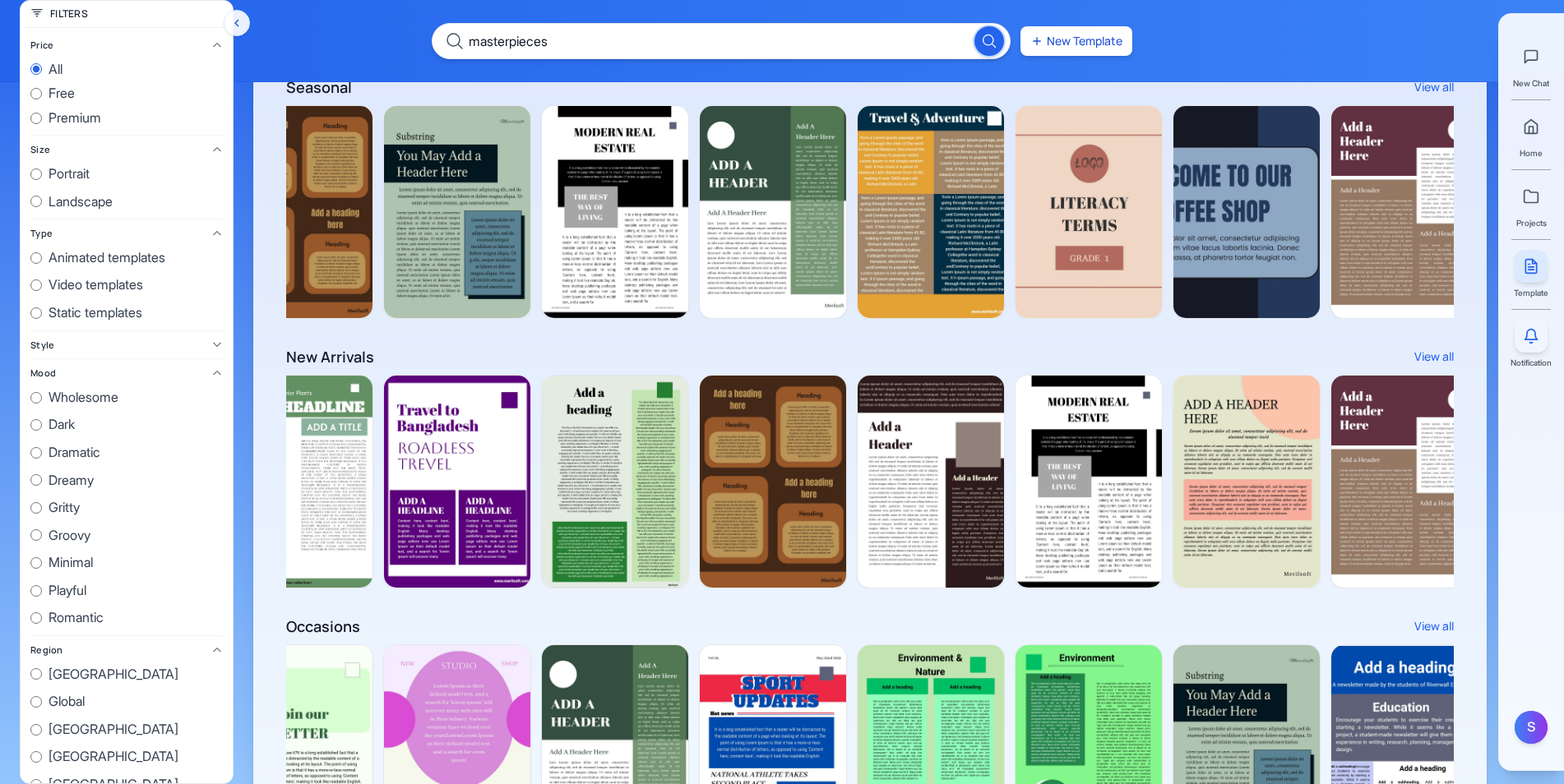
click at [1533, 339] on icon at bounding box center [1531, 335] width 13 height 11
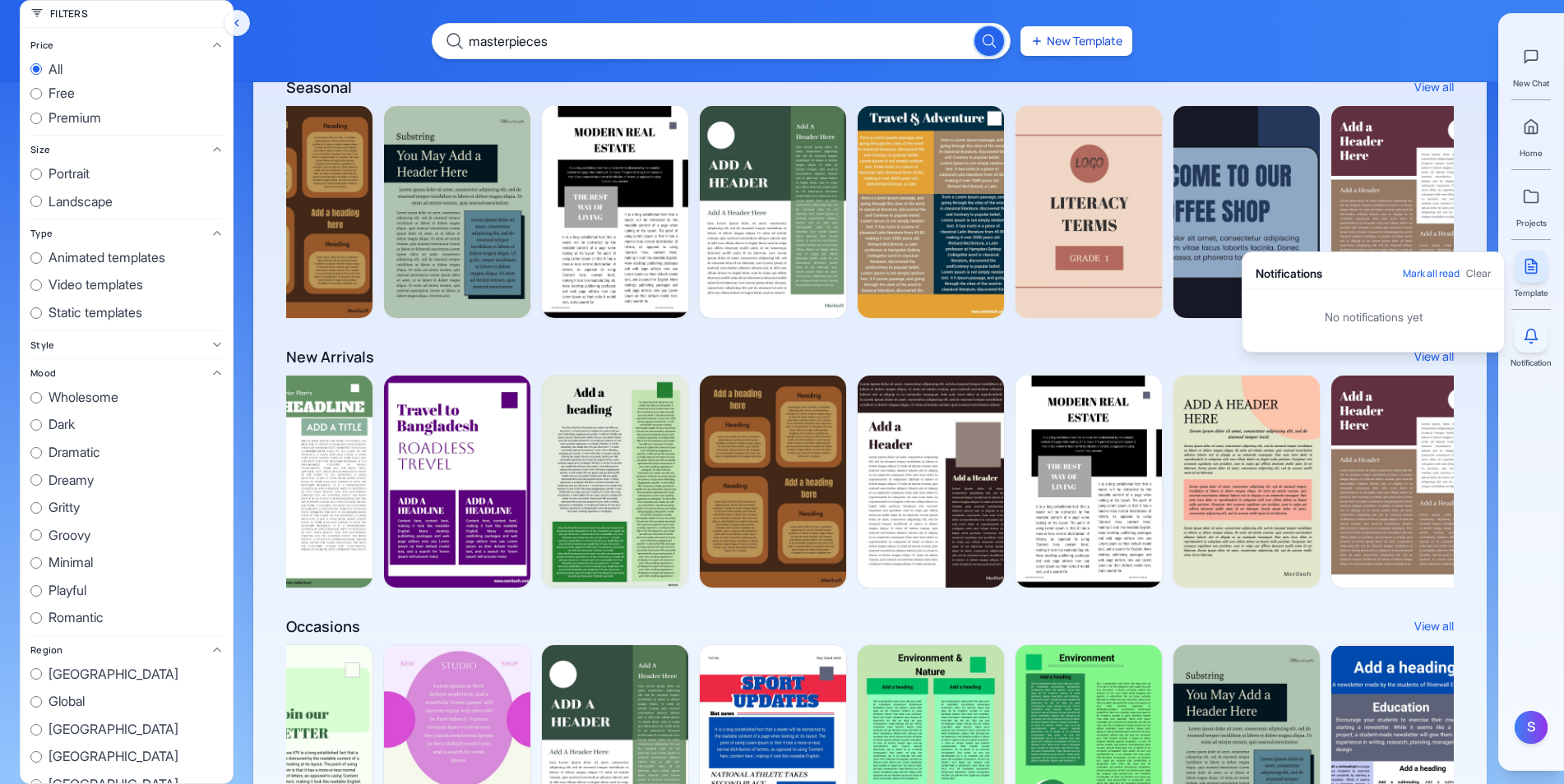
click at [1534, 350] on button at bounding box center [1531, 336] width 33 height 33
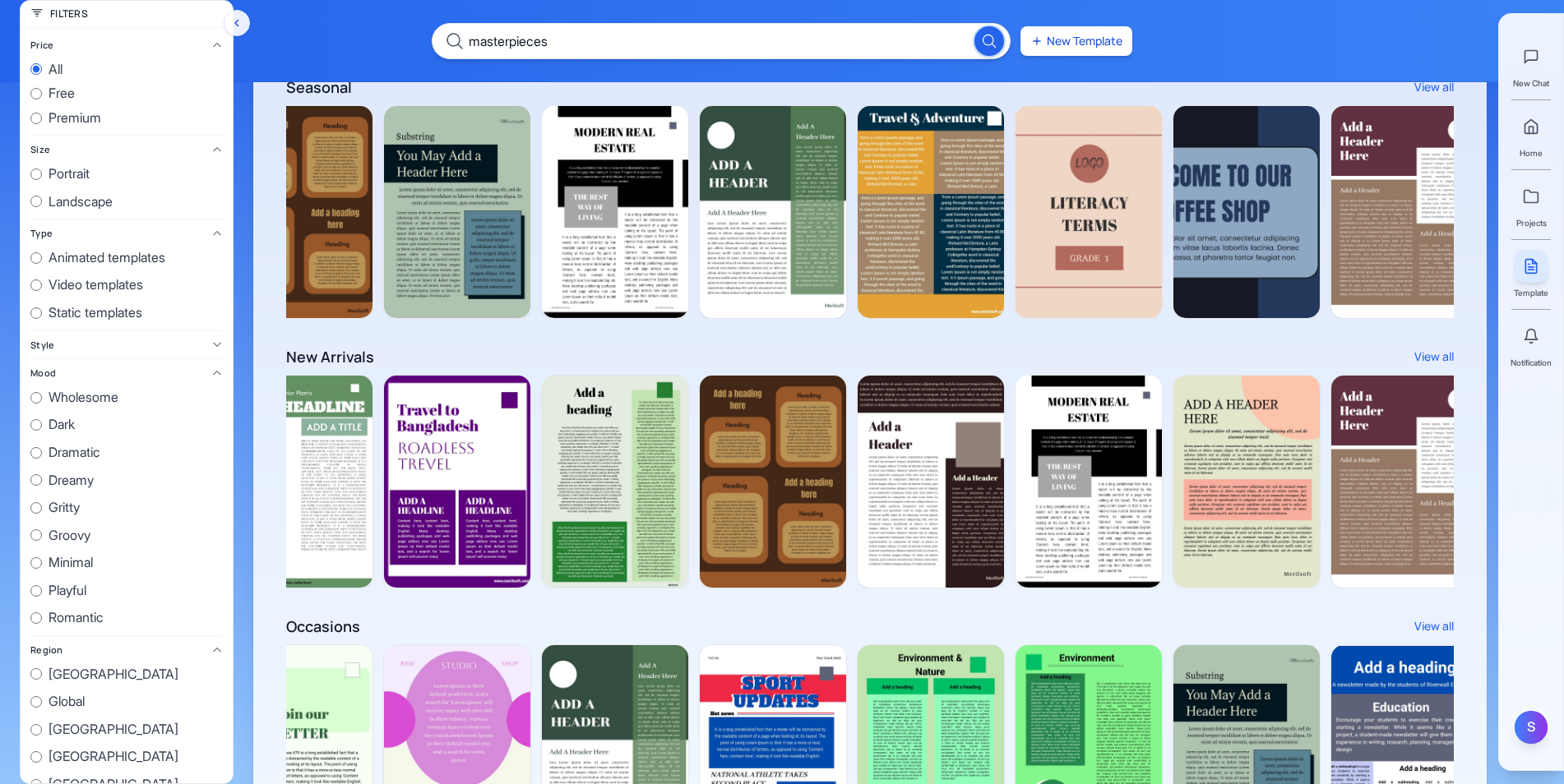
click at [1532, 738] on div "S" at bounding box center [1531, 727] width 33 height 33
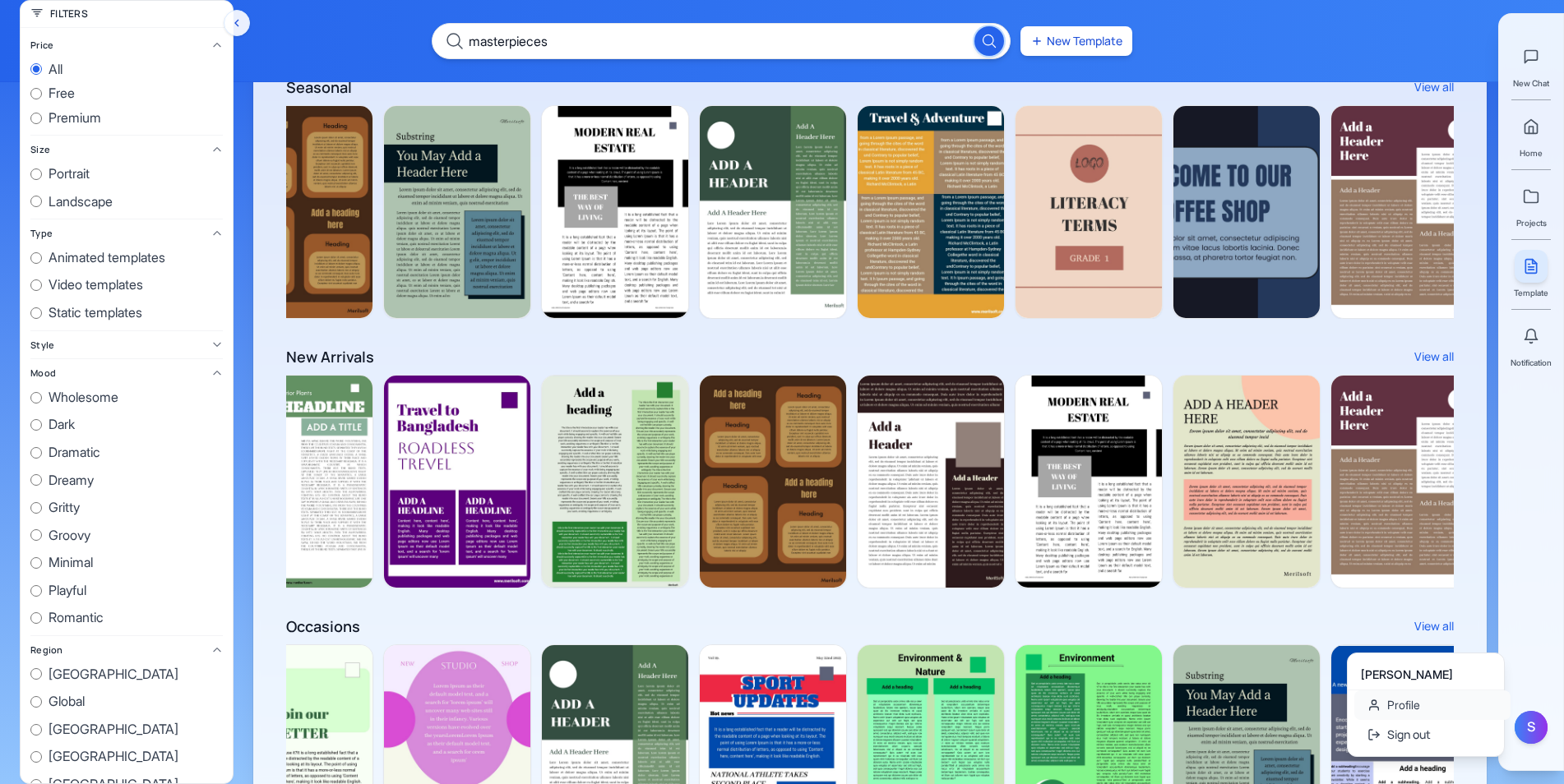
click at [1416, 695] on link "Profile" at bounding box center [1432, 705] width 156 height 29
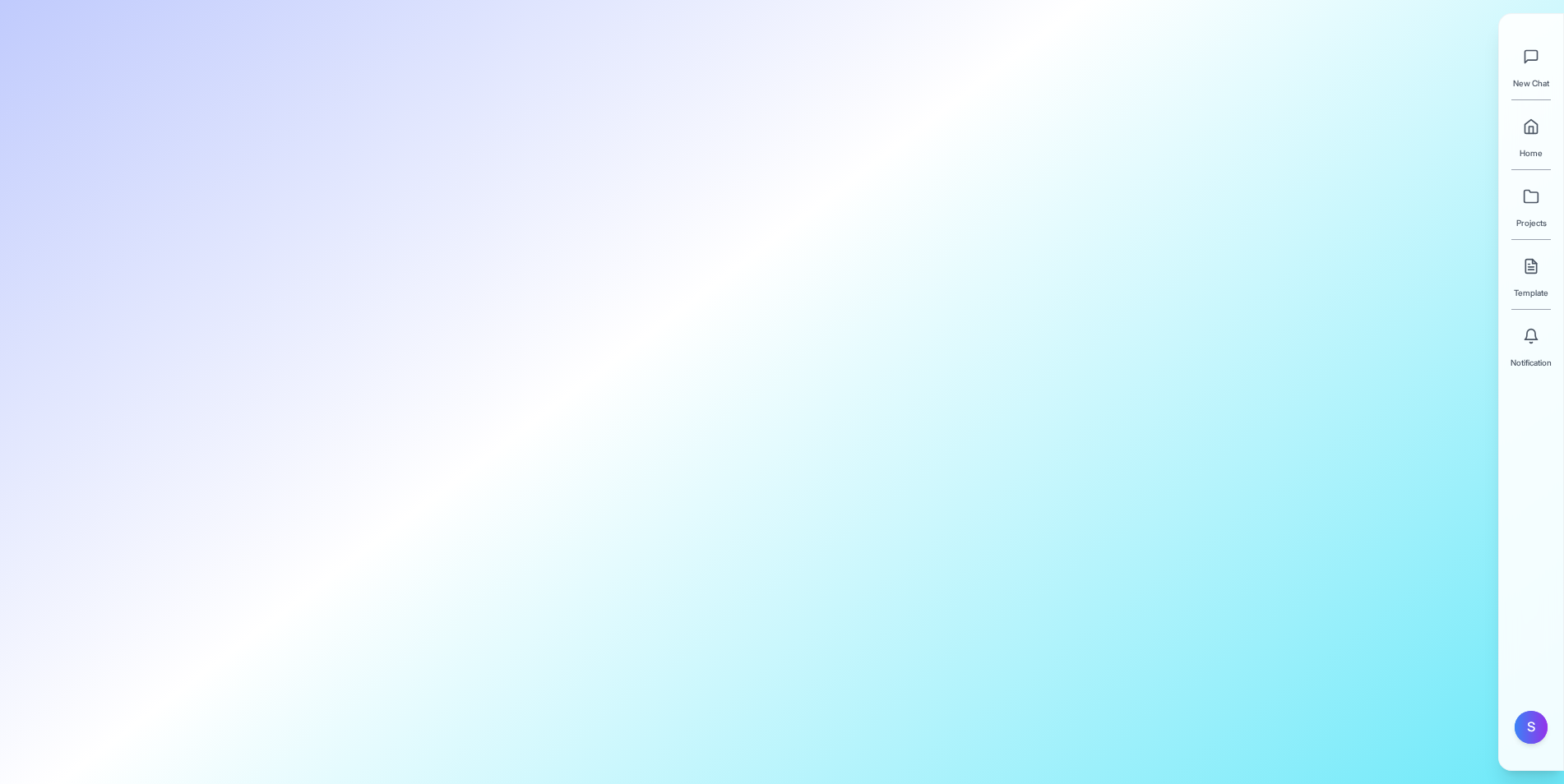
type input "Shakil"
type input "Ahmed"
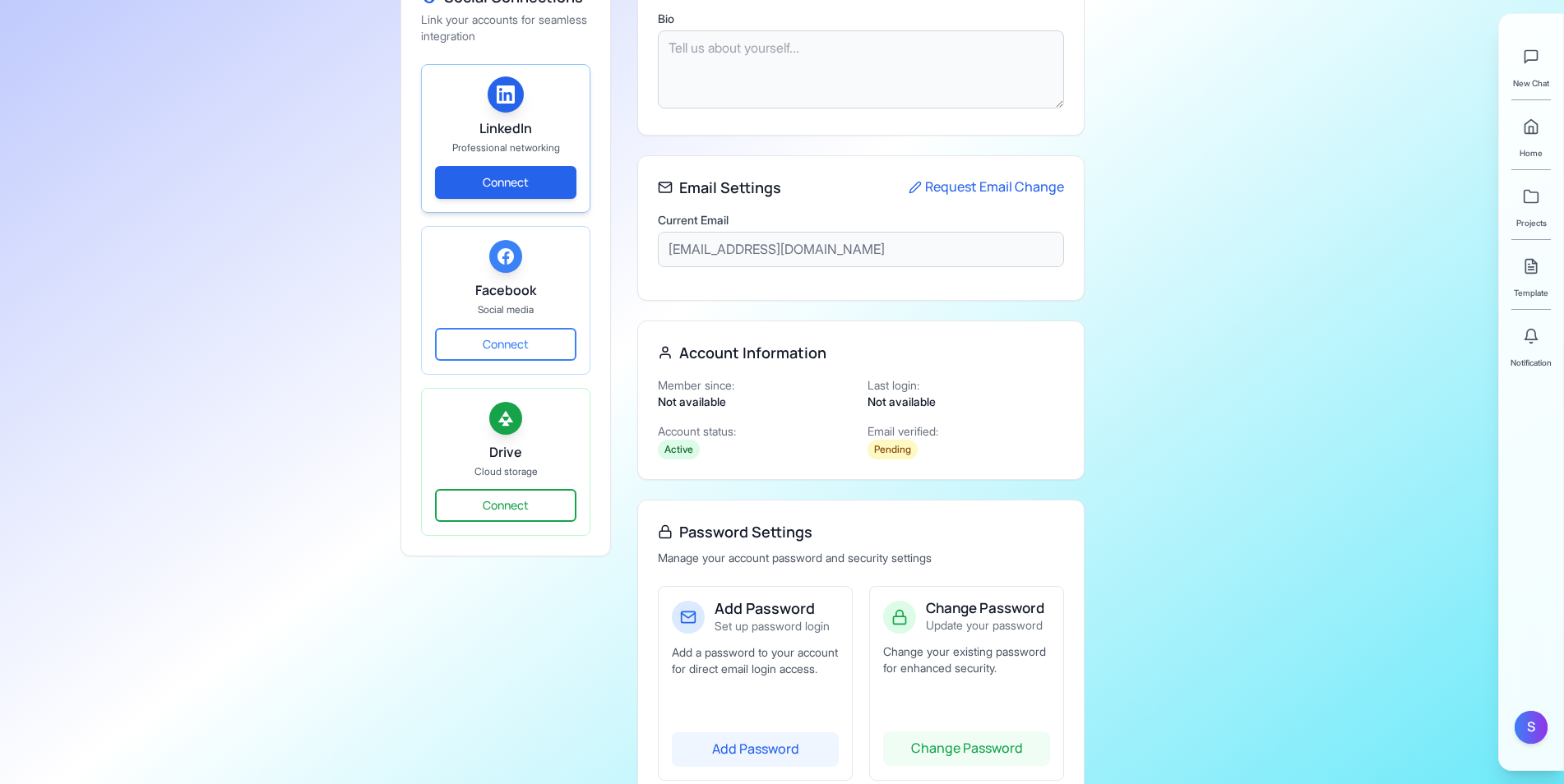
click at [524, 180] on button "Connect" at bounding box center [505, 182] width 141 height 33
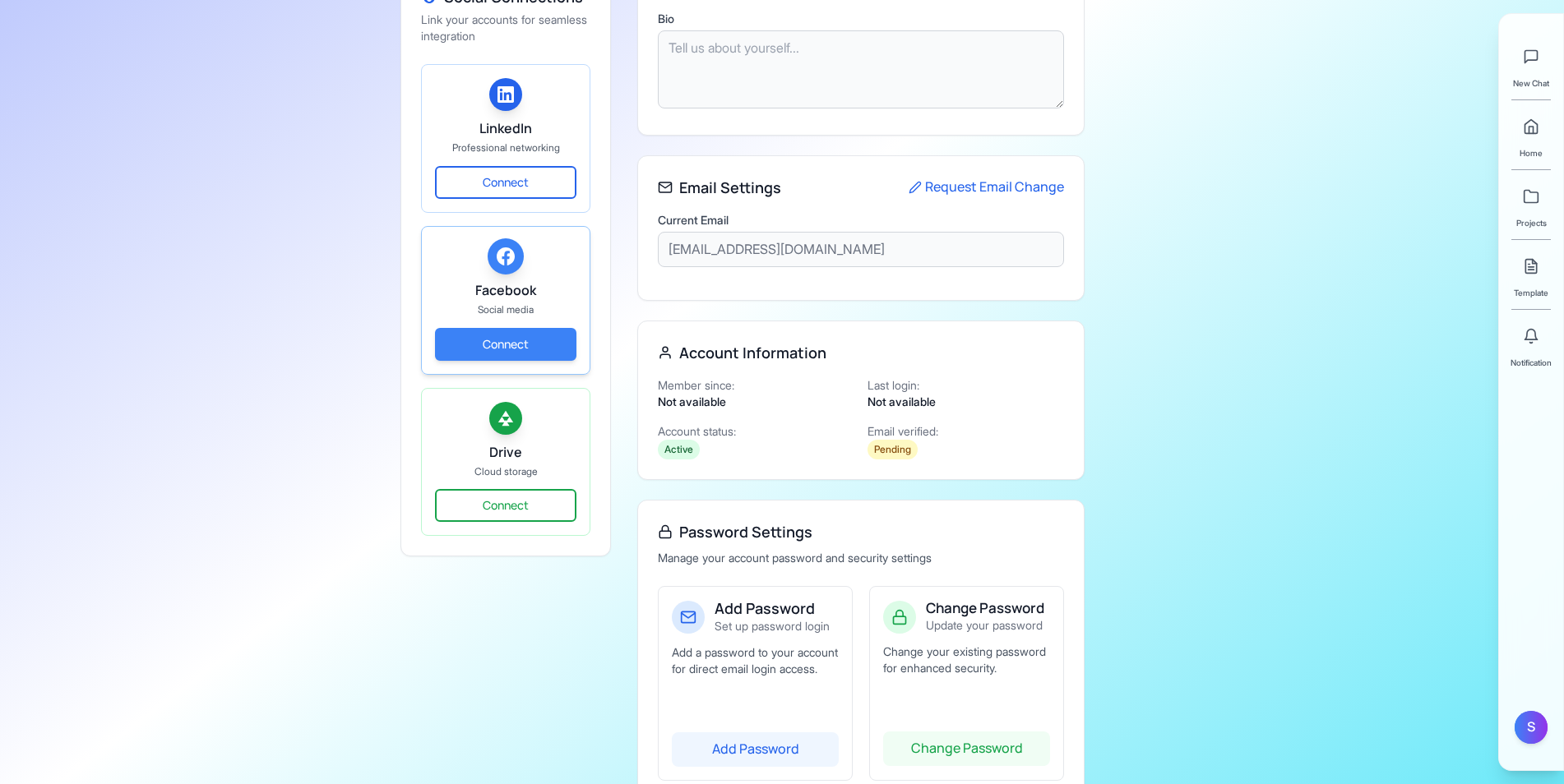
click at [529, 348] on button "Connect" at bounding box center [505, 345] width 141 height 33
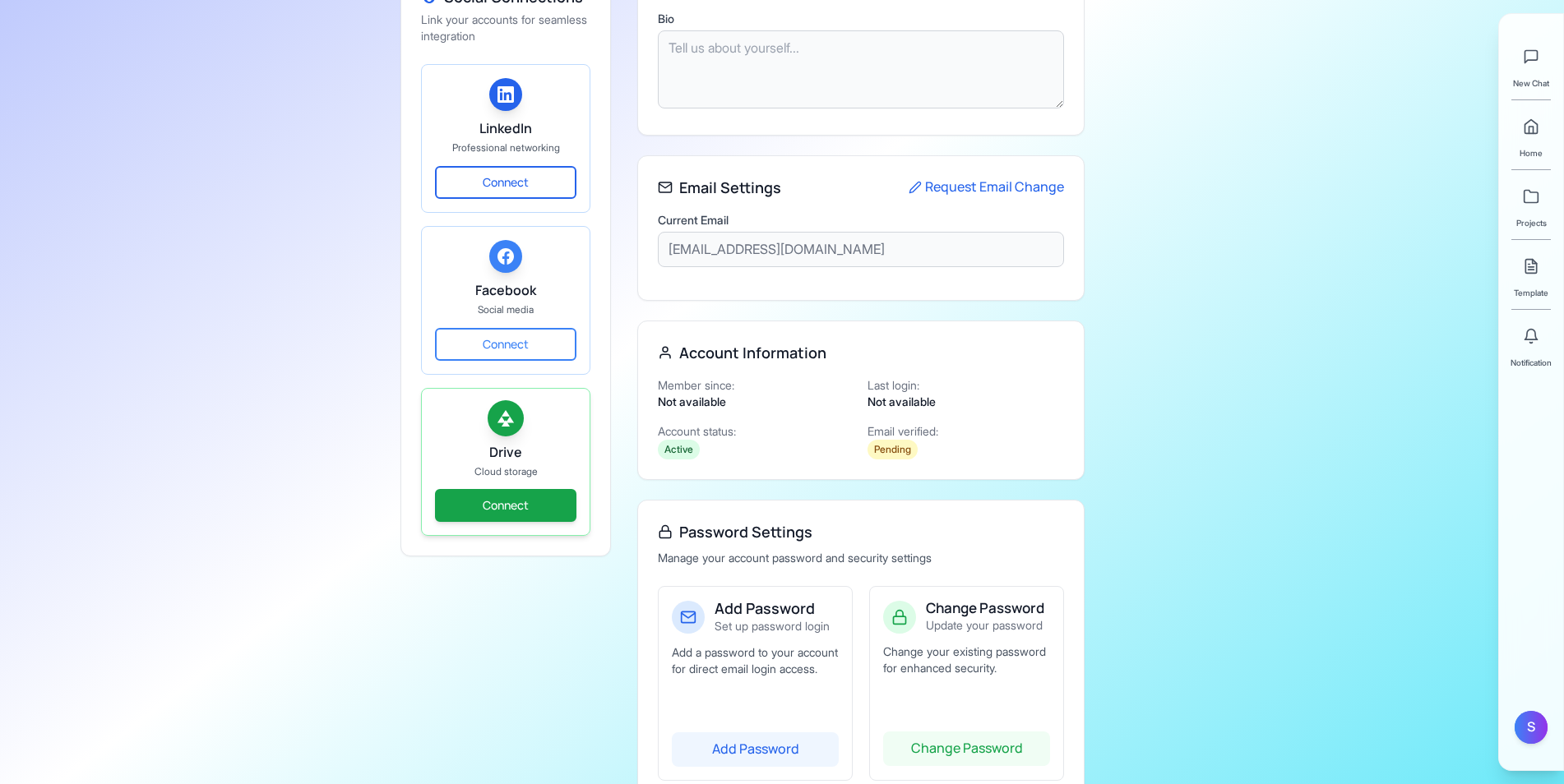
click at [531, 497] on button "Connect" at bounding box center [505, 505] width 141 height 33
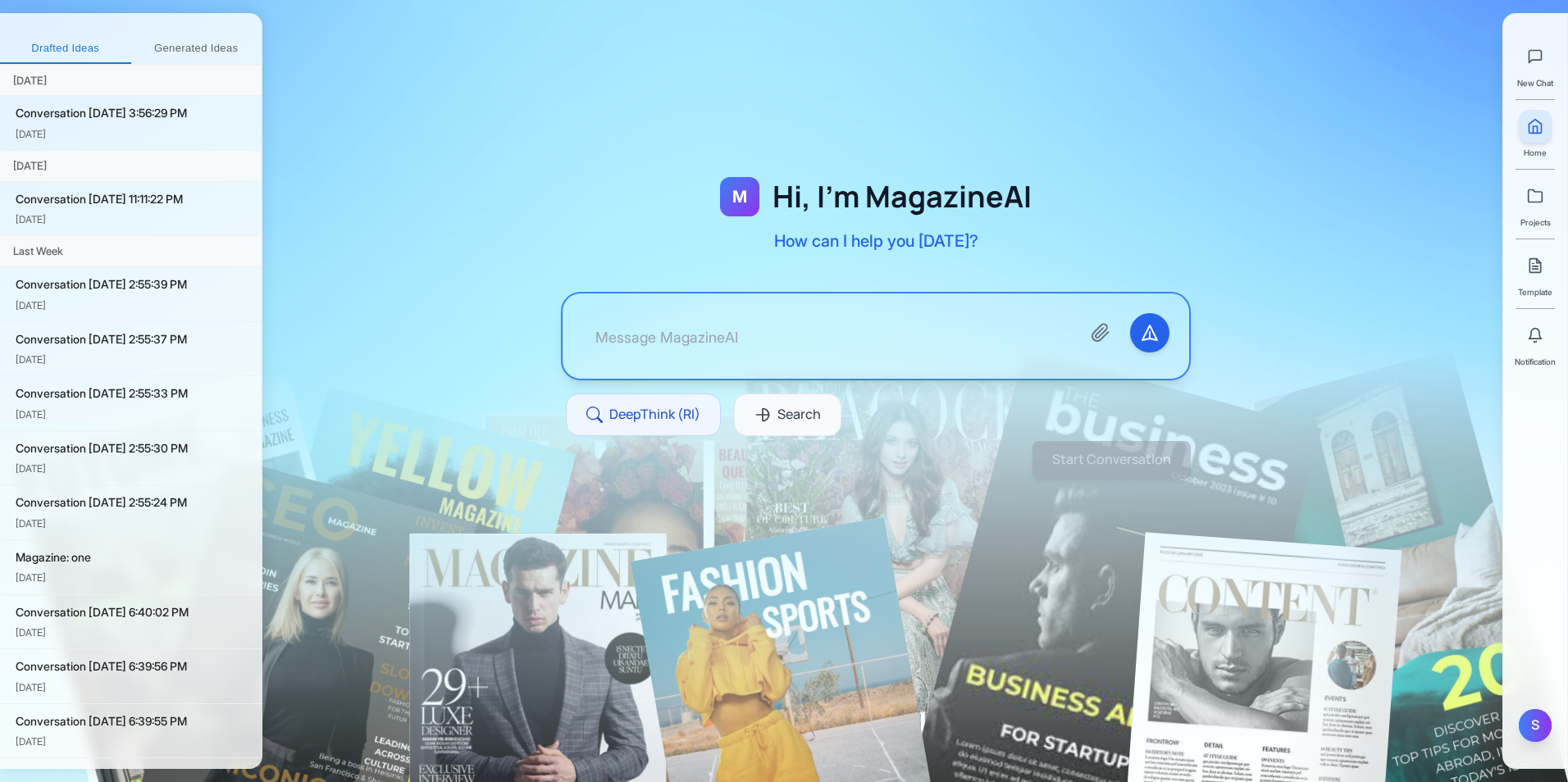
click at [1531, 726] on div "S" at bounding box center [1535, 726] width 33 height 33
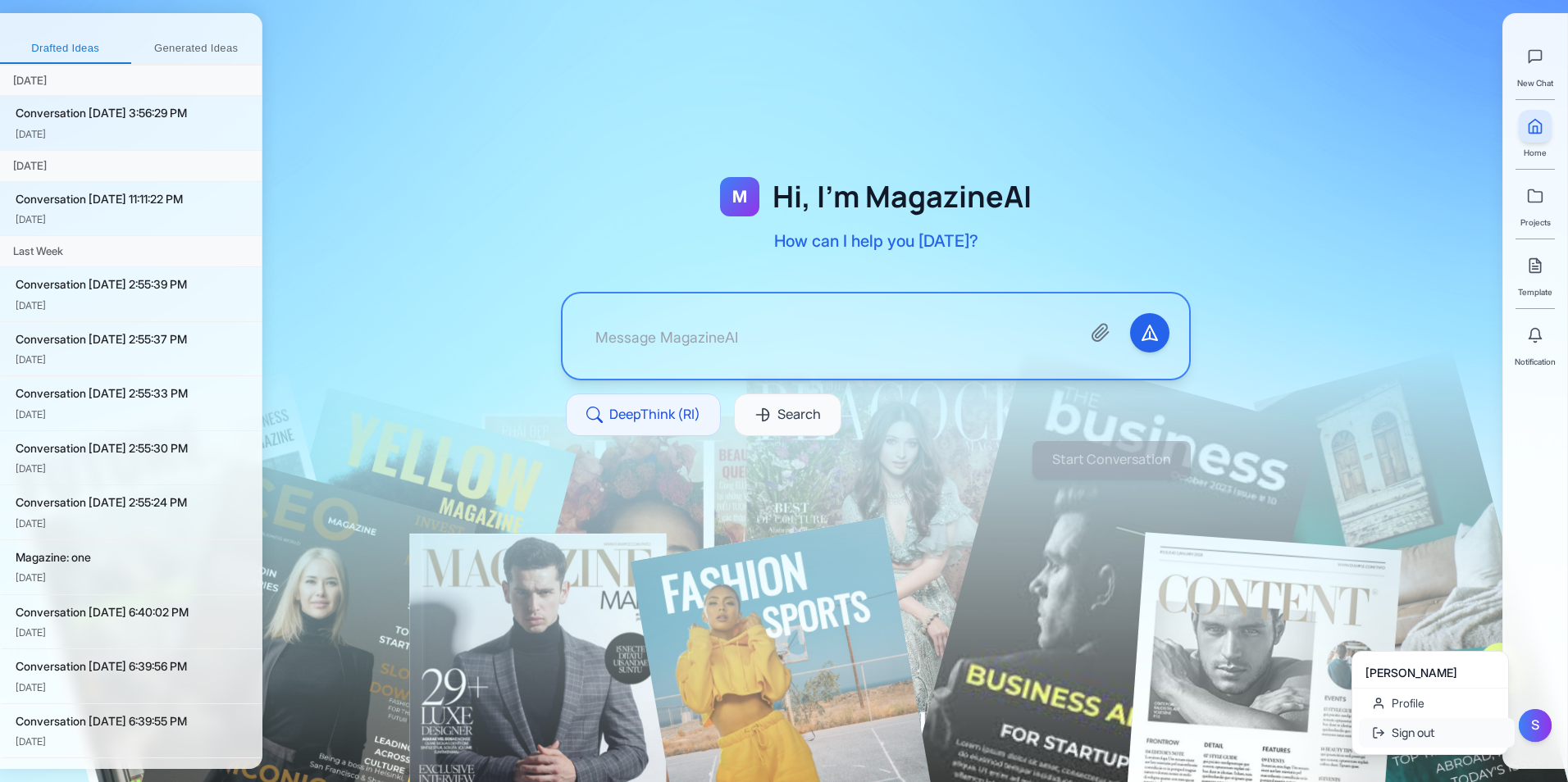
click at [1459, 737] on button "Sign out" at bounding box center [1436, 733] width 156 height 29
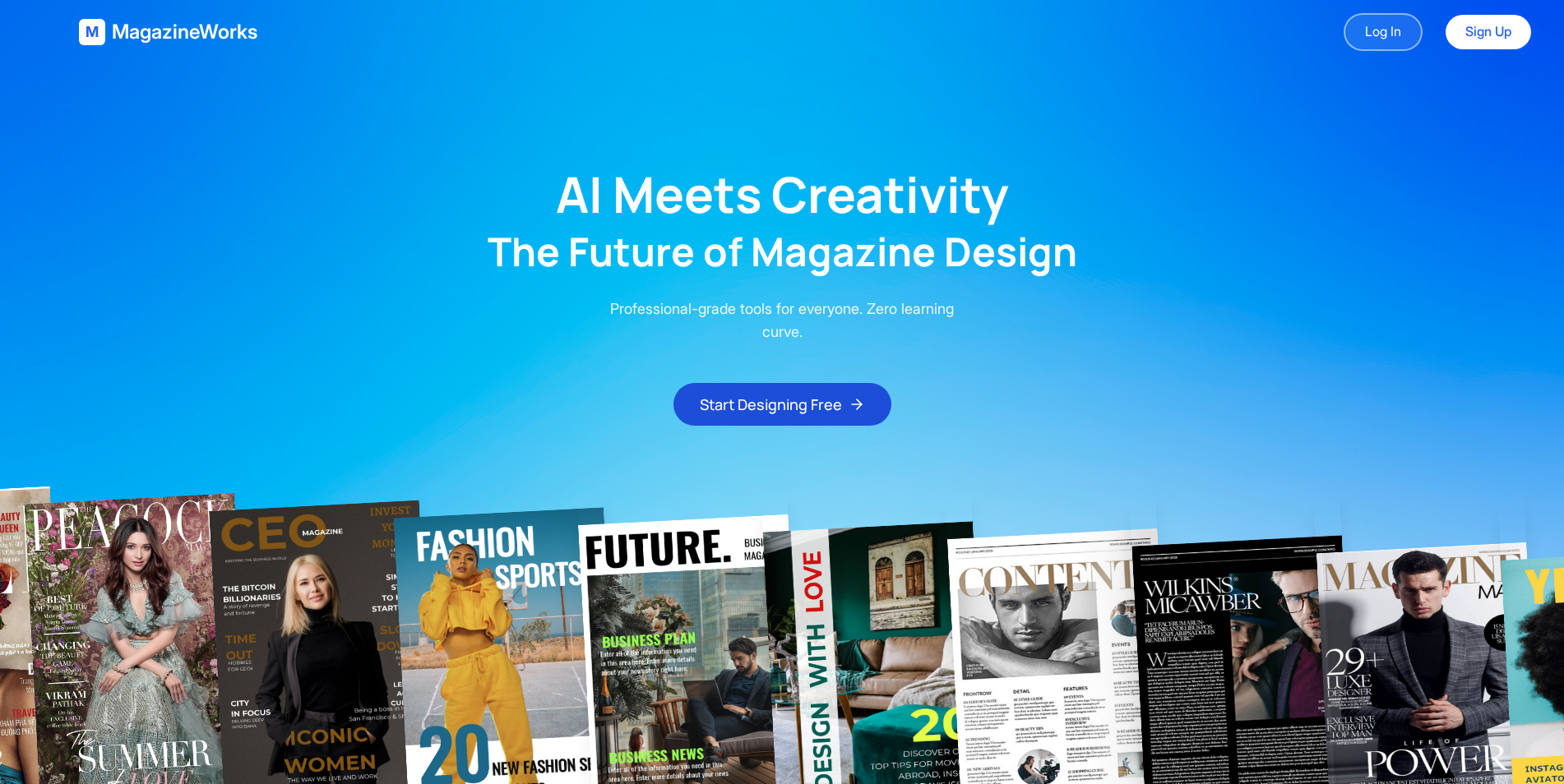
click at [1383, 36] on link "Log In" at bounding box center [1383, 31] width 79 height 37
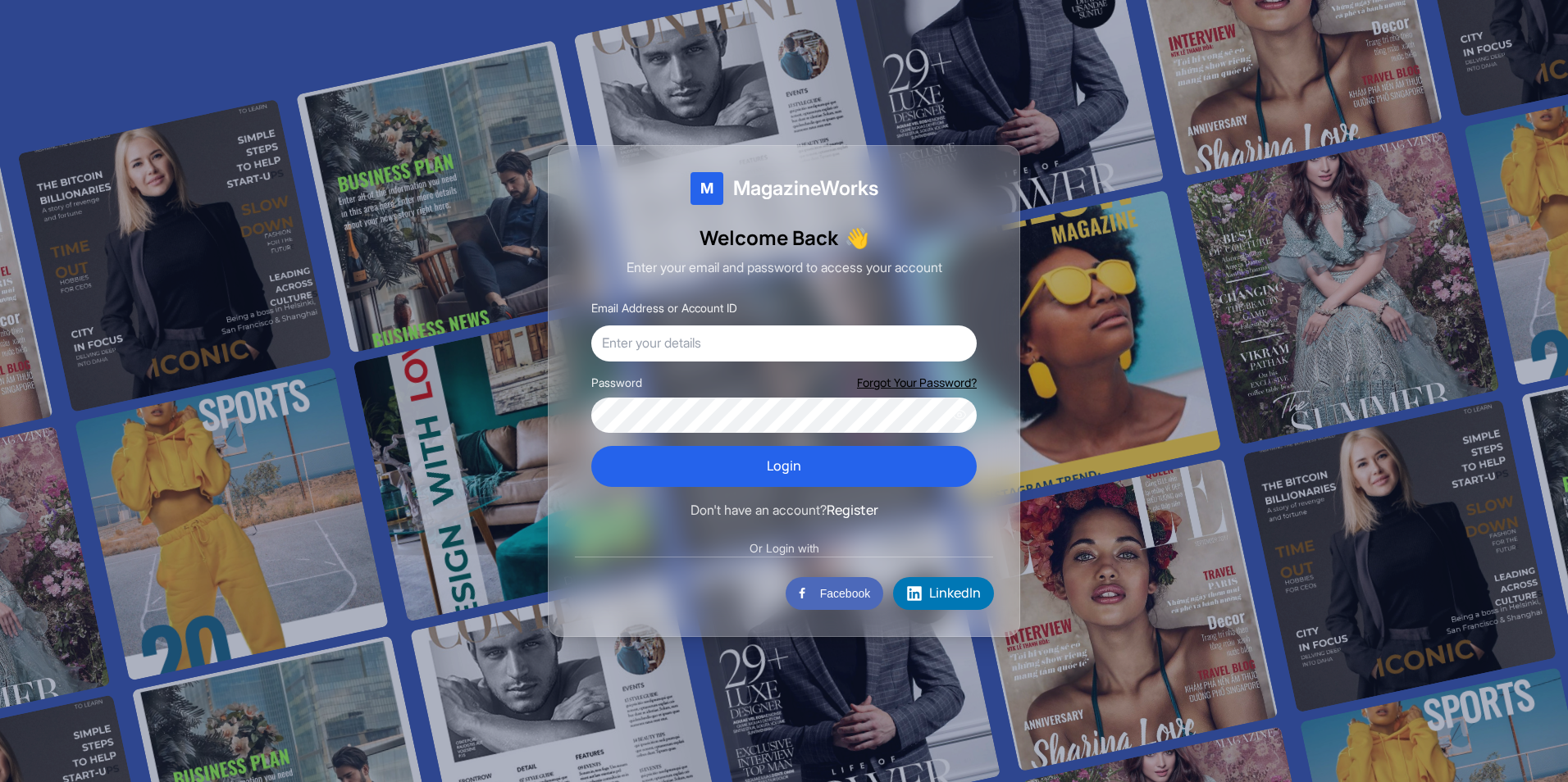
click at [840, 594] on button "Facebook" at bounding box center [834, 594] width 97 height 33
click at [935, 595] on span "LinkedIn" at bounding box center [954, 593] width 52 height 21
click at [1133, 405] on div at bounding box center [784, 391] width 1568 height 782
click at [100, 575] on div at bounding box center [784, 391] width 1568 height 782
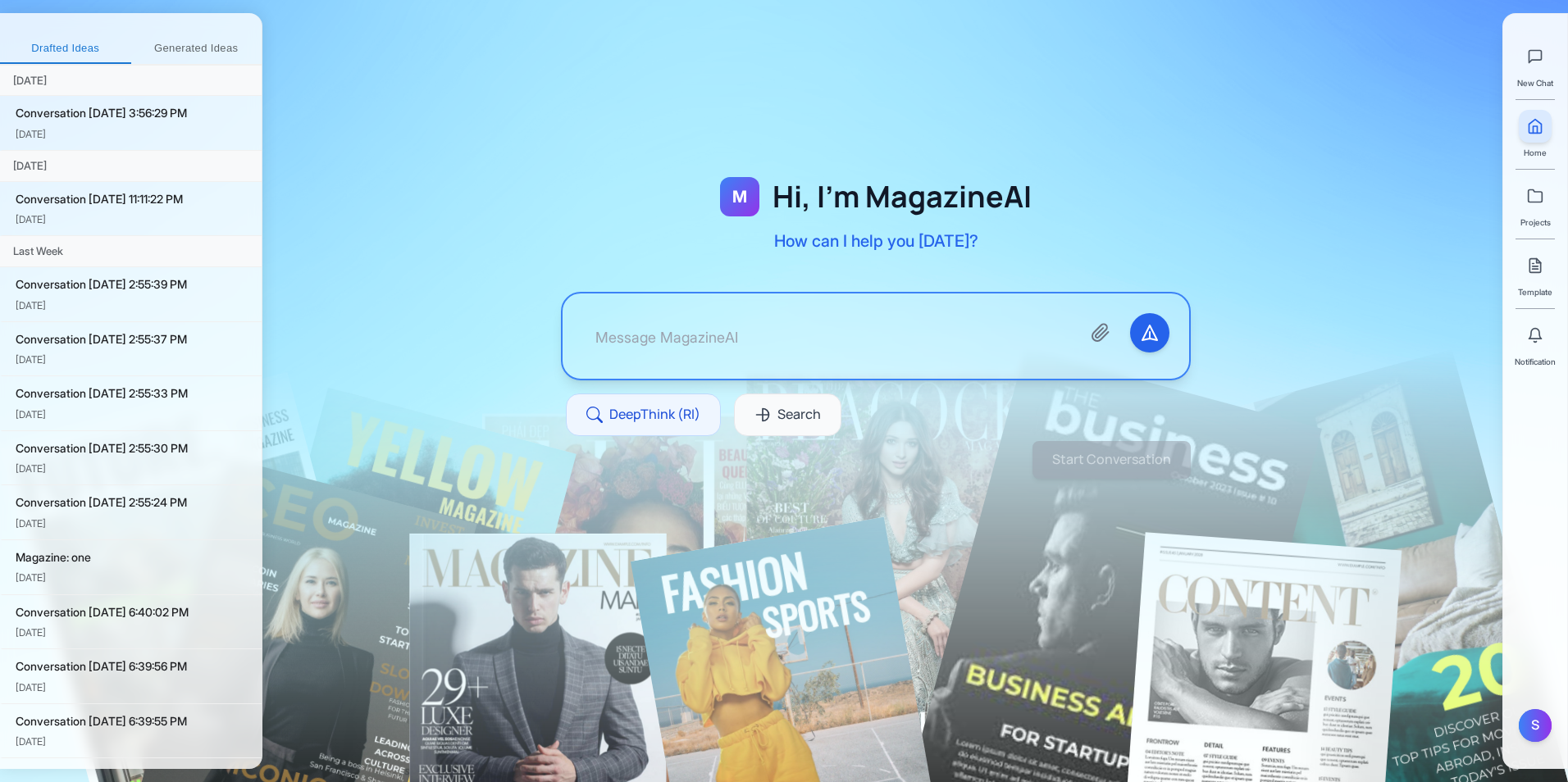
click at [1558, 286] on div "New Chat Home Projects Template Notification S" at bounding box center [1535, 390] width 65 height 756
click at [1535, 279] on link at bounding box center [1535, 266] width 33 height 33
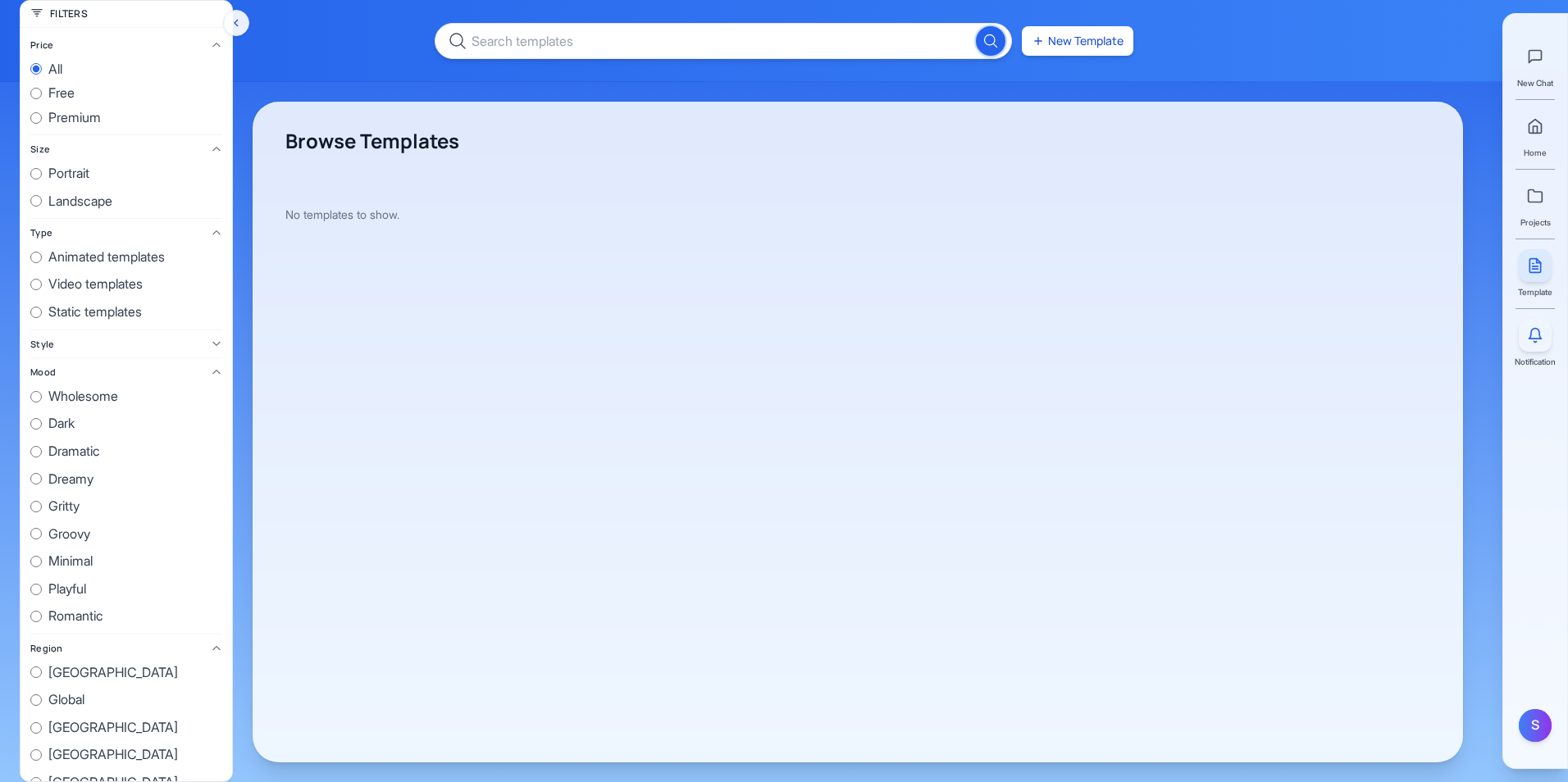
click at [1543, 335] on icon at bounding box center [1535, 336] width 16 height 16
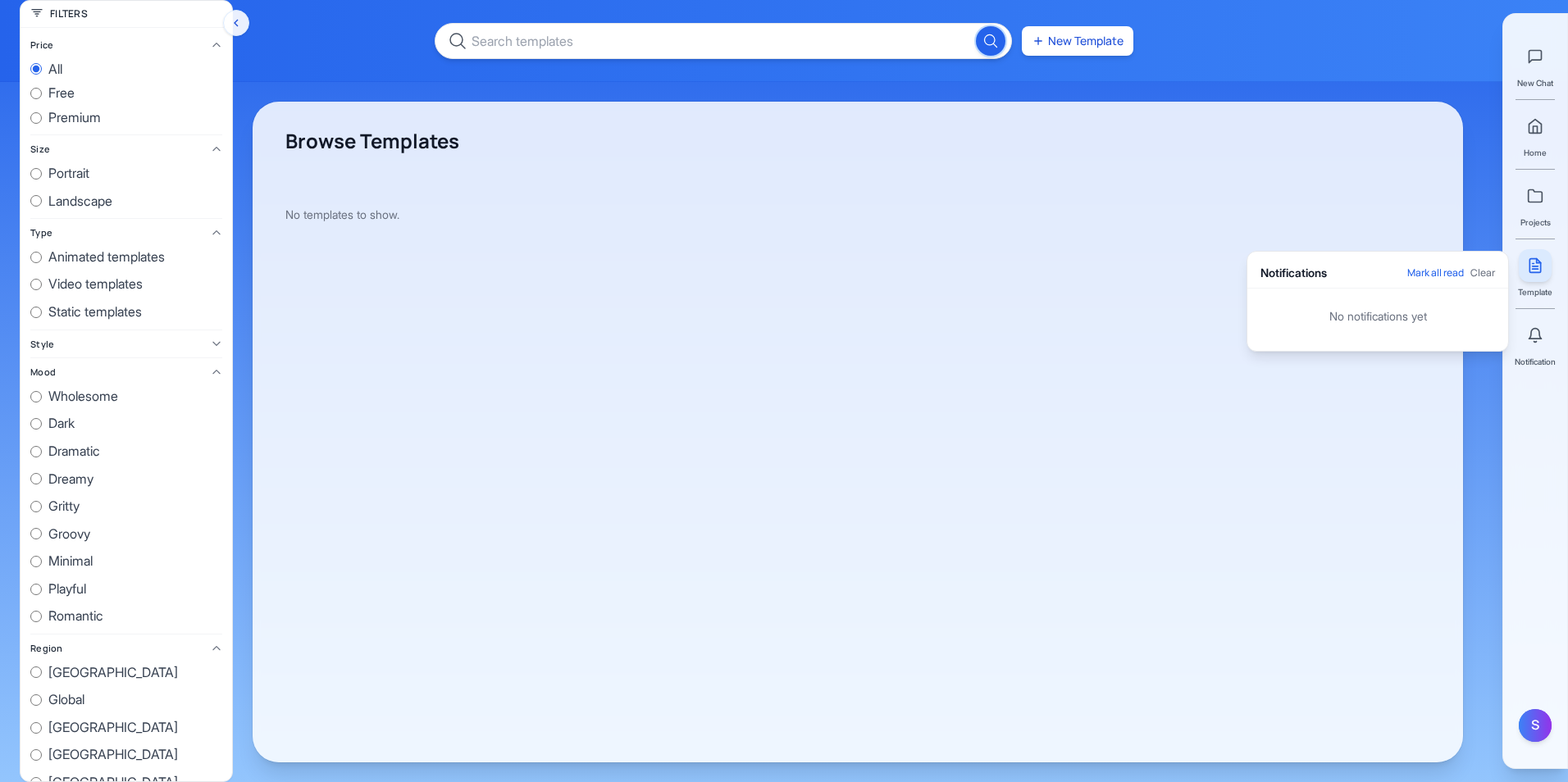
click at [1424, 296] on div "No notifications yet" at bounding box center [1377, 316] width 261 height 55
click at [1445, 266] on button "Mark all read" at bounding box center [1435, 273] width 56 height 13
click at [1492, 279] on div "Notifications Mark all read Clear" at bounding box center [1377, 273] width 261 height 30
click at [1482, 270] on button "Clear" at bounding box center [1483, 273] width 25 height 13
click at [1321, 277] on div "Notifications" at bounding box center [1293, 273] width 66 height 16
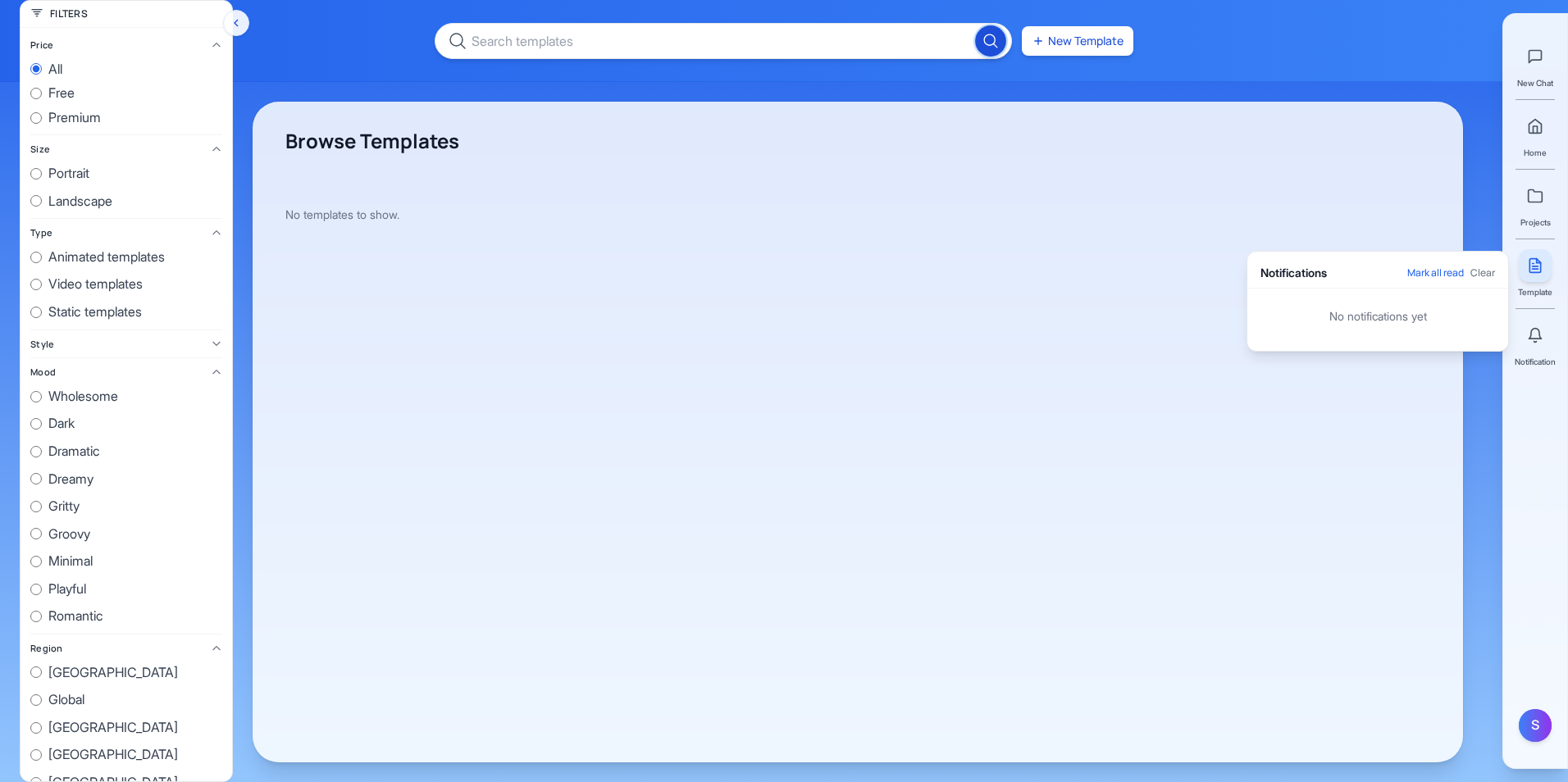
click at [989, 43] on icon "Search" at bounding box center [990, 40] width 17 height 17
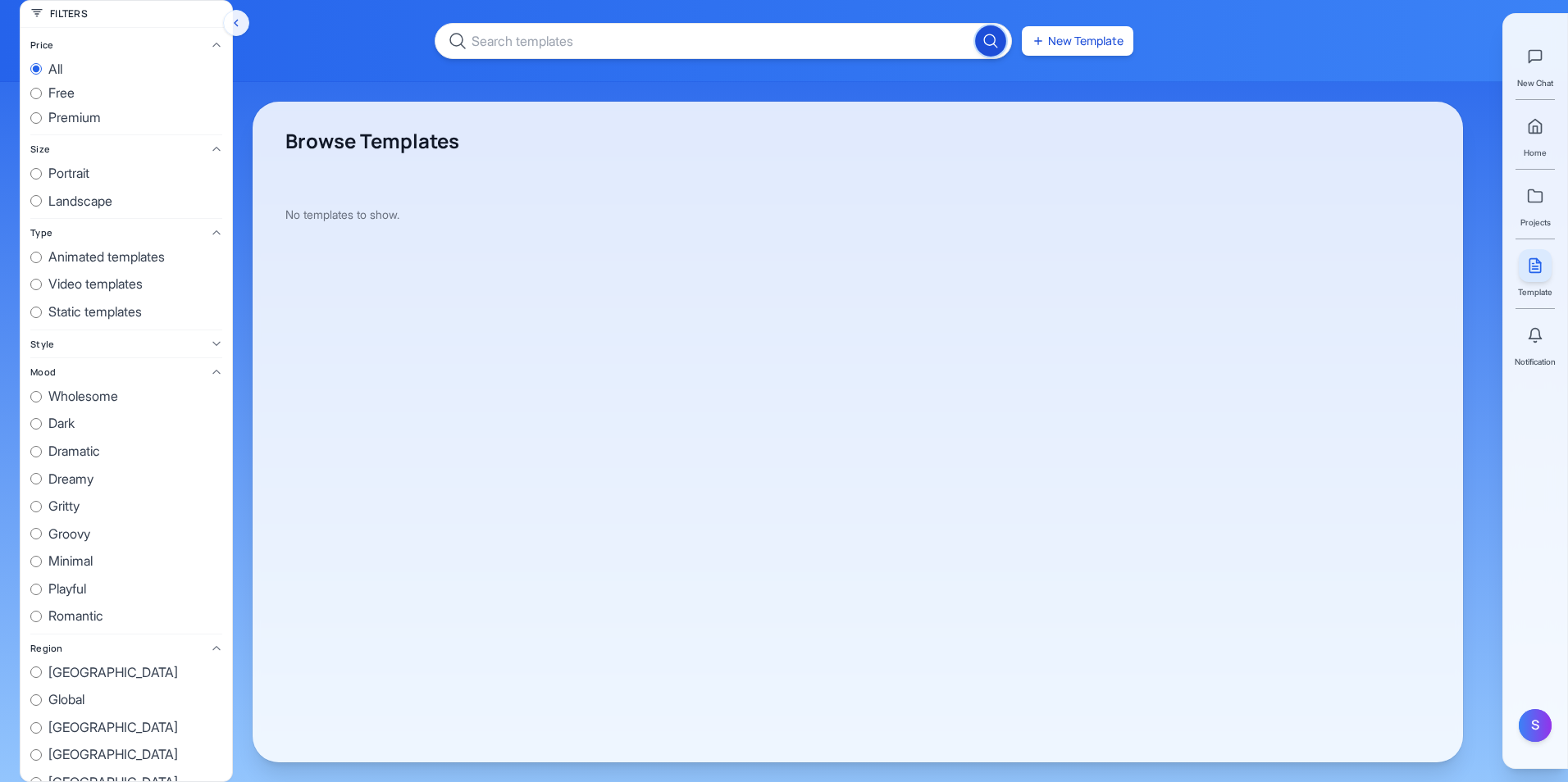
click at [989, 42] on icon "Search" at bounding box center [990, 40] width 17 height 17
click at [920, 42] on input "Search templates" at bounding box center [723, 41] width 578 height 36
drag, startPoint x: 959, startPoint y: 170, endPoint x: 903, endPoint y: 168, distance: 56.0
click at [959, 171] on div "No templates to show." at bounding box center [858, 215] width 1145 height 95
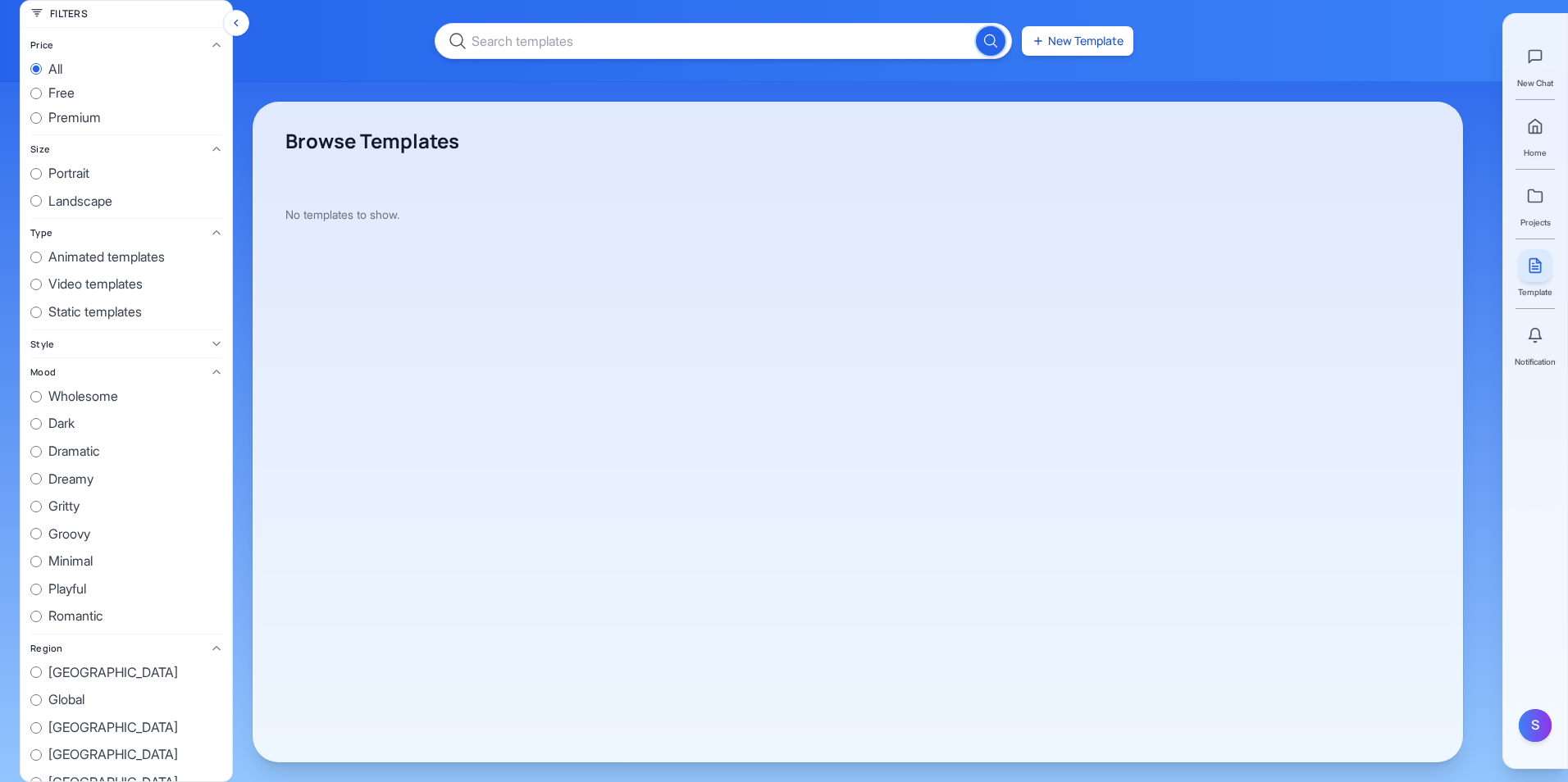
click at [244, 26] on button "Hide filters" at bounding box center [236, 23] width 26 height 26
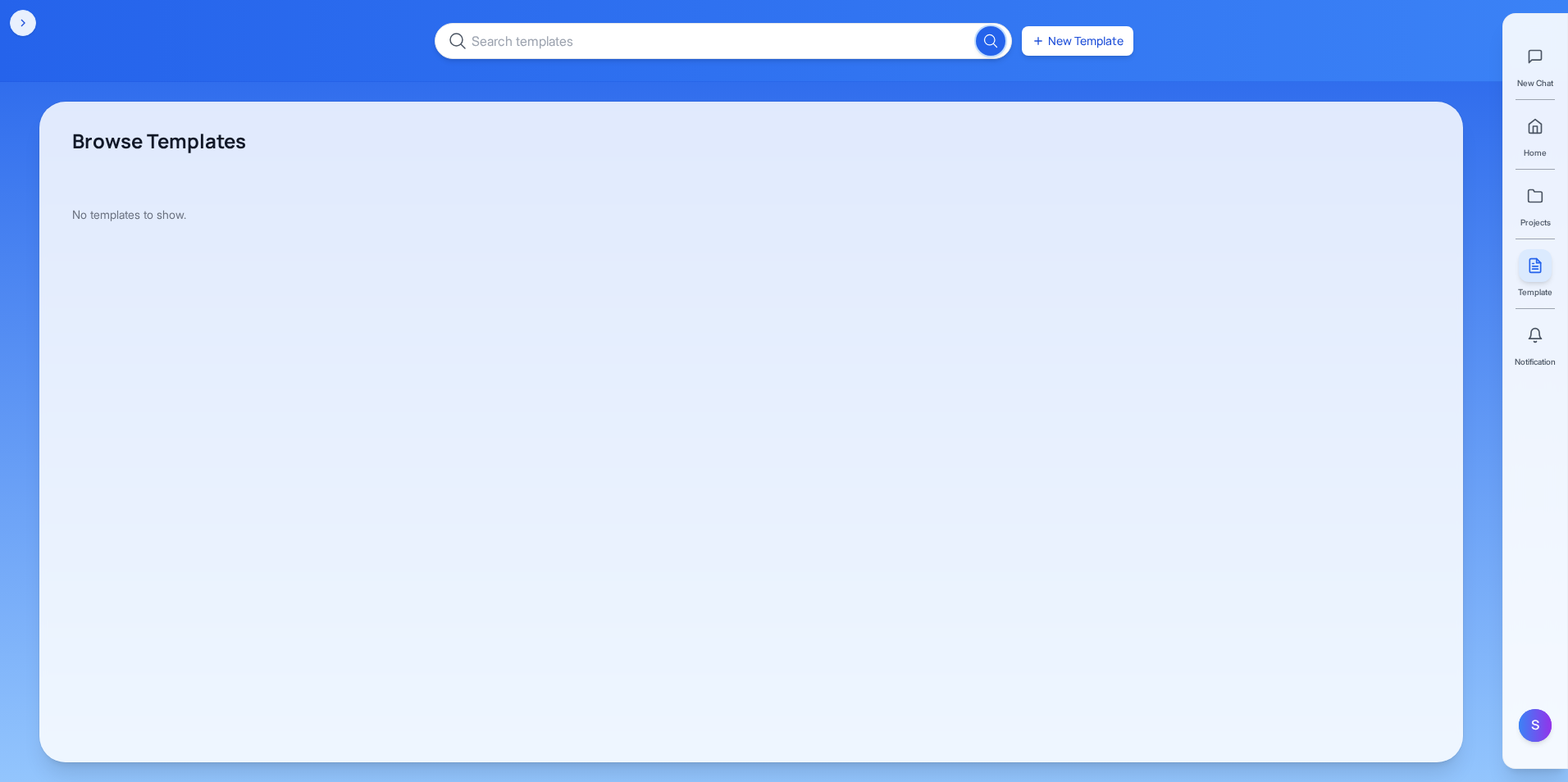
click at [1533, 357] on span "Notification" at bounding box center [1534, 361] width 41 height 13
click at [1543, 93] on div "New Chat Home Projects Template Notification" at bounding box center [1534, 197] width 41 height 341
click at [1539, 135] on link at bounding box center [1535, 126] width 33 height 33
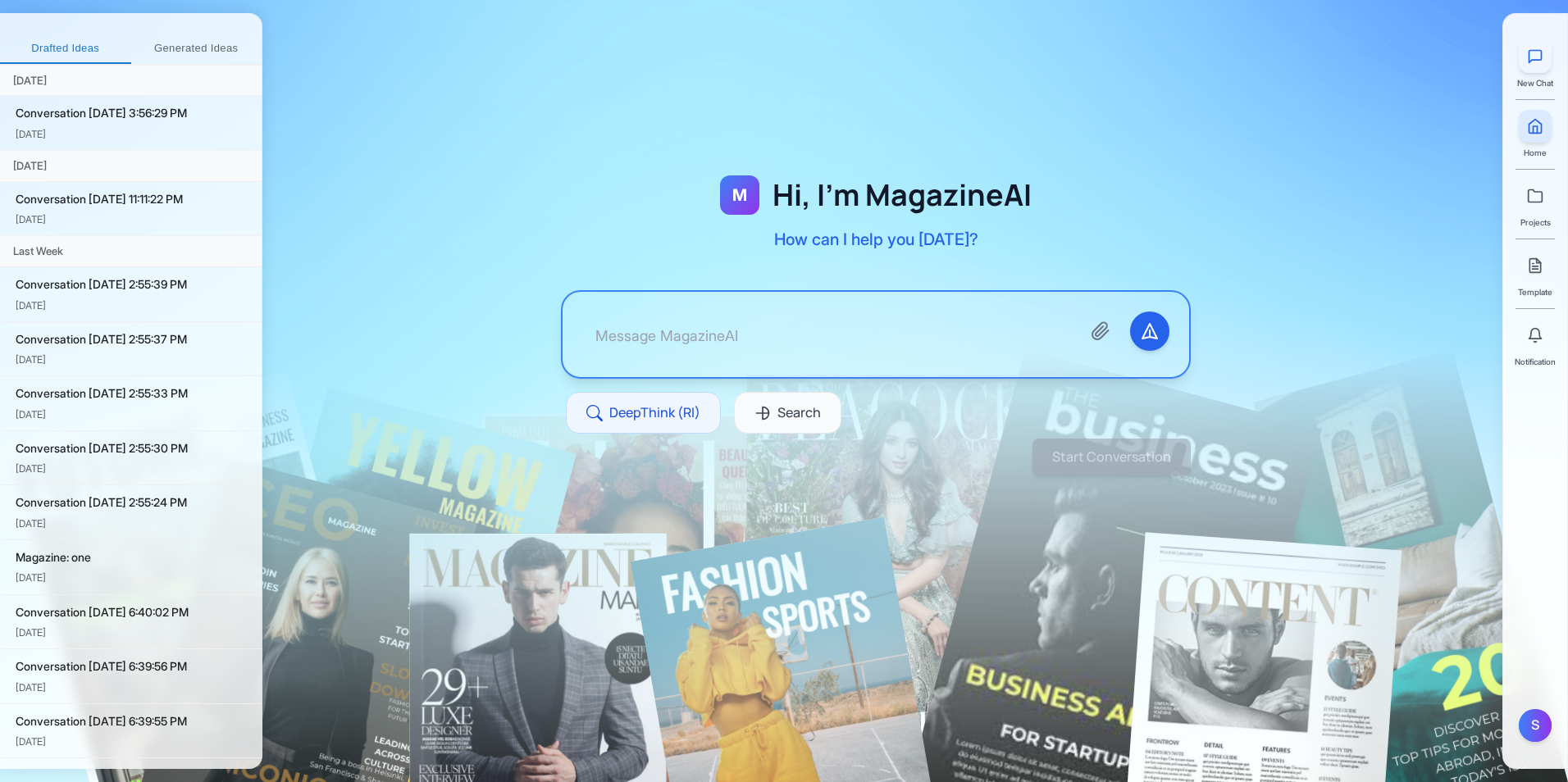
click at [1540, 68] on button at bounding box center [1535, 56] width 33 height 33
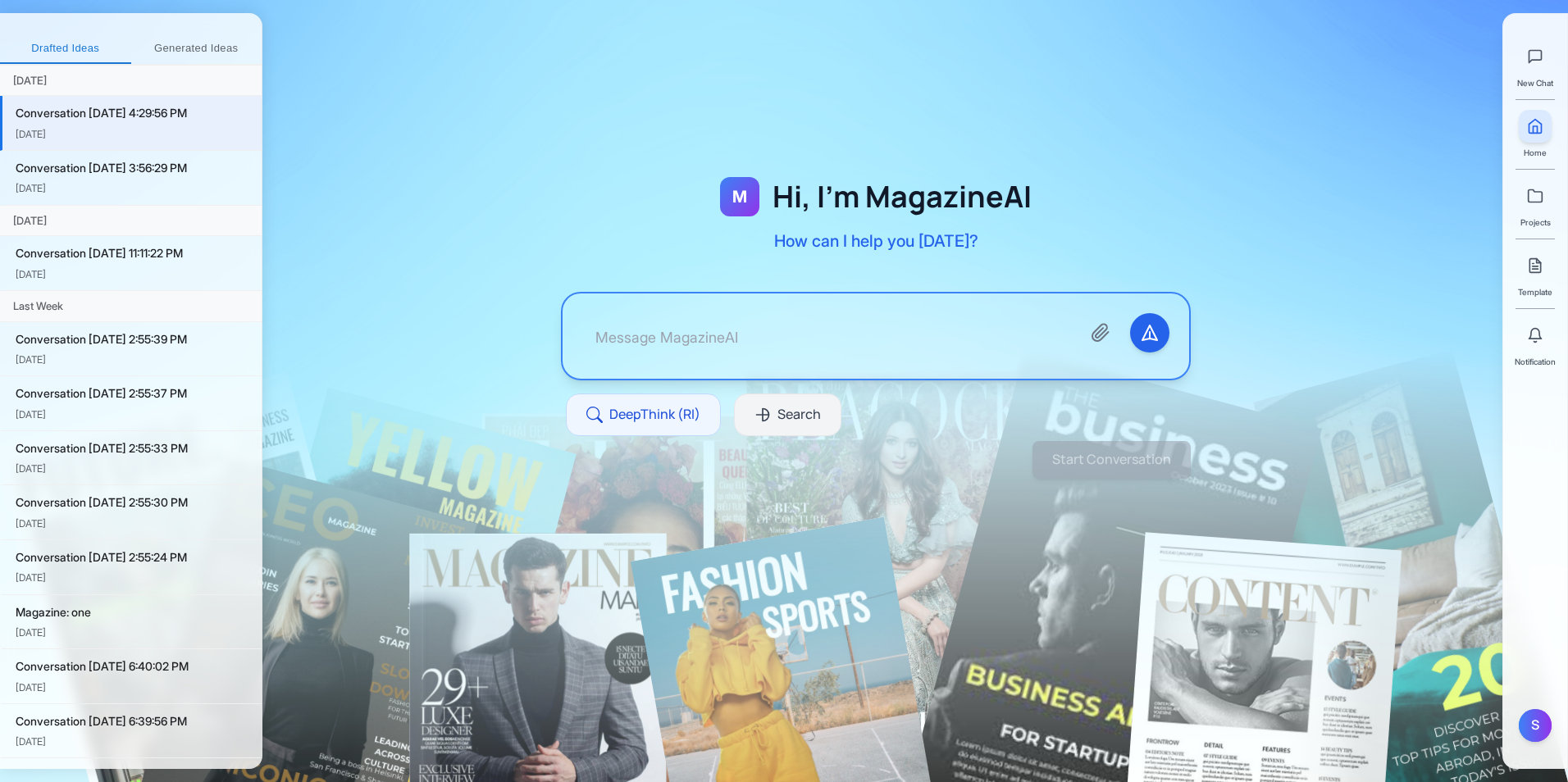
click at [783, 412] on span "Search" at bounding box center [799, 414] width 44 height 21
click at [662, 433] on button "DeepThink (RI)" at bounding box center [643, 415] width 155 height 43
click at [1165, 339] on button "Send message" at bounding box center [1149, 332] width 39 height 39
click at [1101, 337] on icon "Attach files" at bounding box center [1101, 333] width 20 height 20
click at [1555, 208] on div "New Chat Home Projects Template Notification" at bounding box center [1534, 197] width 41 height 341
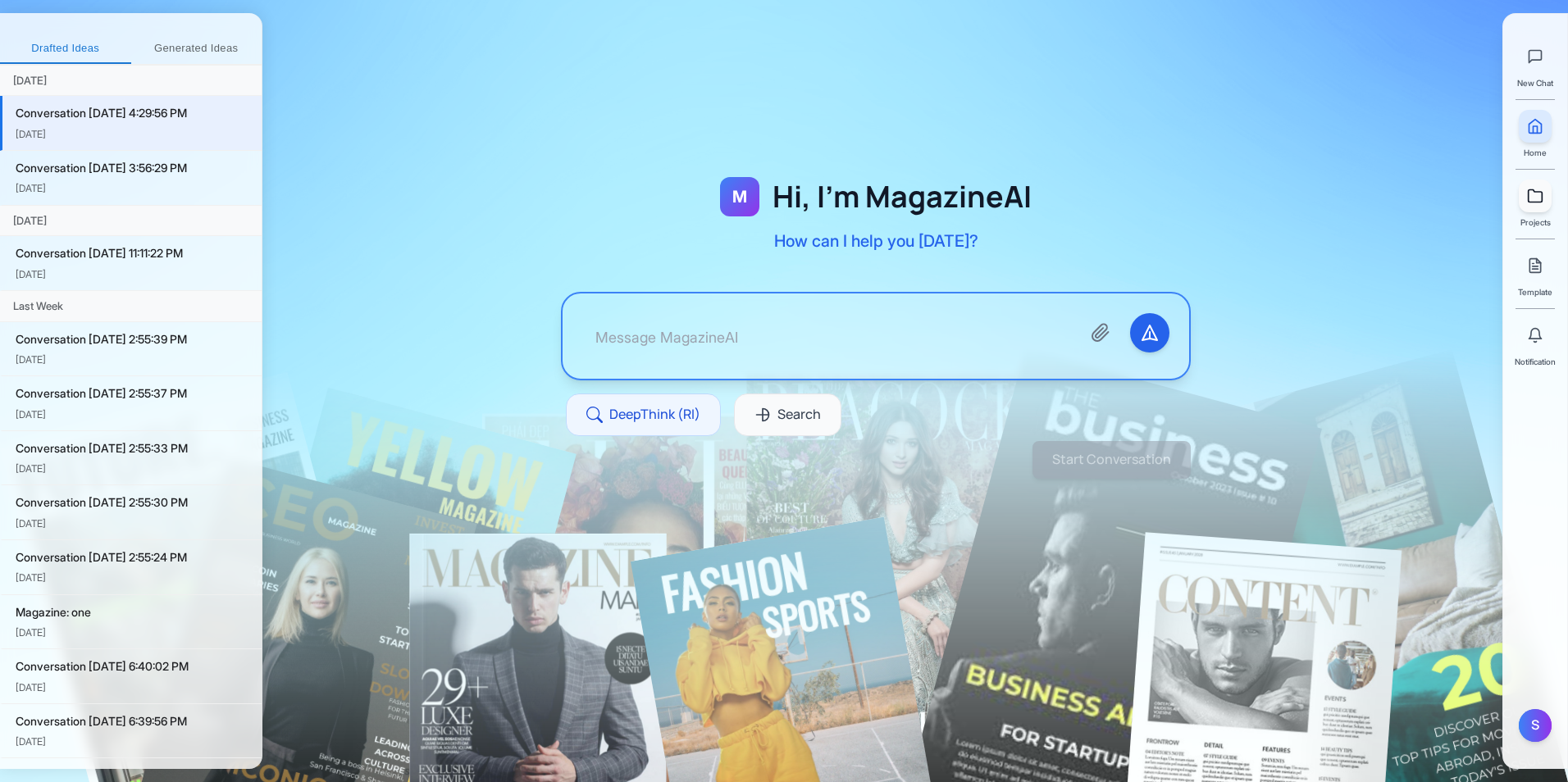
click at [1539, 200] on icon at bounding box center [1535, 196] width 16 height 16
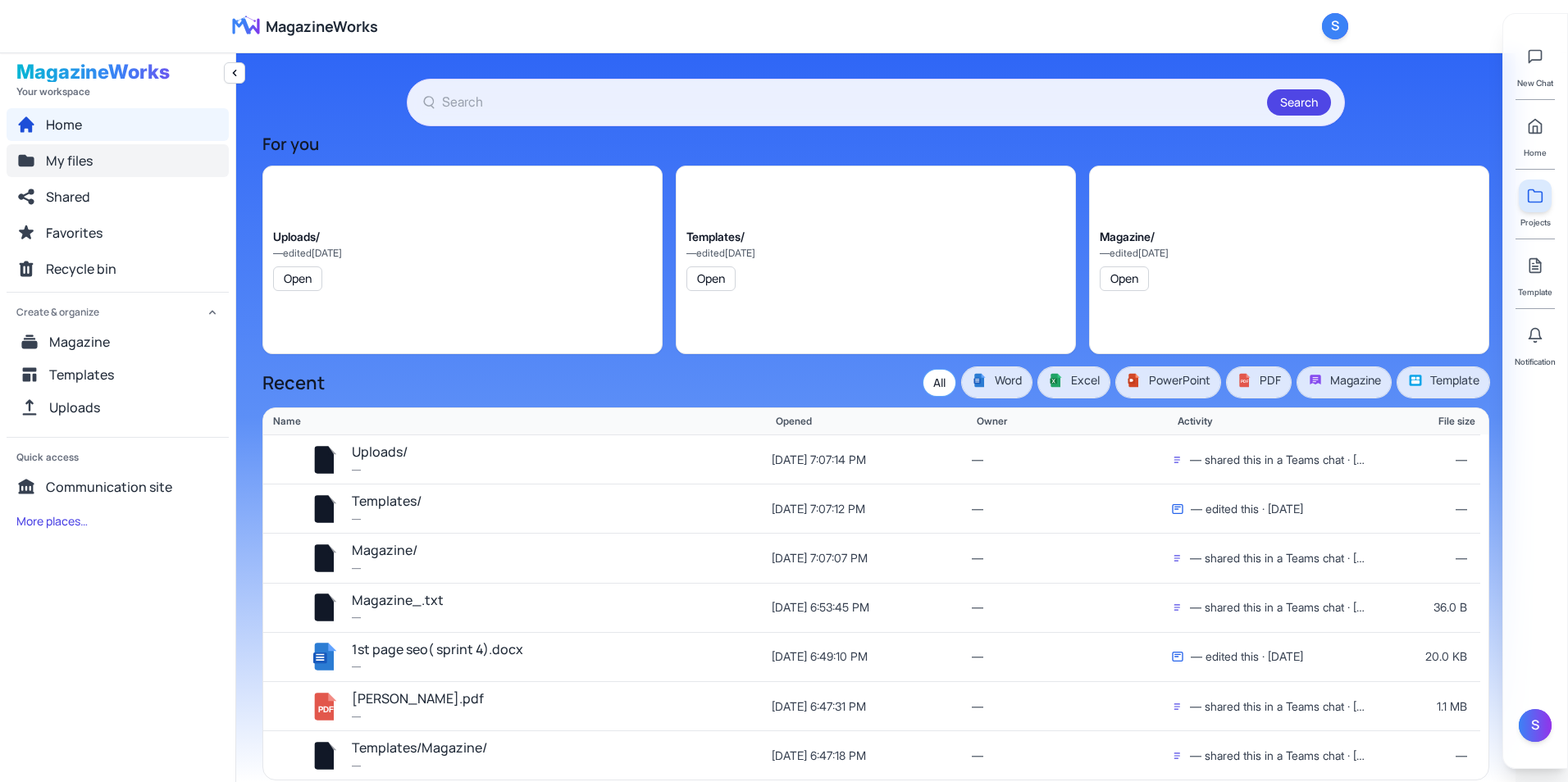
click at [119, 171] on button "My files" at bounding box center [117, 161] width 222 height 33
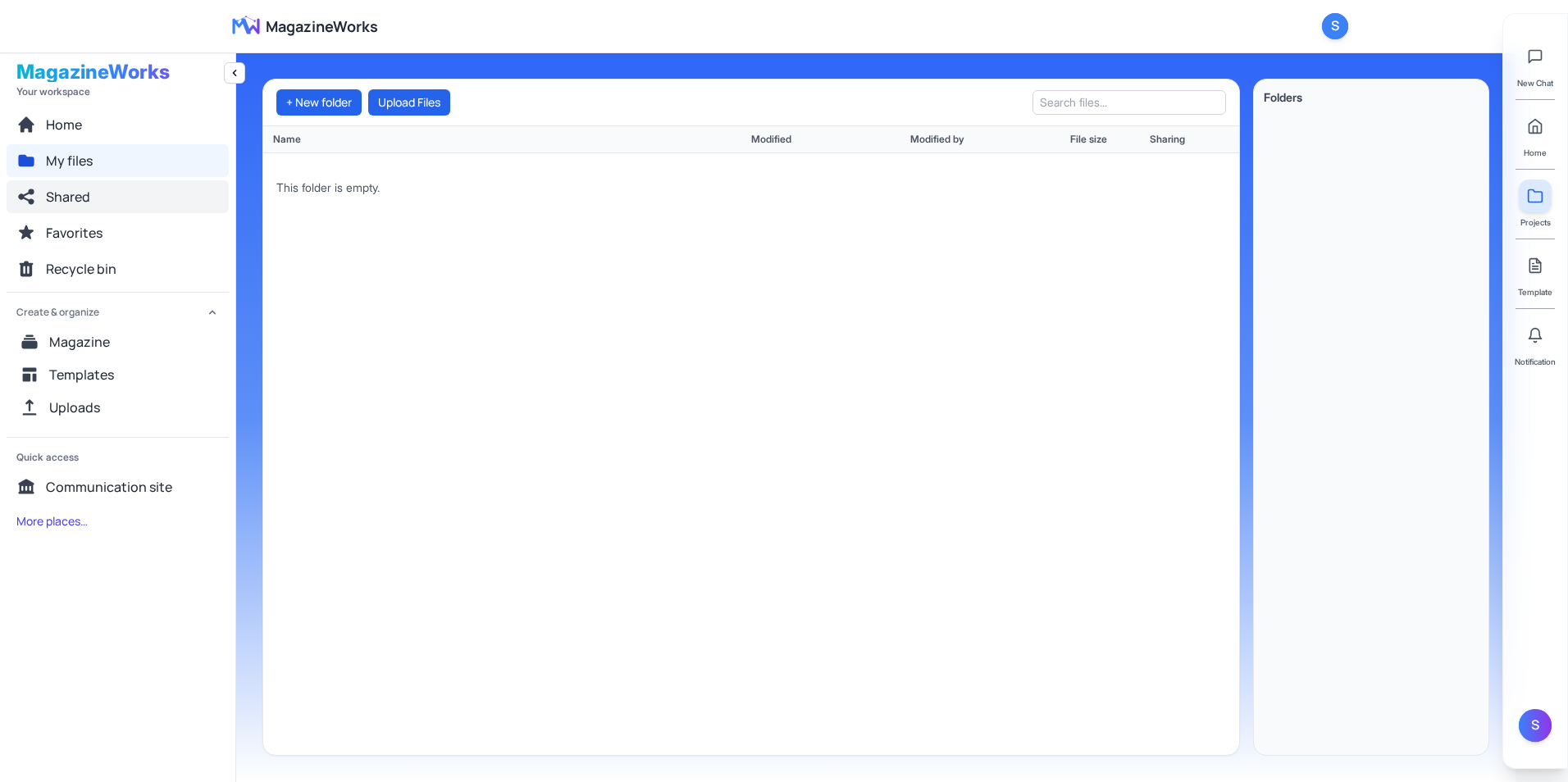
click at [123, 198] on button "Shared" at bounding box center [117, 196] width 222 height 33
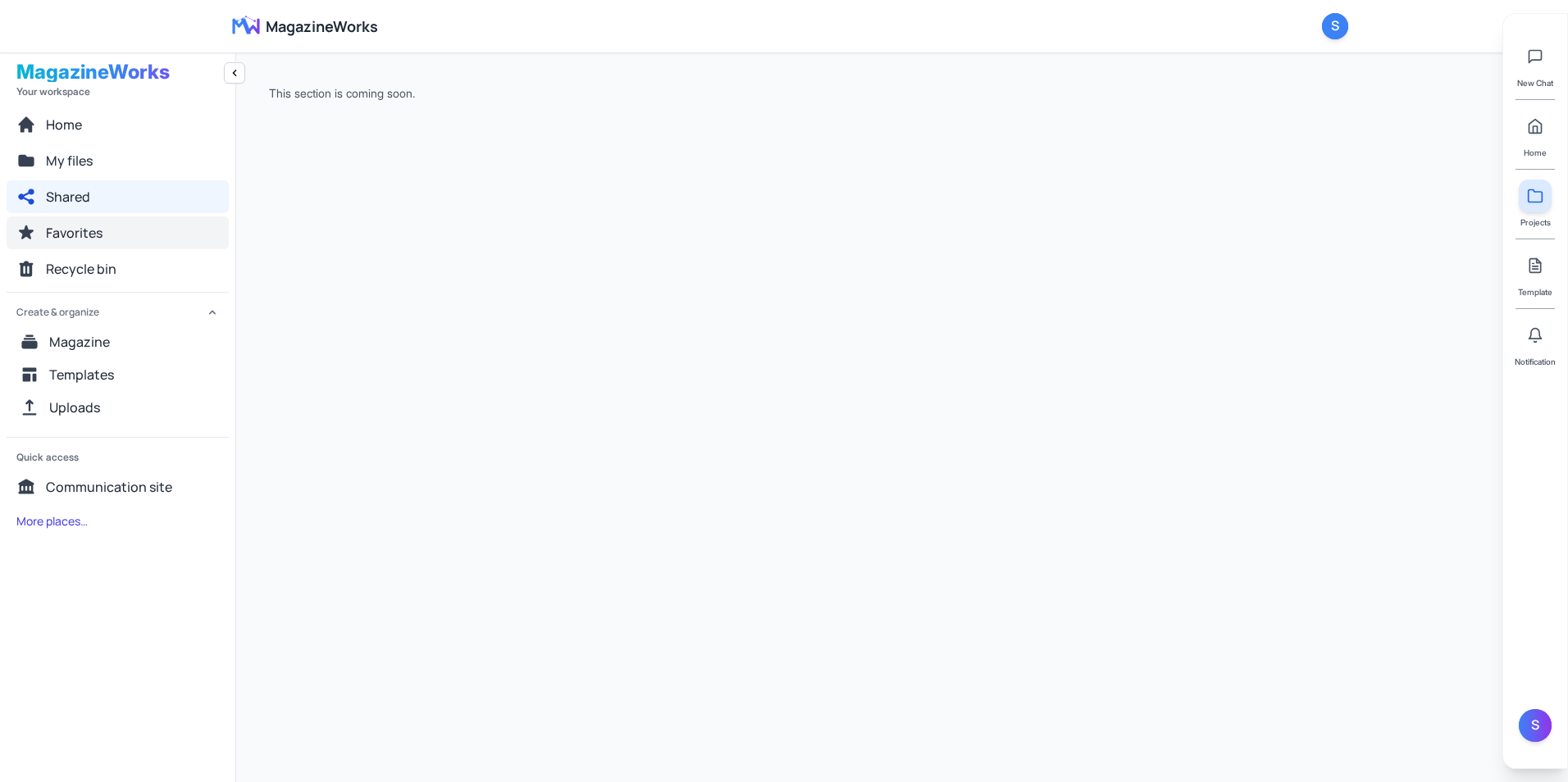
click at [128, 227] on button "Favorites" at bounding box center [117, 233] width 222 height 33
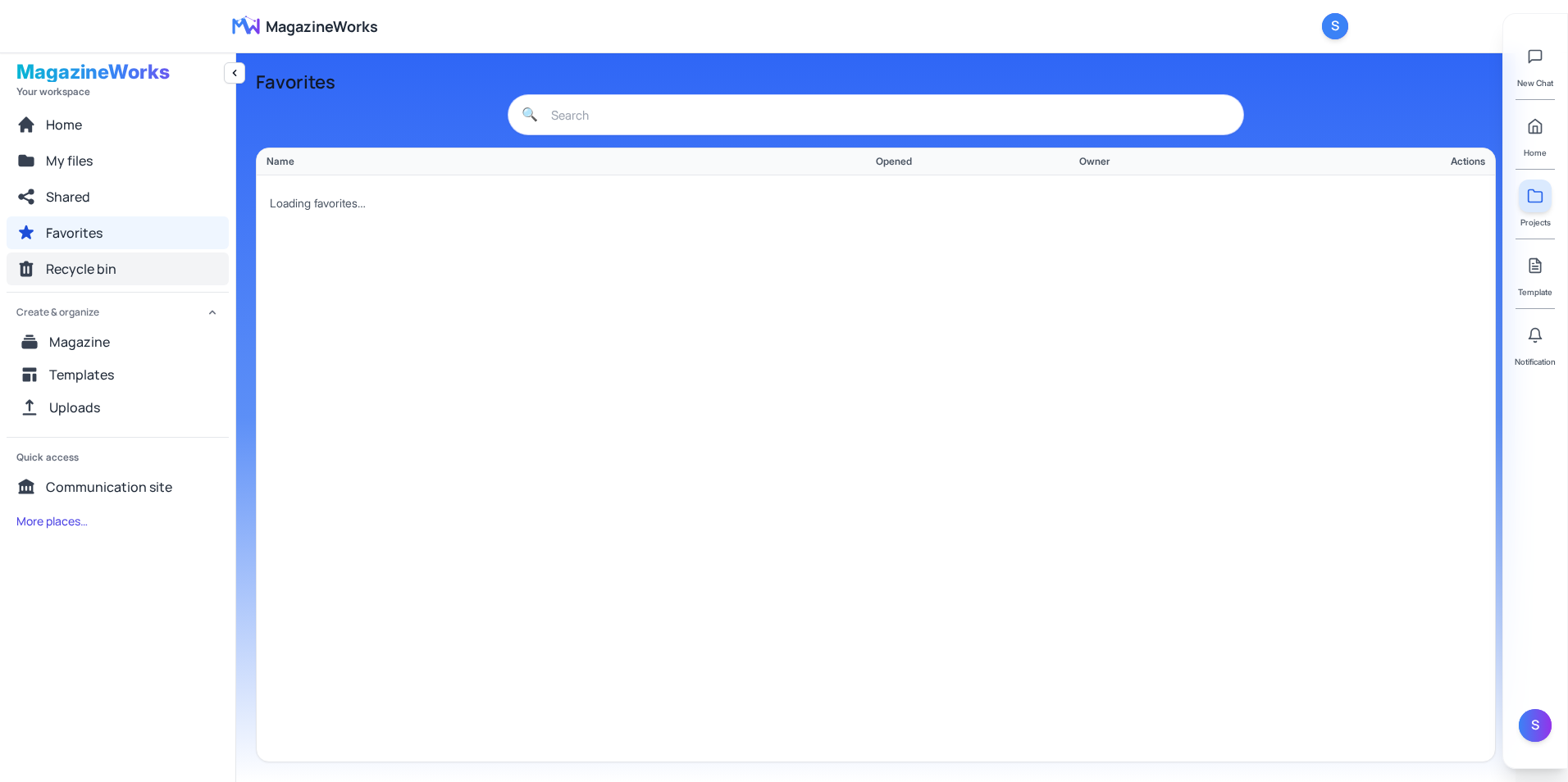
click at [135, 270] on button "Recycle bin" at bounding box center [117, 269] width 222 height 33
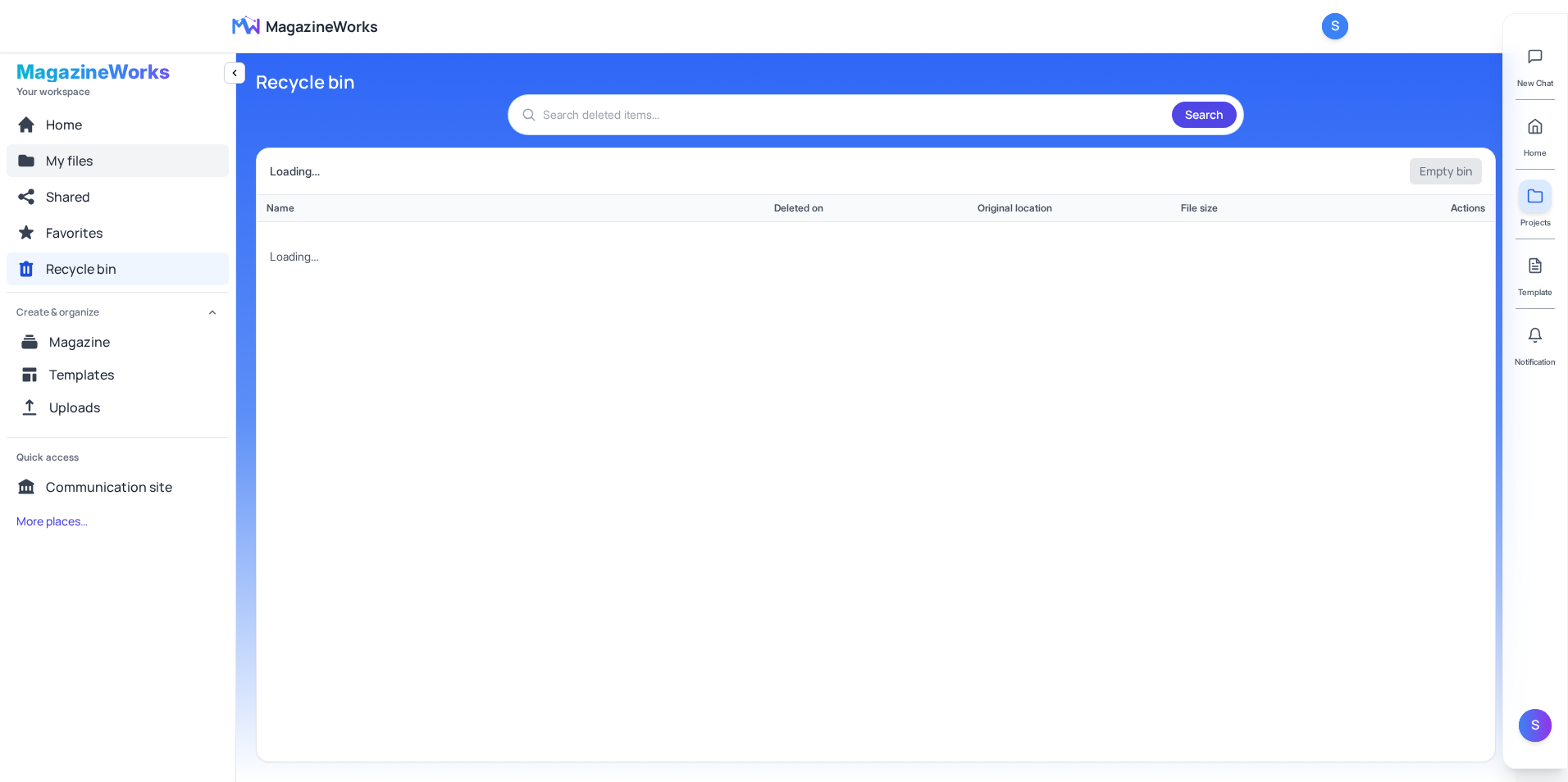
click at [143, 168] on button "My files" at bounding box center [117, 161] width 222 height 33
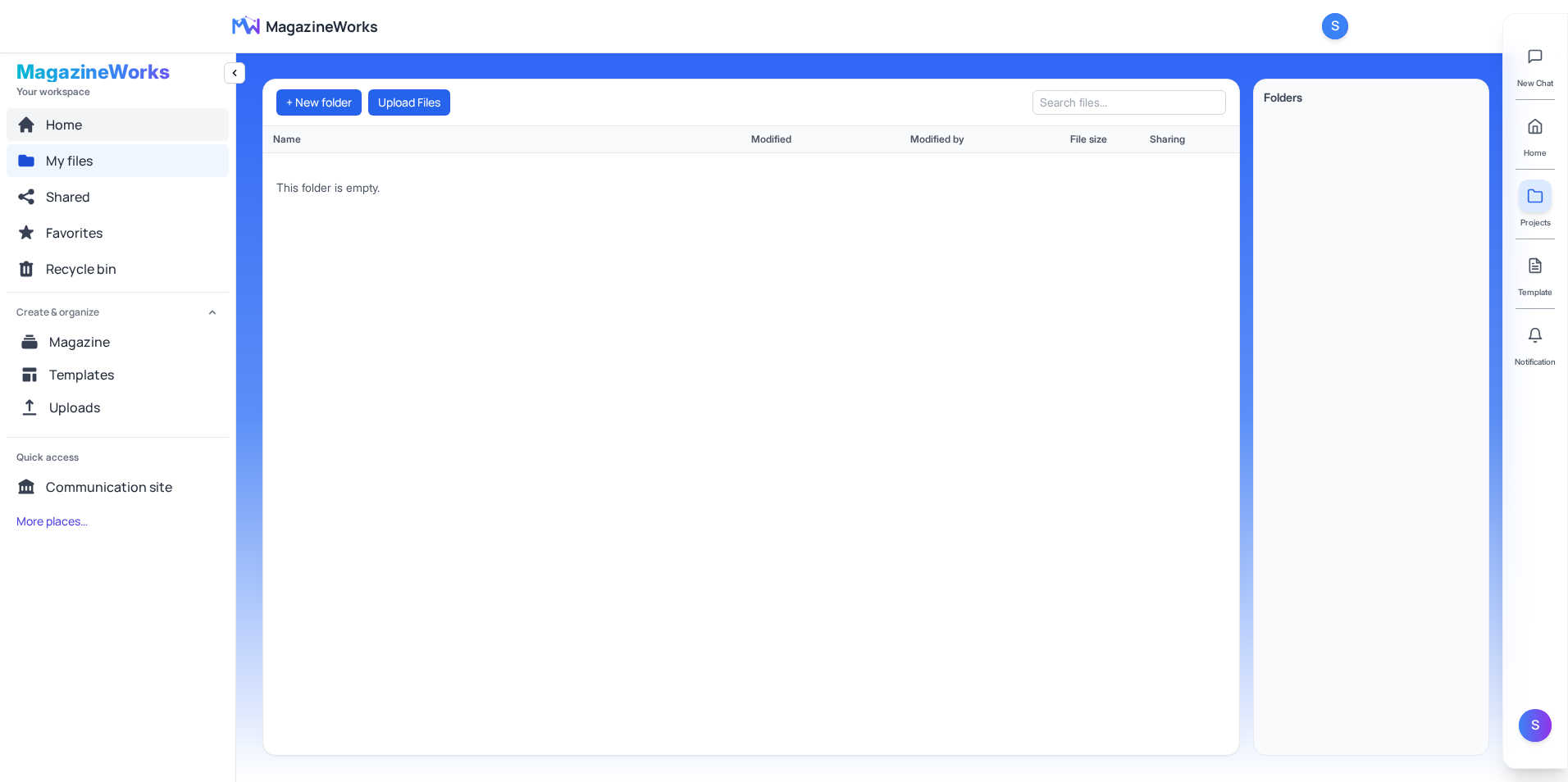
click at [137, 129] on button "Home" at bounding box center [117, 125] width 222 height 33
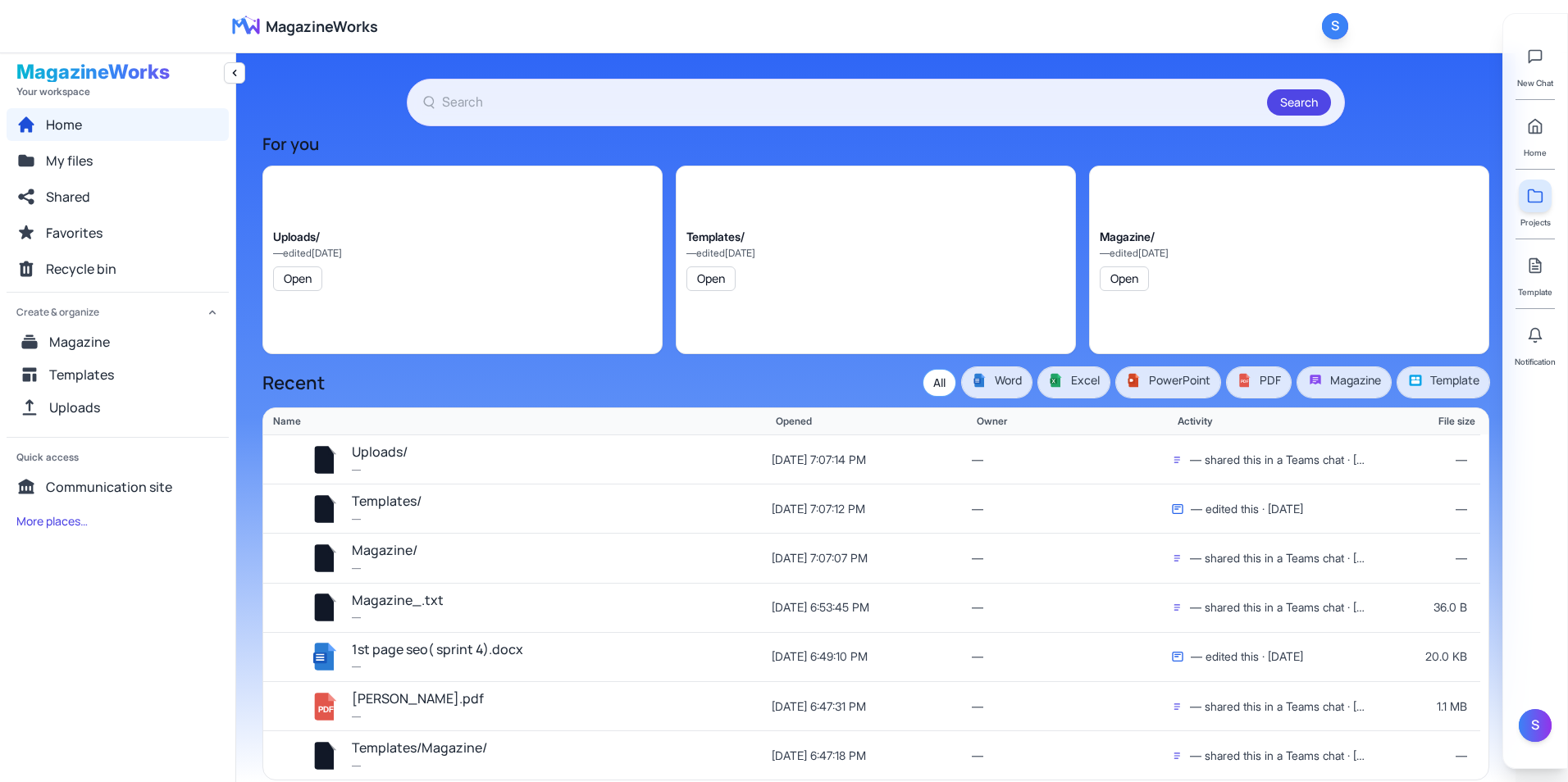
click at [1334, 23] on div "S" at bounding box center [1334, 25] width 26 height 26
click at [1291, 65] on div "Shakil Ahmed" at bounding box center [1270, 64] width 131 height 16
click at [1221, 60] on div "Shakil Ahmed" at bounding box center [1270, 64] width 131 height 16
click at [357, 35] on span "MagazineWorks" at bounding box center [322, 25] width 113 height 23
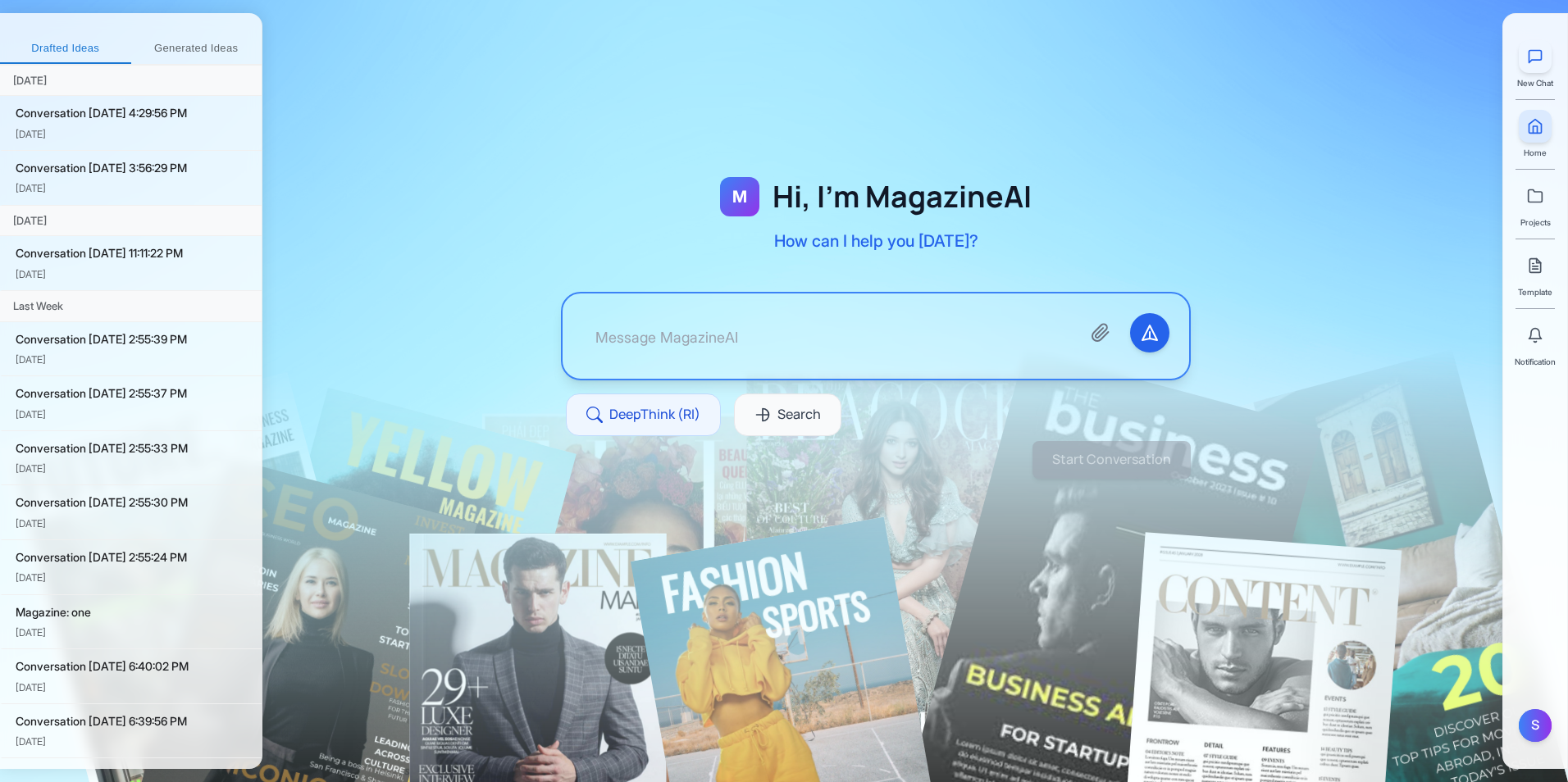
click at [1537, 63] on icon at bounding box center [1535, 56] width 16 height 16
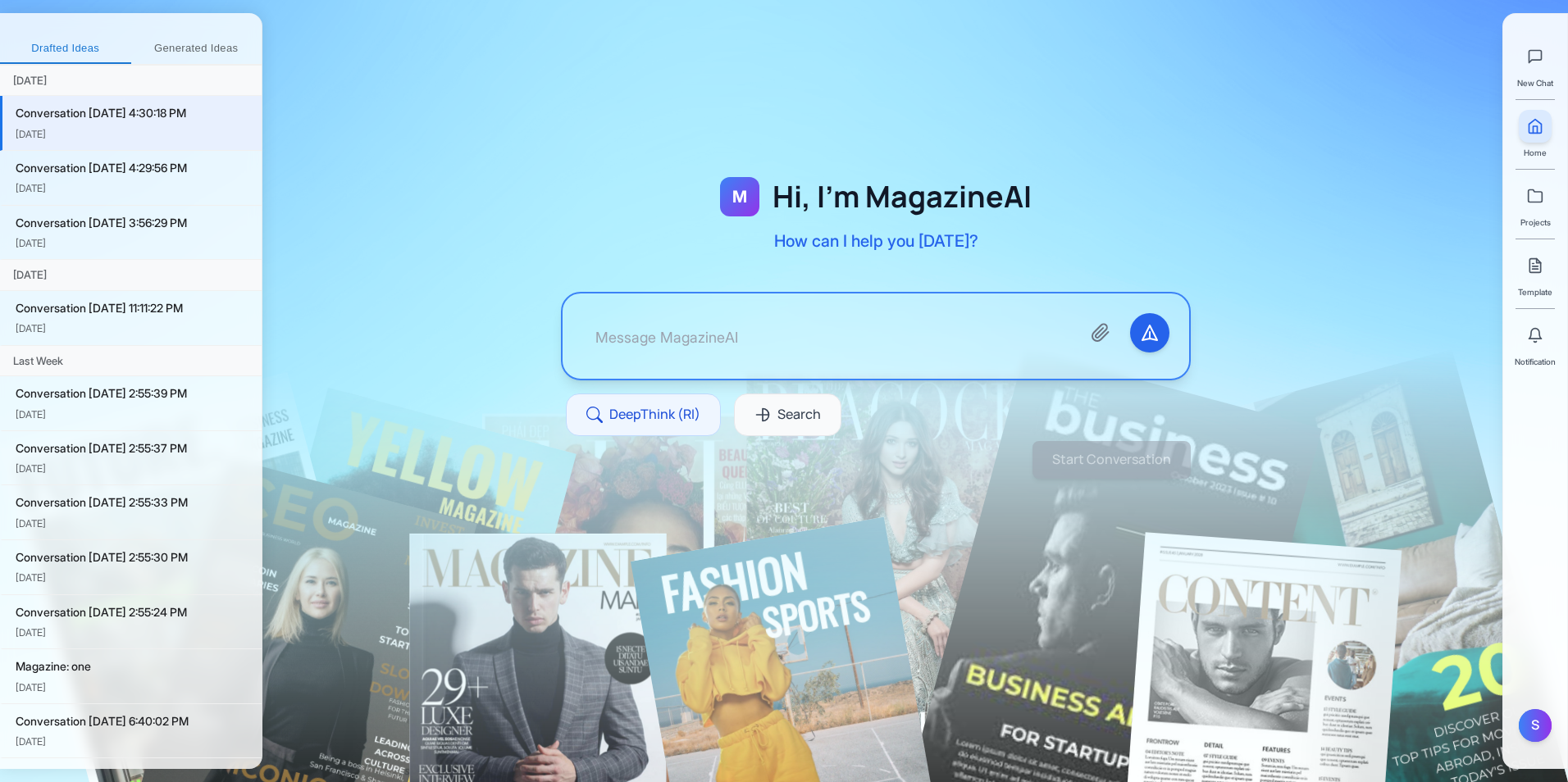
click at [1532, 142] on link at bounding box center [1535, 126] width 33 height 33
click at [1537, 188] on icon at bounding box center [1535, 196] width 16 height 16
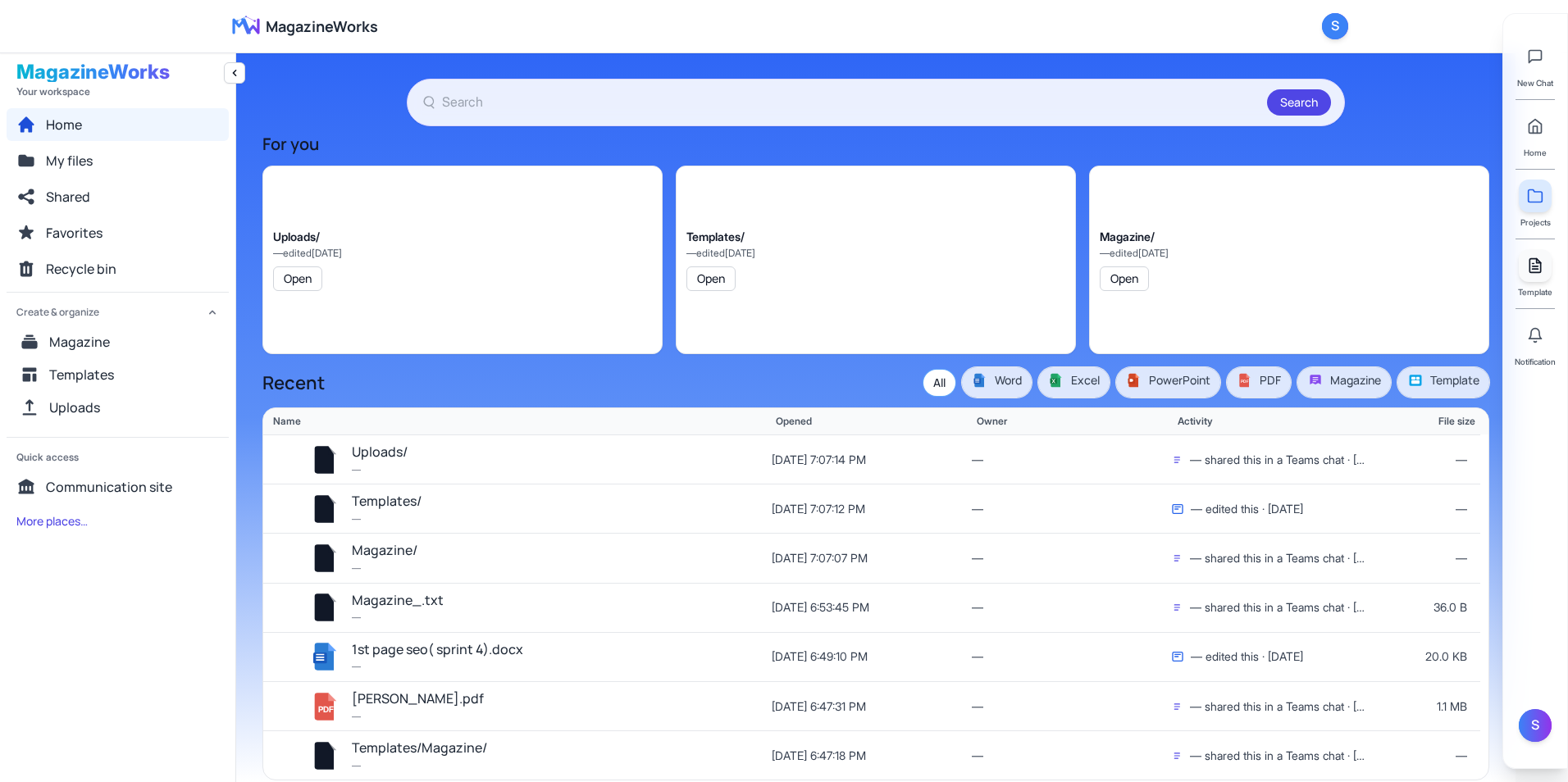
click at [1547, 259] on link at bounding box center [1535, 266] width 33 height 33
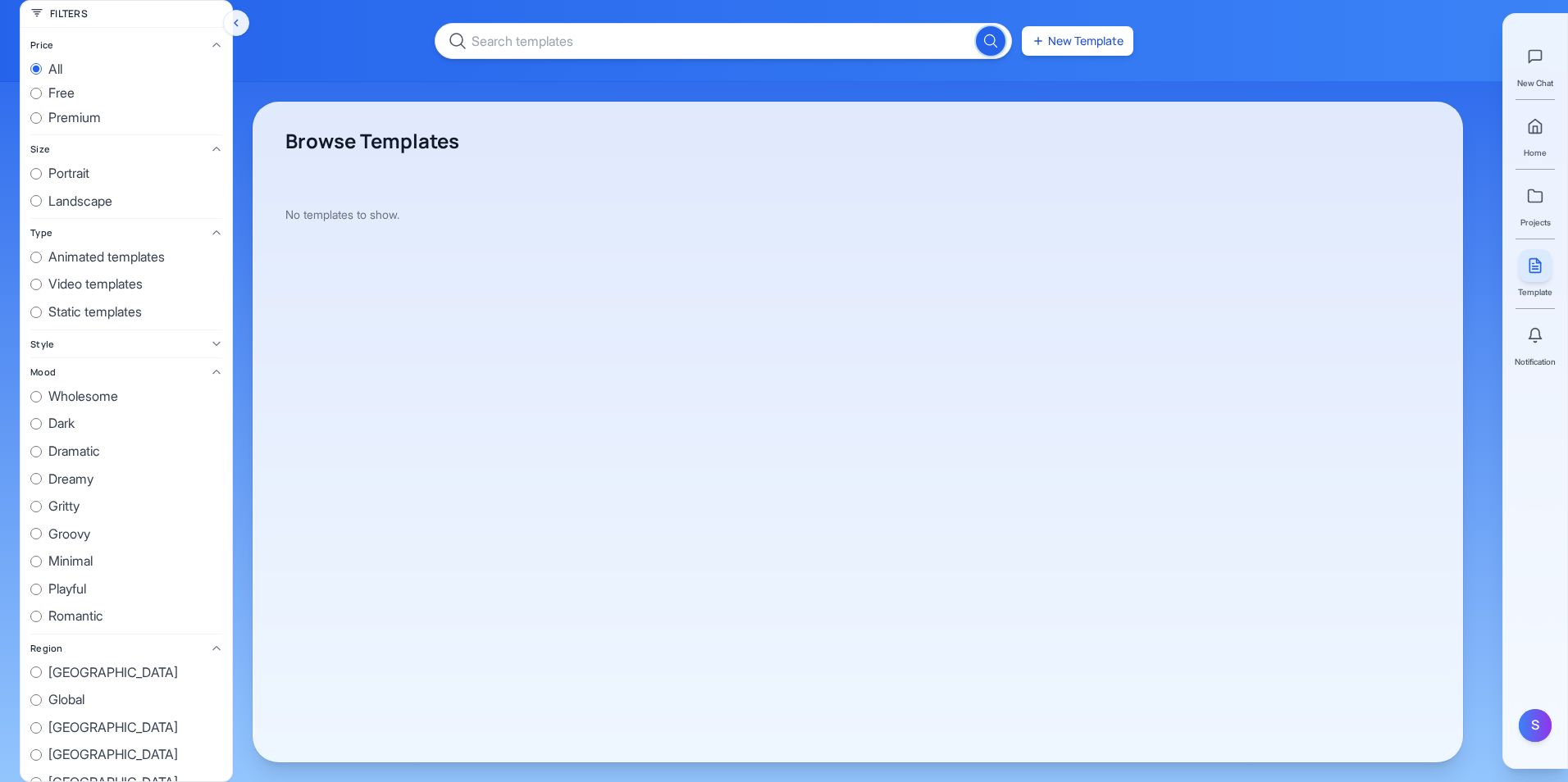
click at [1537, 364] on span "Notification" at bounding box center [1534, 361] width 41 height 13
click at [1547, 347] on button at bounding box center [1535, 336] width 33 height 33
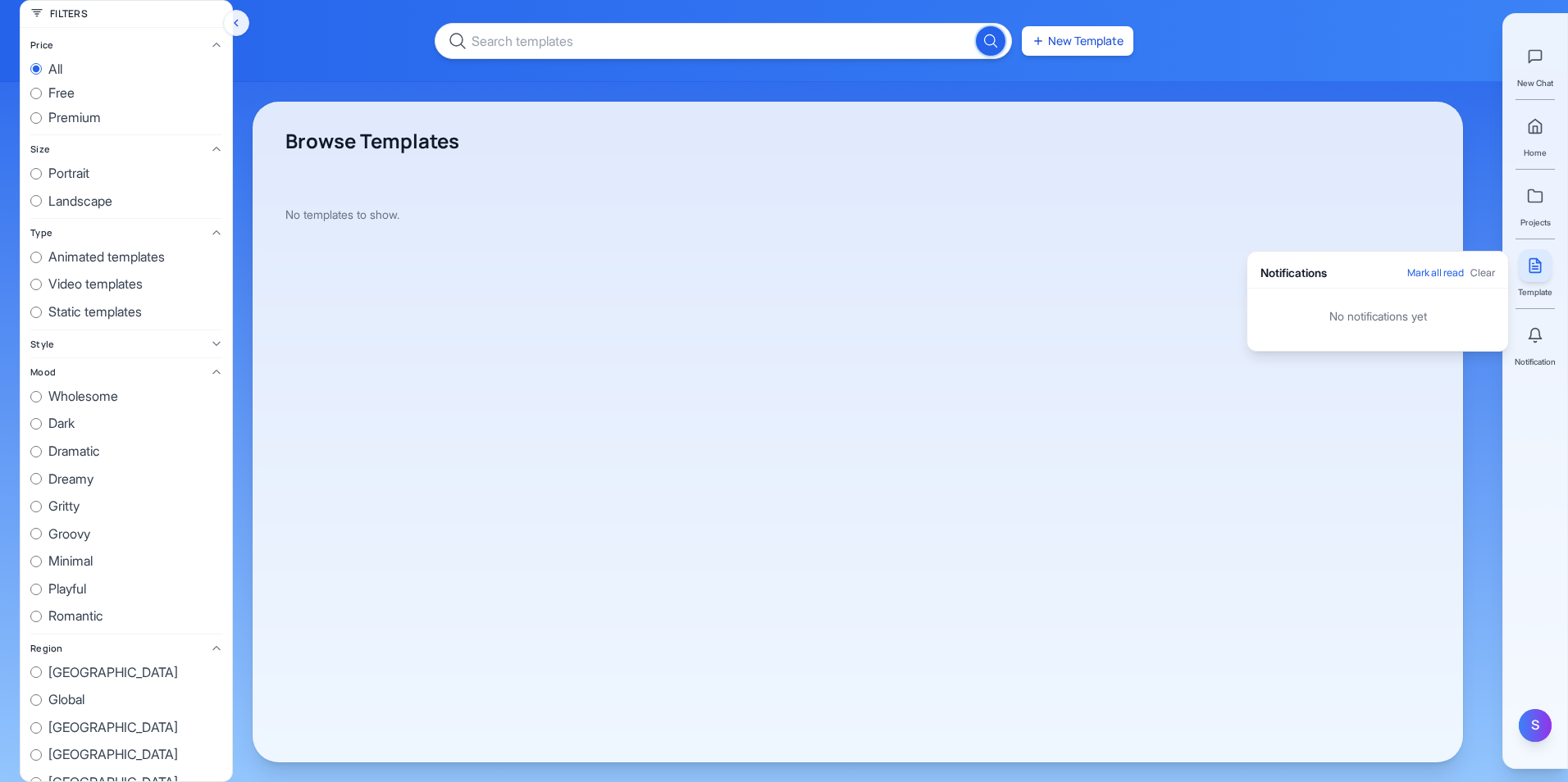
click at [1542, 740] on div "S" at bounding box center [1535, 726] width 33 height 33
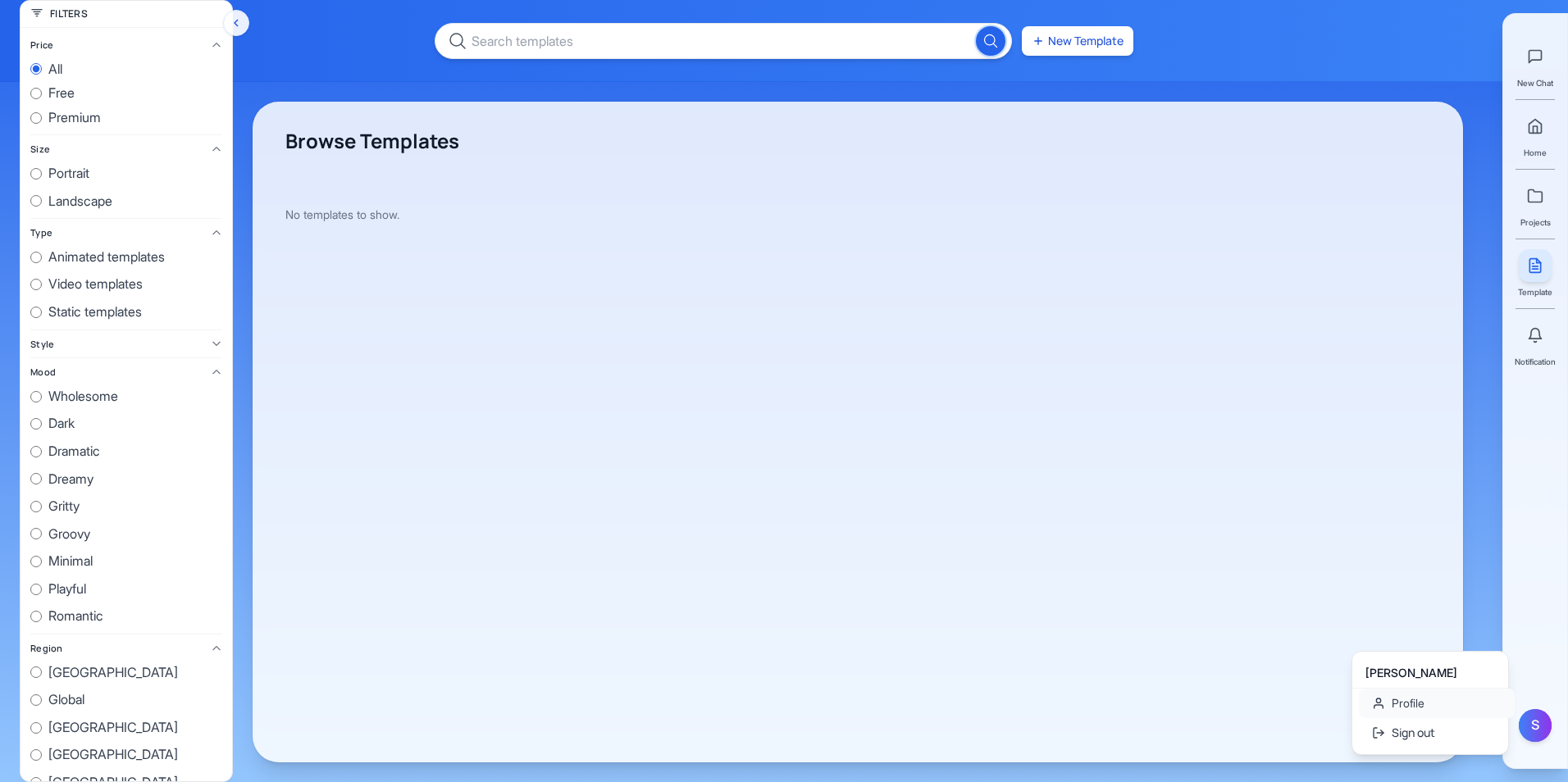
click at [1432, 705] on link "Profile" at bounding box center [1436, 703] width 156 height 29
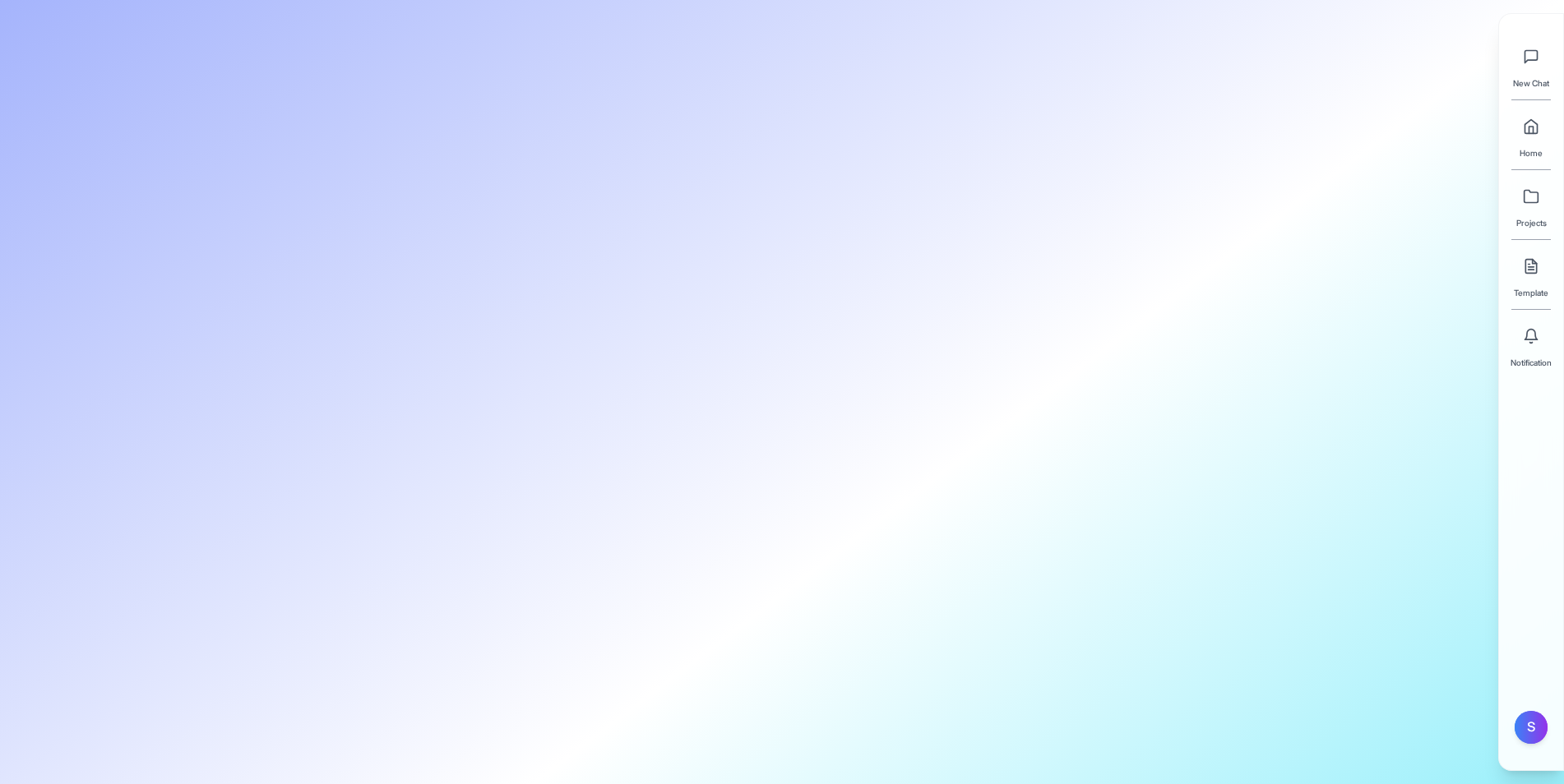
type input "Shakil"
type input "Ahmed"
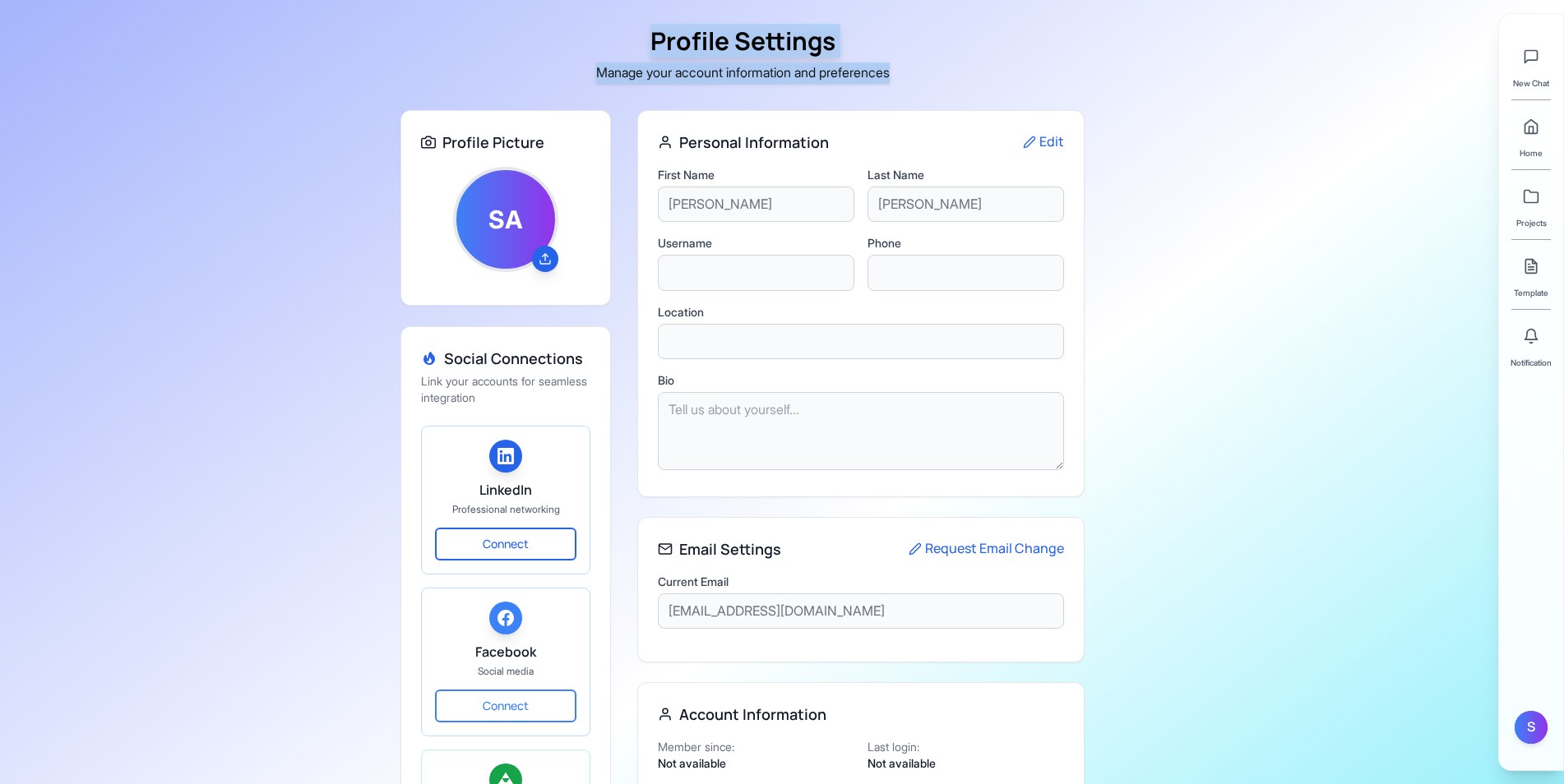
drag, startPoint x: 642, startPoint y: 40, endPoint x: 995, endPoint y: 74, distance: 354.6
click at [995, 74] on div "Profile Settings Manage your account information and preferences" at bounding box center [742, 55] width 684 height 57
drag, startPoint x: 995, startPoint y: 74, endPoint x: 1420, endPoint y: 79, distance: 425.0
click at [1391, 114] on div "Profile Settings Manage your account information and preferences Profile Pictur…" at bounding box center [782, 594] width 1564 height 1190
click at [1559, 53] on div "New Chat Home Projects Template Notification S" at bounding box center [1531, 391] width 66 height 758
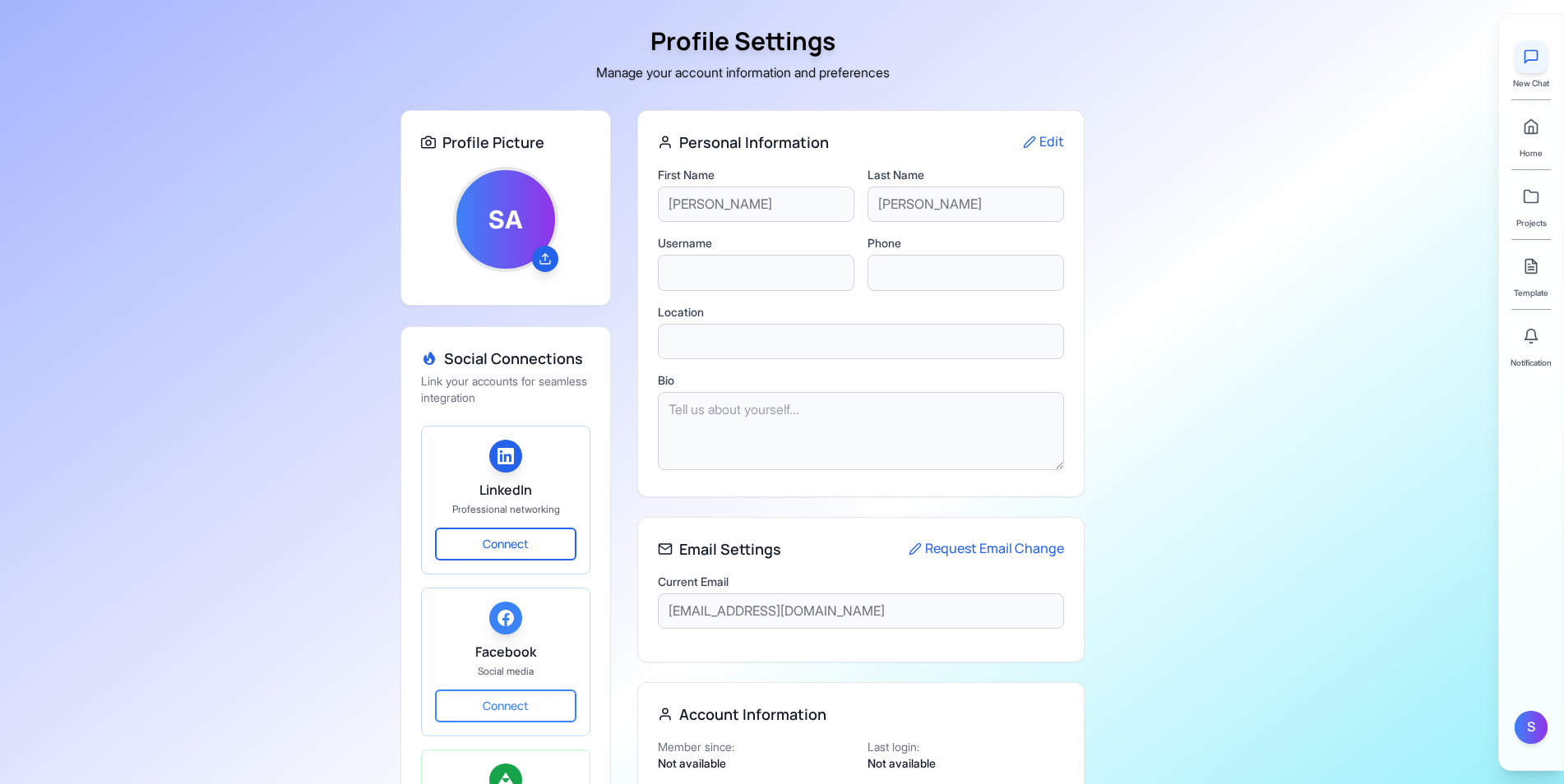
click at [1533, 54] on icon at bounding box center [1531, 57] width 16 height 16
click at [1532, 55] on icon at bounding box center [1531, 57] width 16 height 16
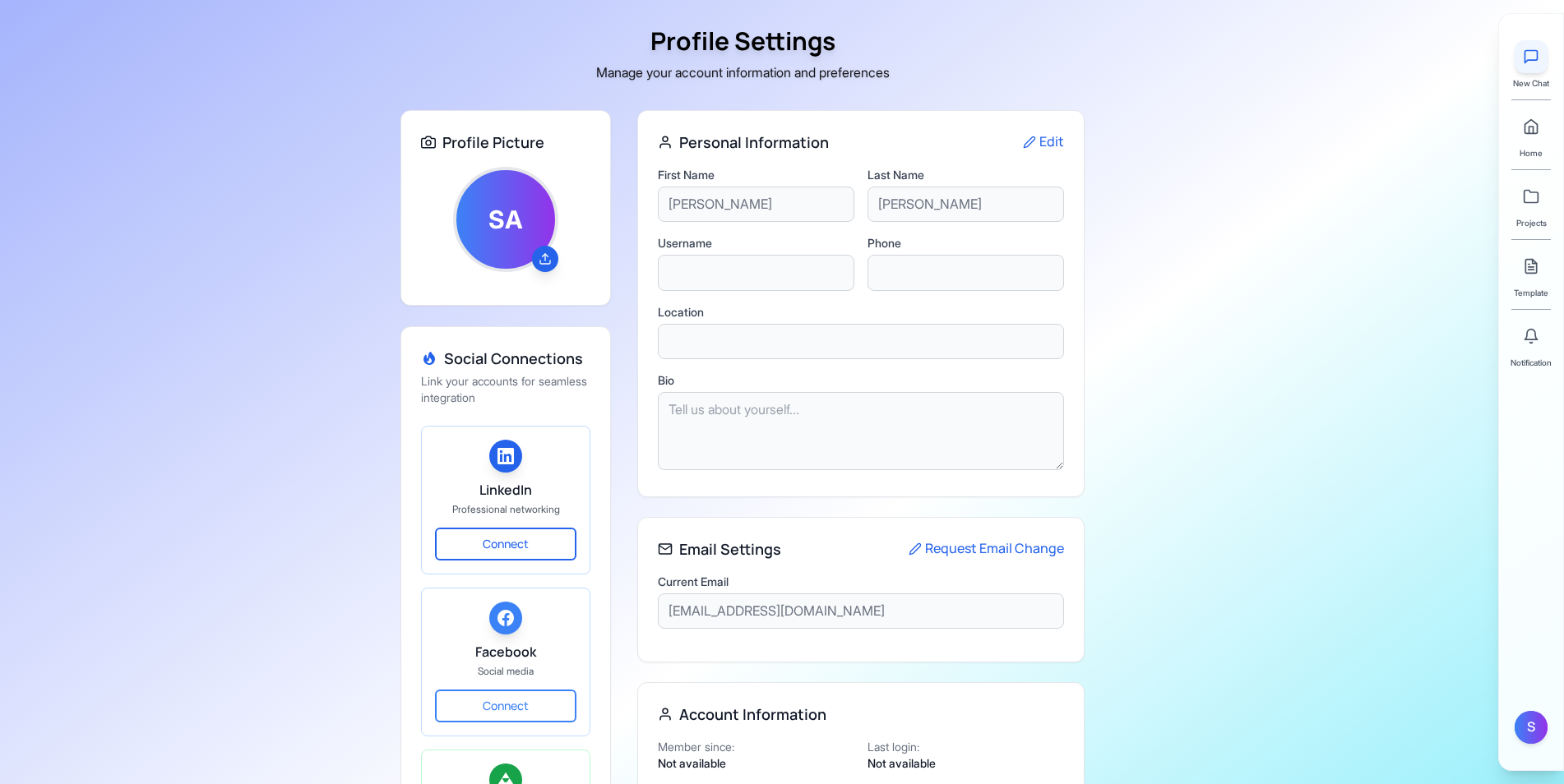
click at [1532, 55] on icon at bounding box center [1531, 57] width 16 height 16
click at [1529, 139] on link at bounding box center [1531, 127] width 33 height 33
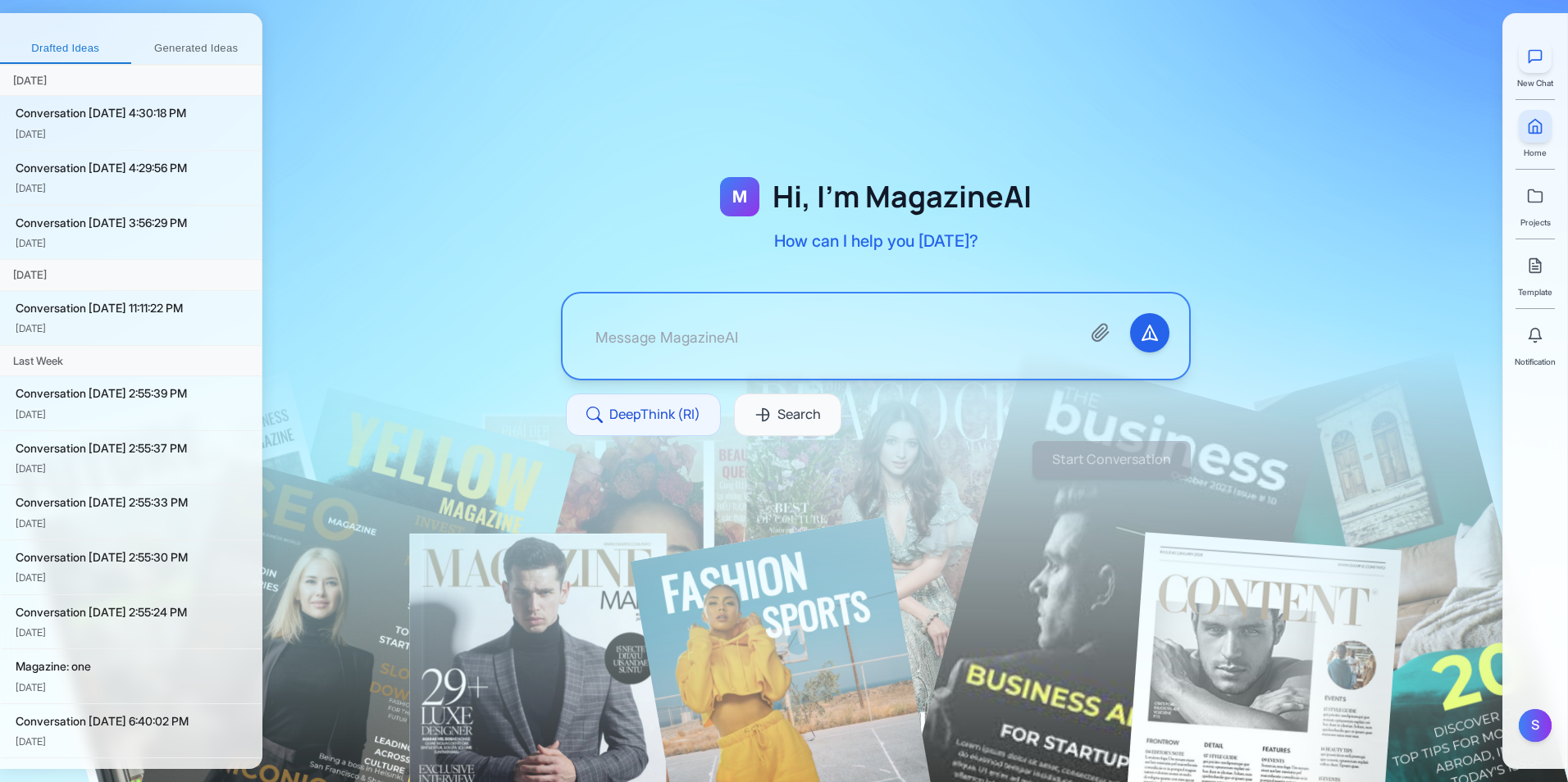
click at [1529, 63] on icon at bounding box center [1535, 57] width 13 height 13
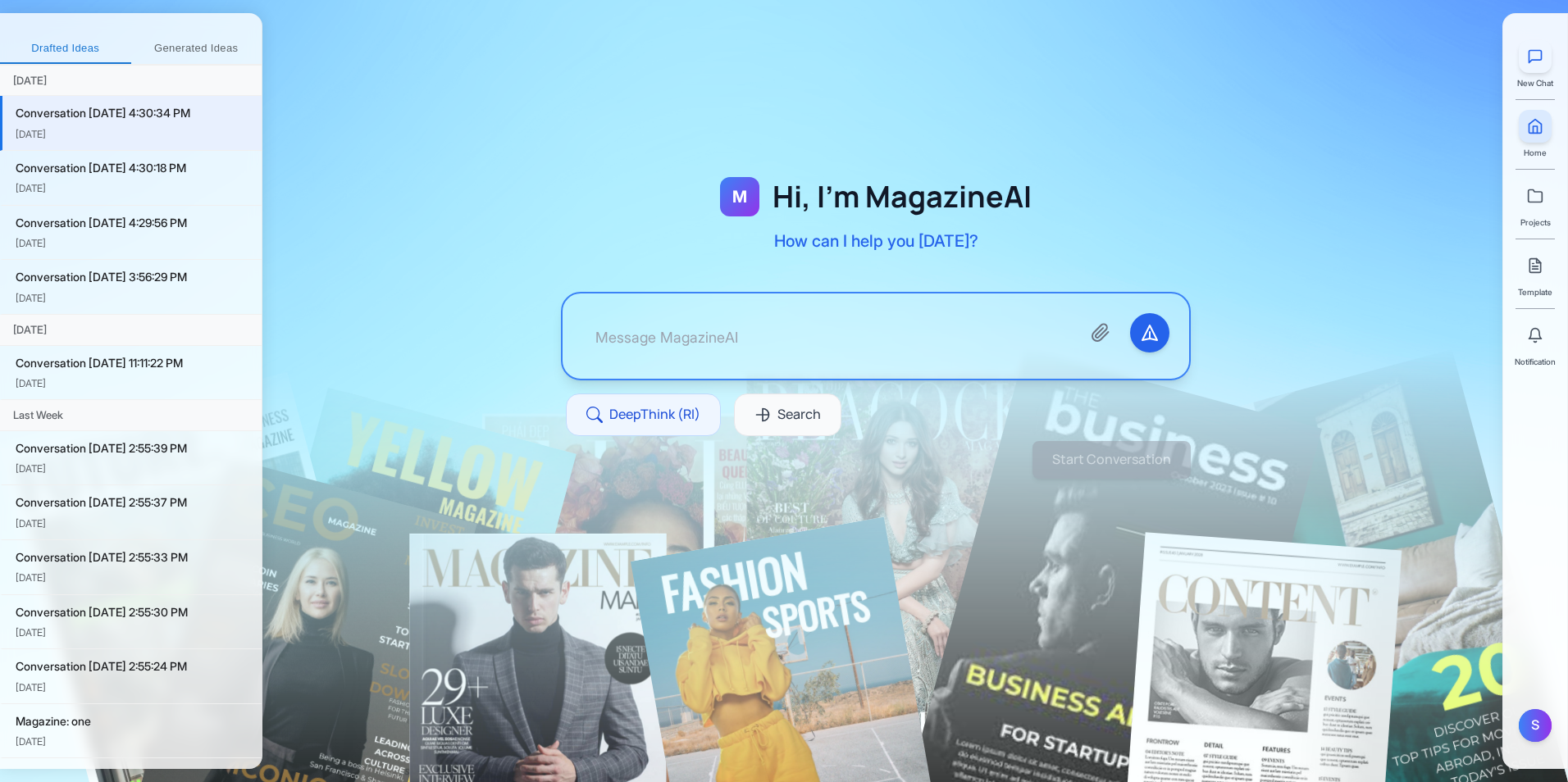
click at [1533, 61] on icon at bounding box center [1535, 57] width 13 height 13
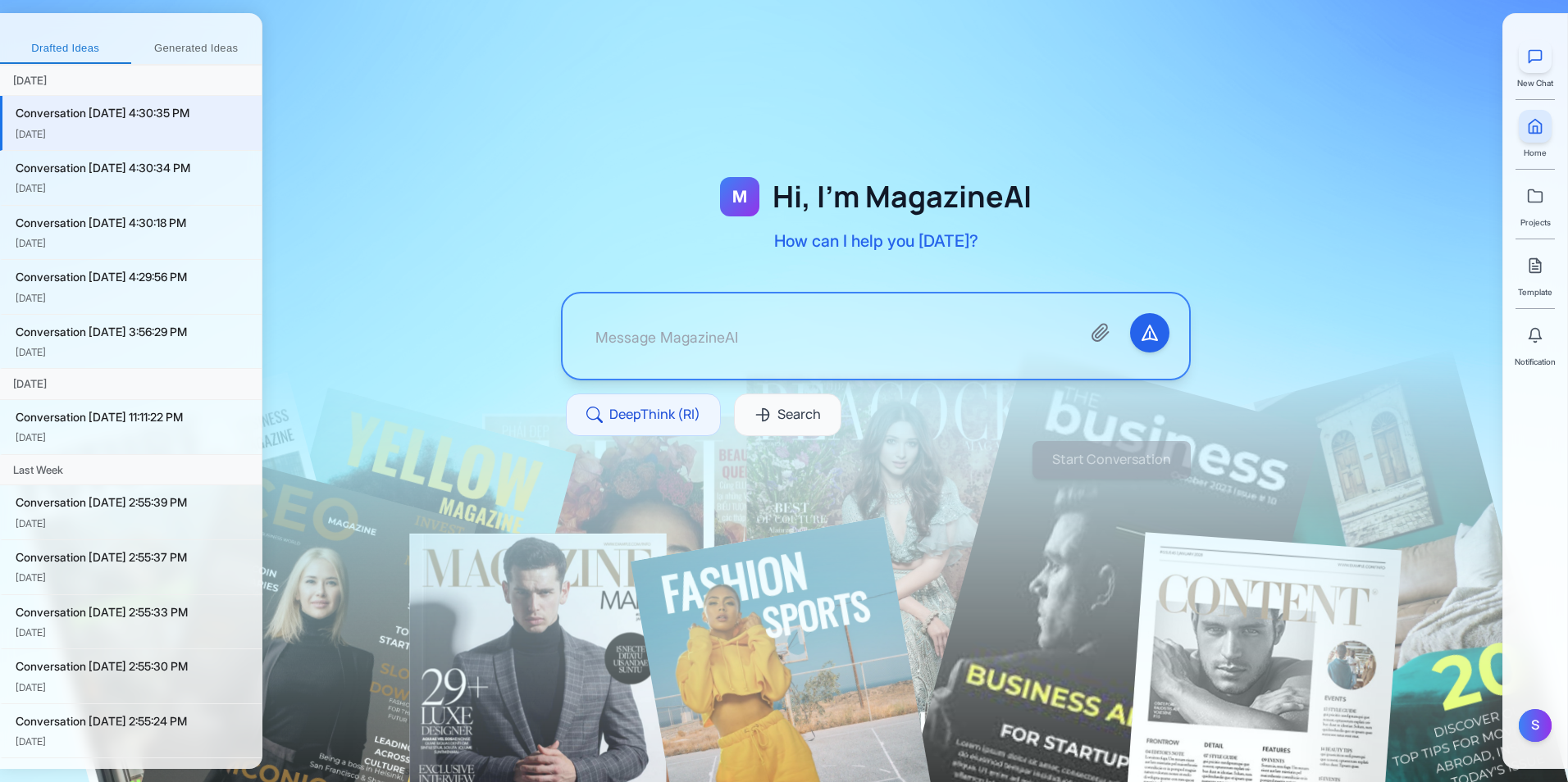
click at [1533, 61] on icon at bounding box center [1535, 57] width 13 height 13
click at [1534, 60] on icon at bounding box center [1535, 57] width 13 height 13
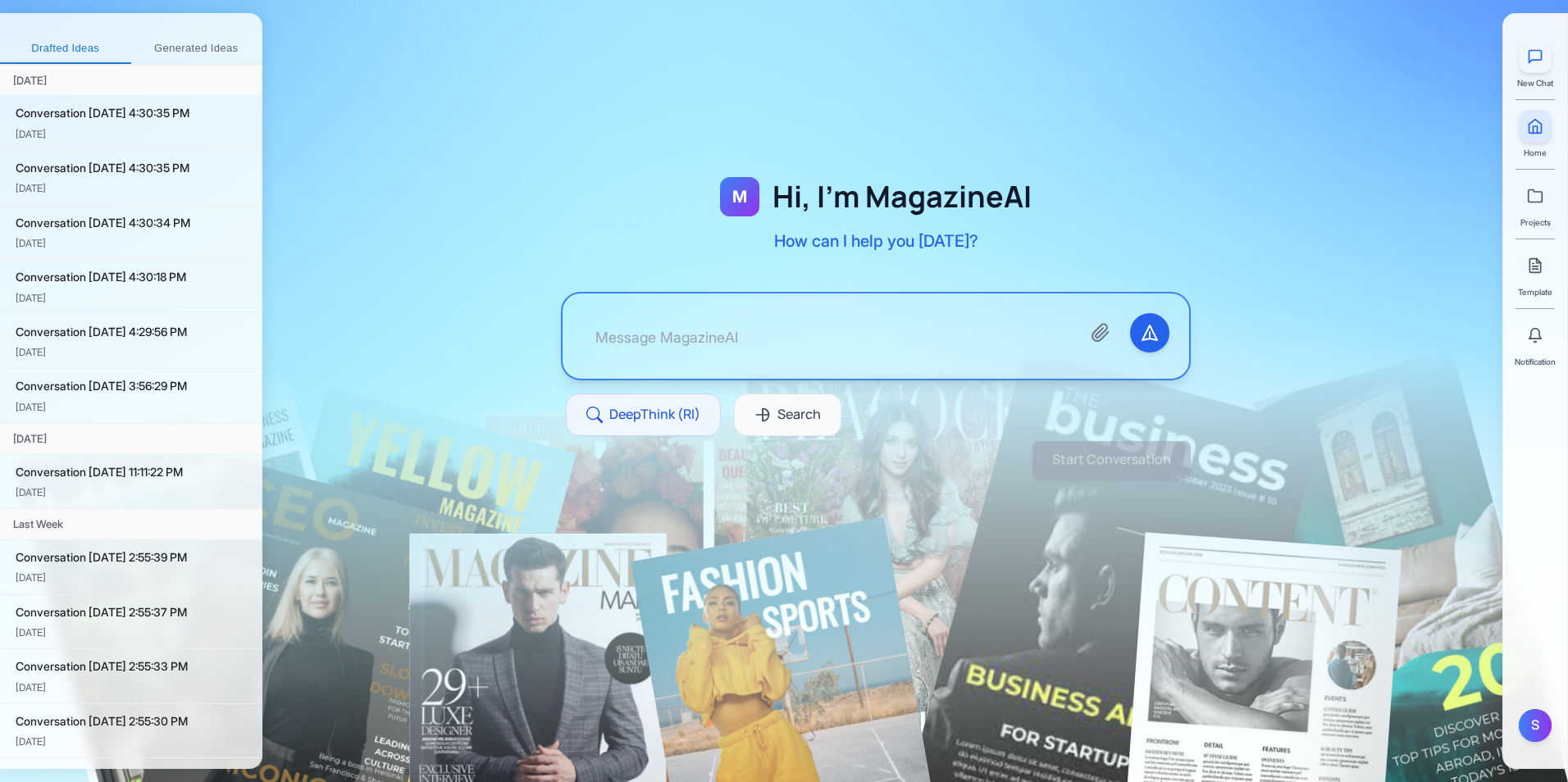
click at [1534, 60] on icon at bounding box center [1535, 57] width 13 height 13
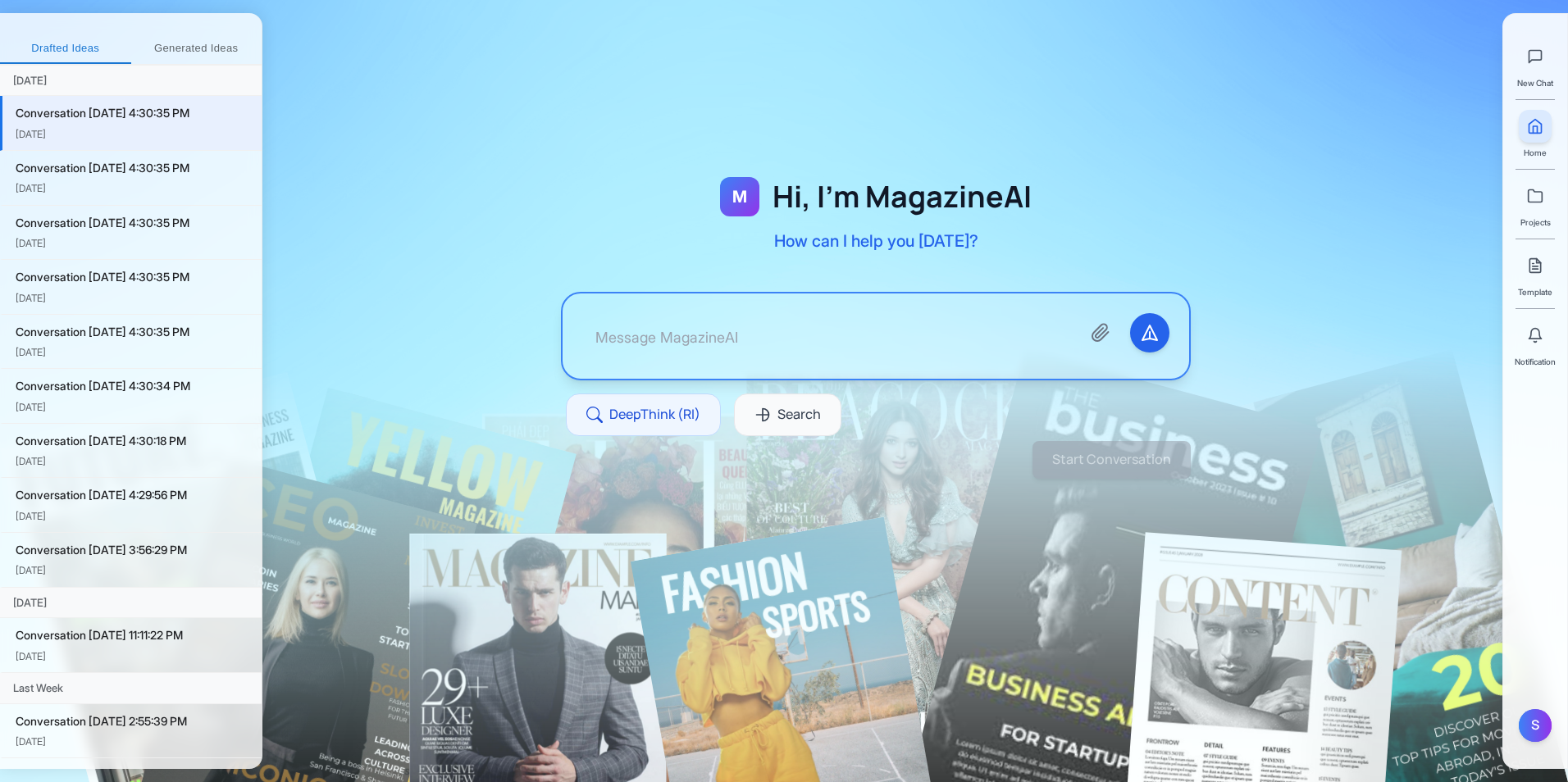
click at [172, 49] on button "Generated Ideas" at bounding box center [196, 49] width 131 height 29
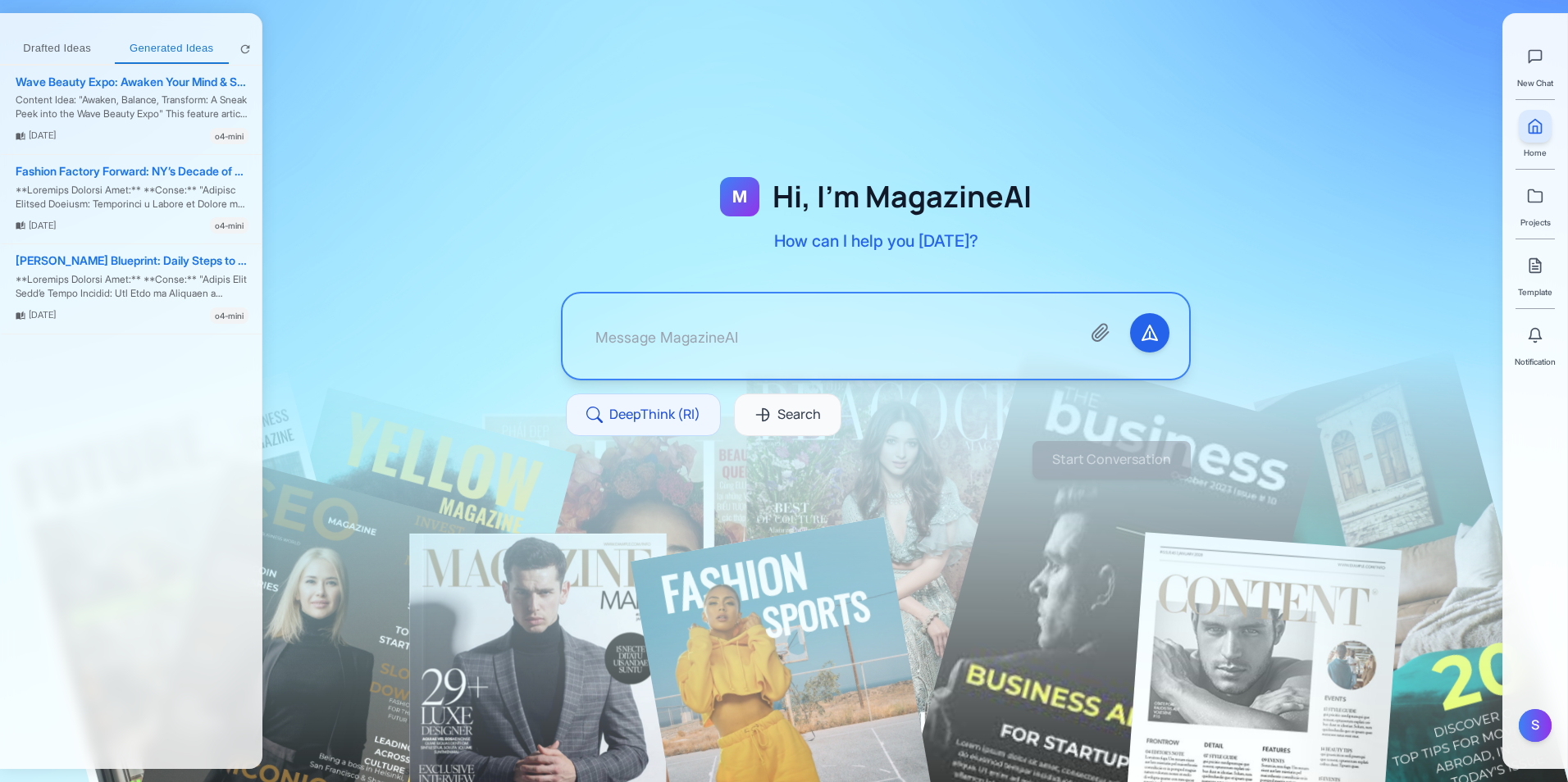
click at [91, 40] on button "Drafted Ideas" at bounding box center [57, 49] width 115 height 29
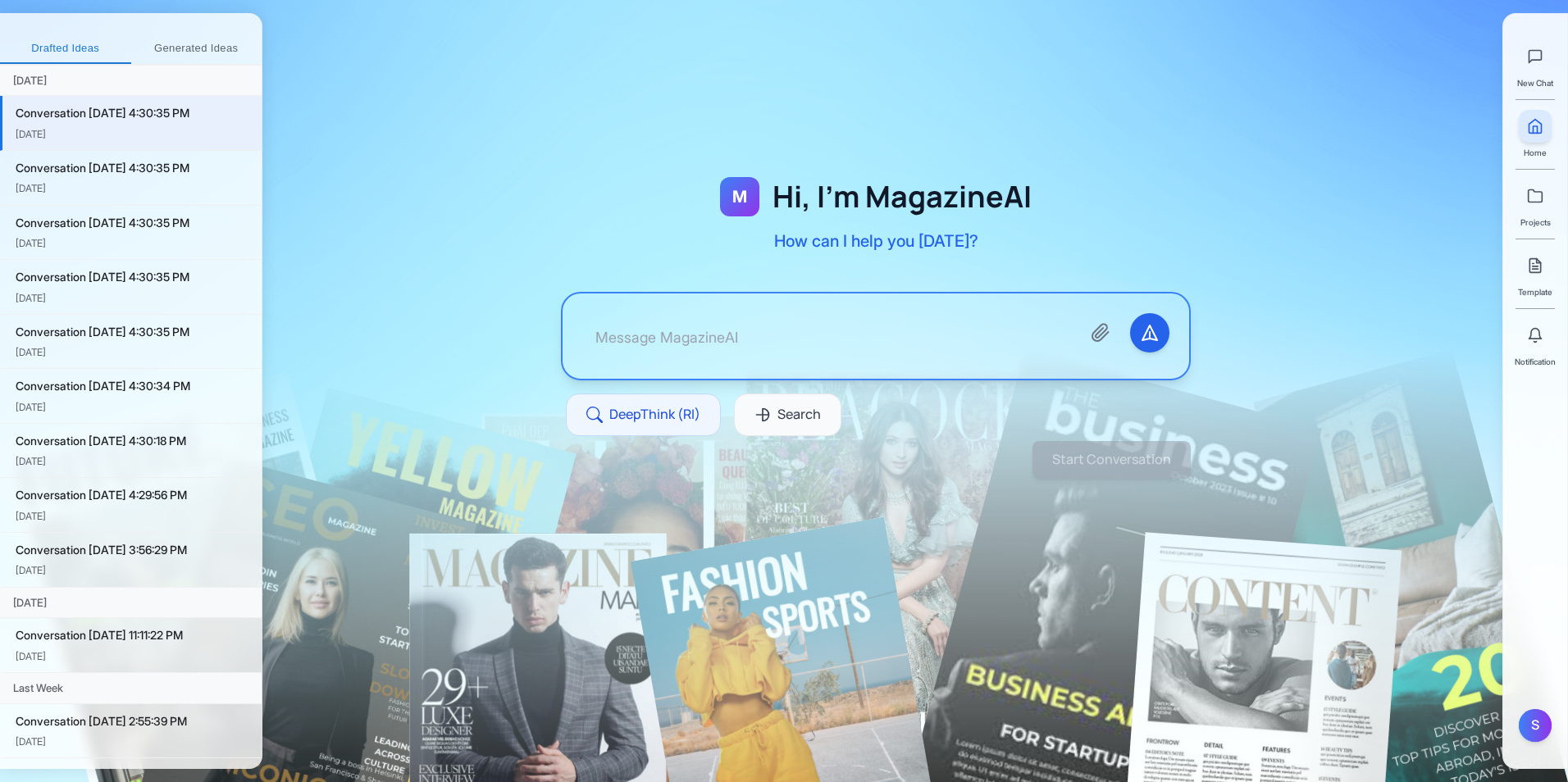
click at [1533, 217] on span "Projects" at bounding box center [1535, 222] width 30 height 13
click at [1542, 199] on icon at bounding box center [1535, 196] width 14 height 13
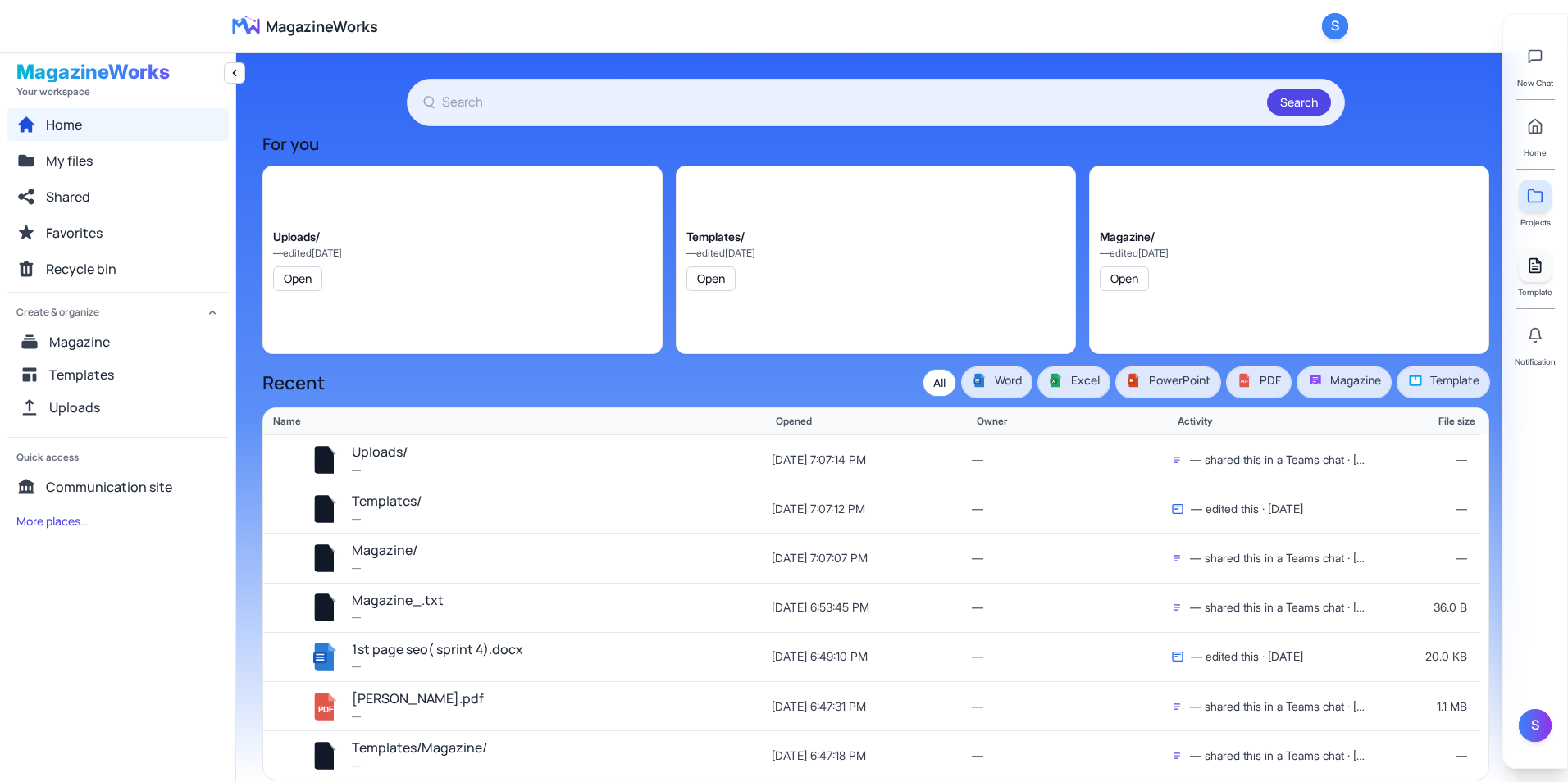
click at [1540, 271] on icon at bounding box center [1534, 266] width 11 height 14
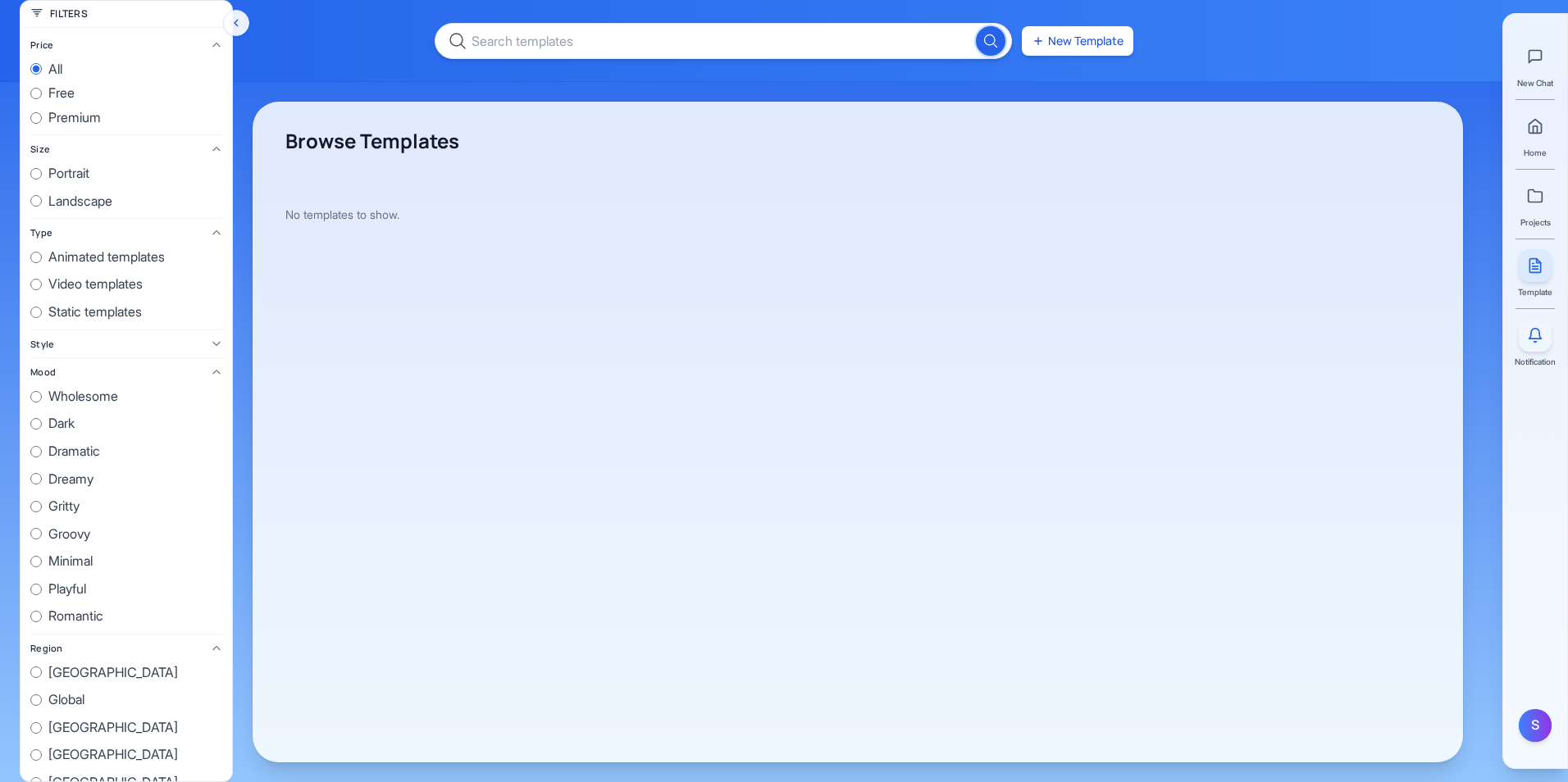
click at [1532, 327] on icon at bounding box center [1535, 336] width 16 height 16
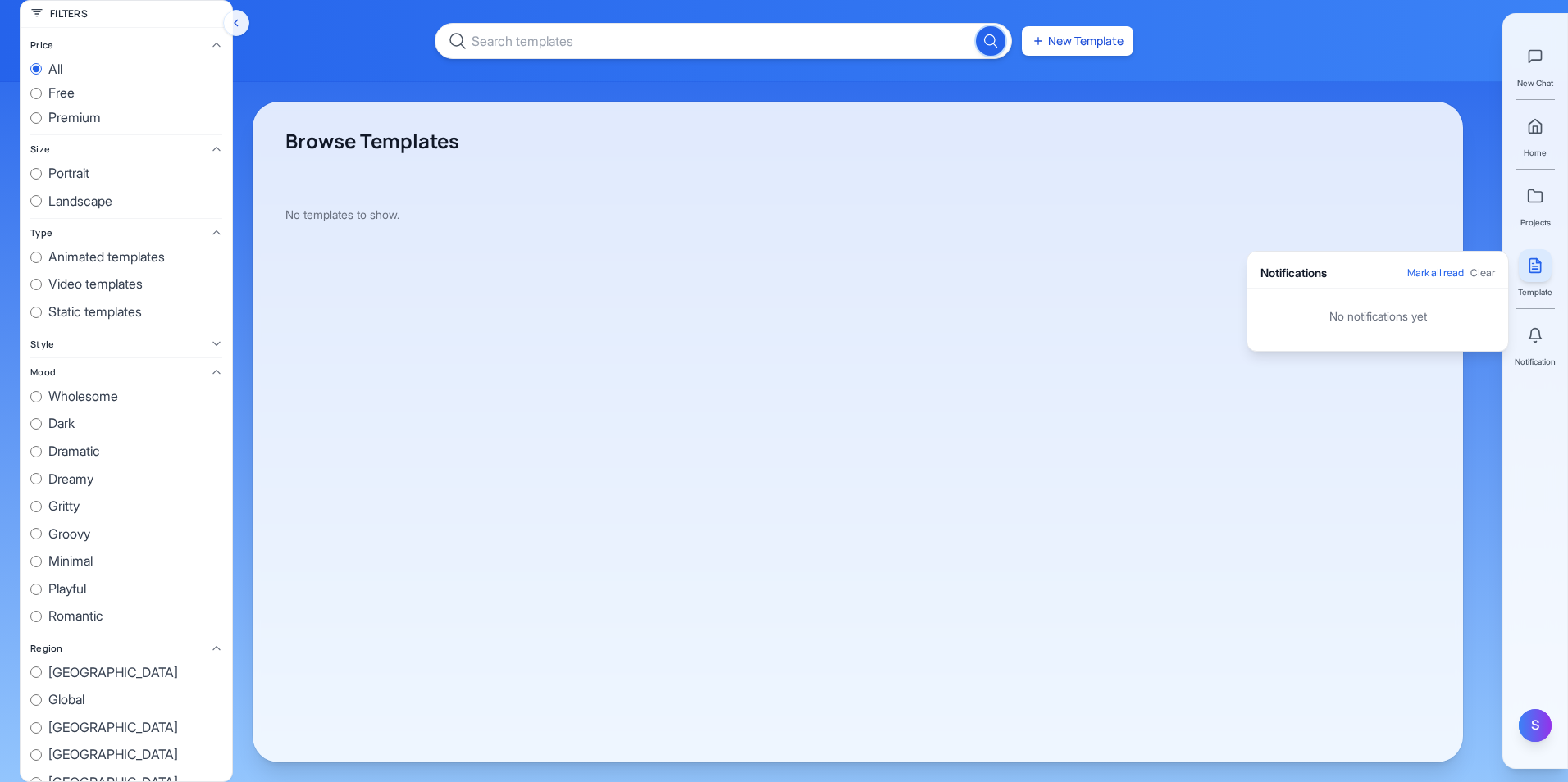
click at [1530, 739] on div "S" at bounding box center [1535, 726] width 33 height 33
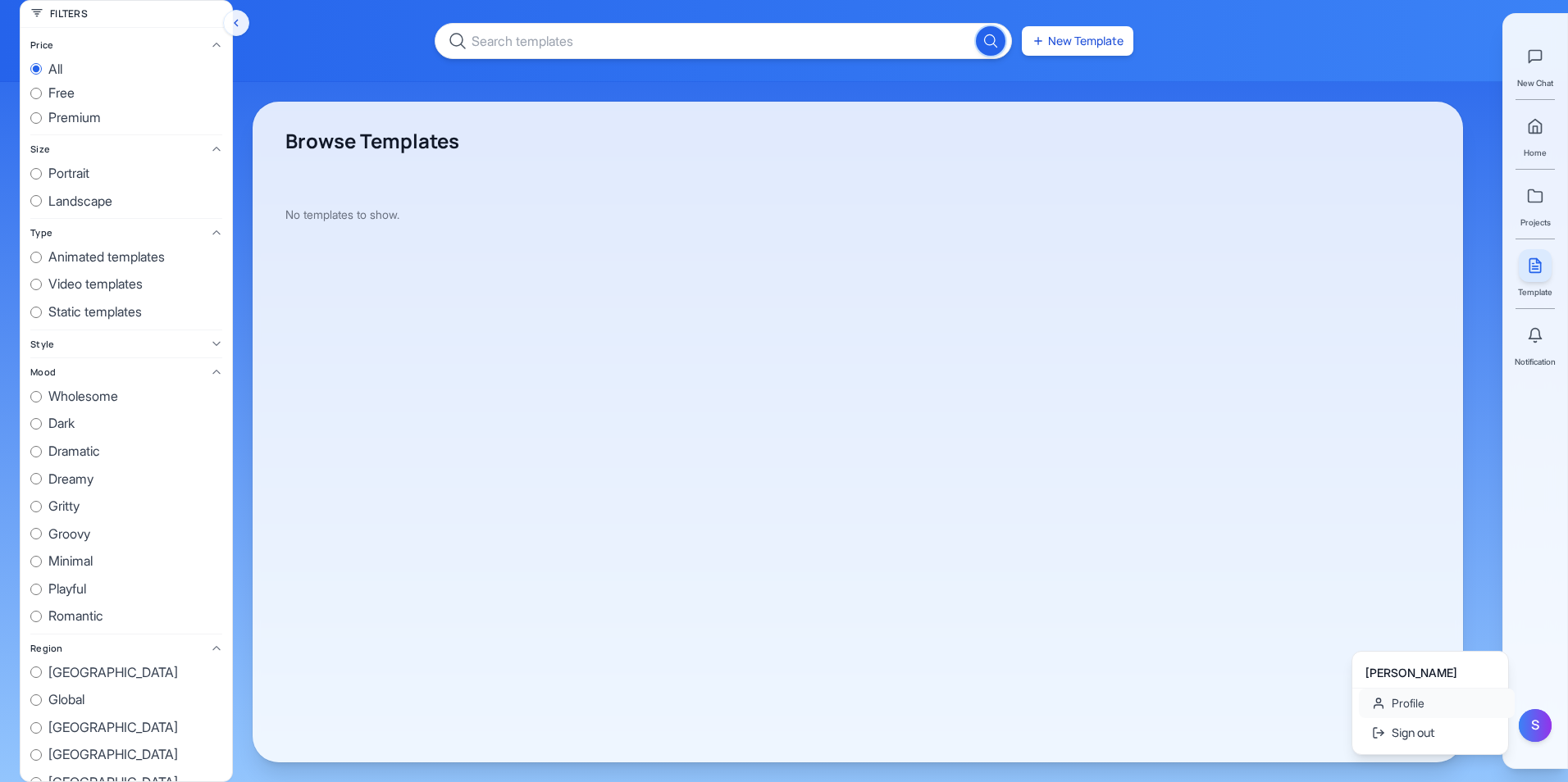
click at [1399, 708] on link "Profile" at bounding box center [1436, 703] width 156 height 29
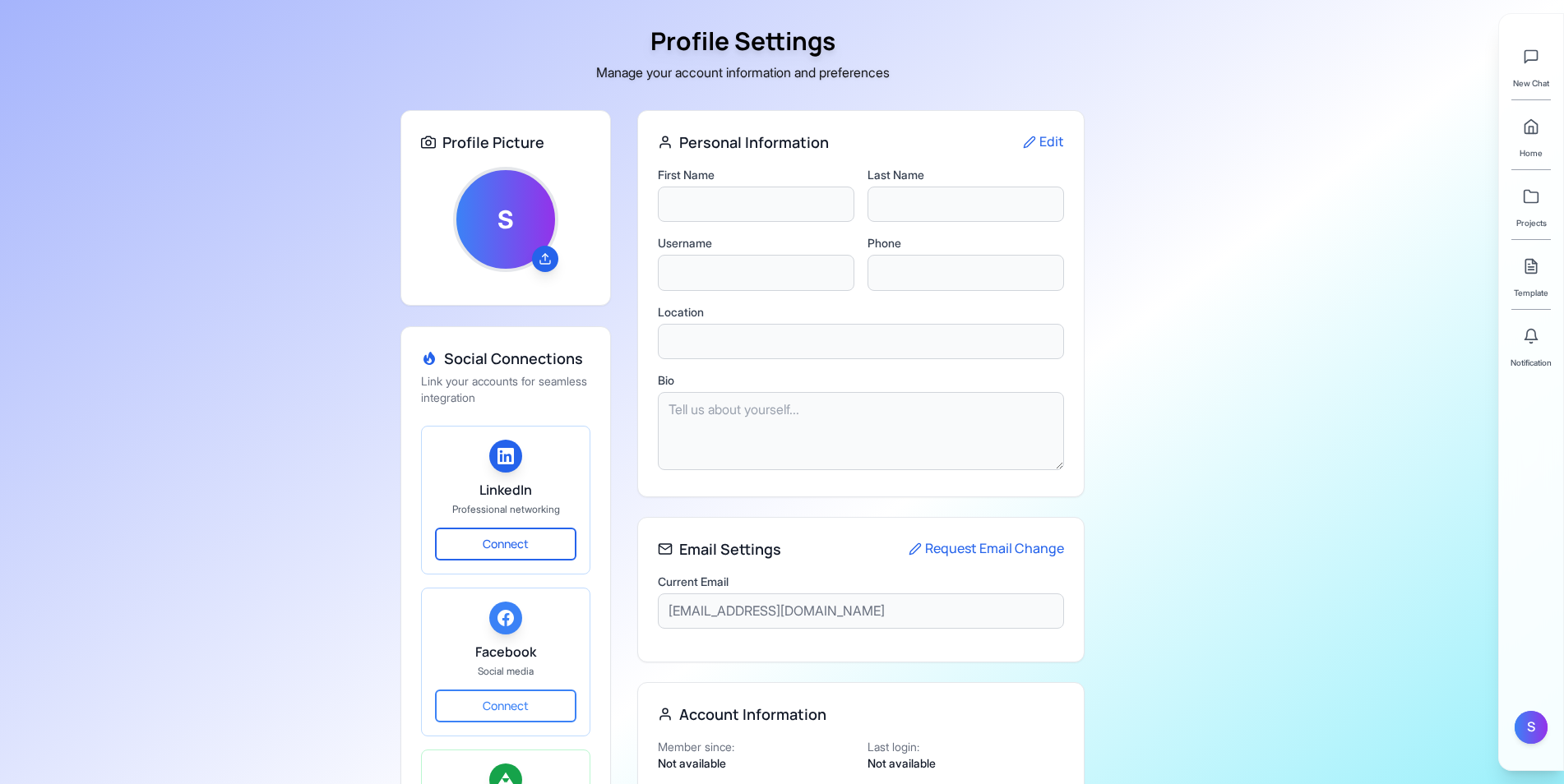
type input "Shakil"
type input "Ahmed"
click at [1531, 213] on div "Projects" at bounding box center [1531, 204] width 33 height 49
click at [1535, 205] on link at bounding box center [1531, 196] width 33 height 33
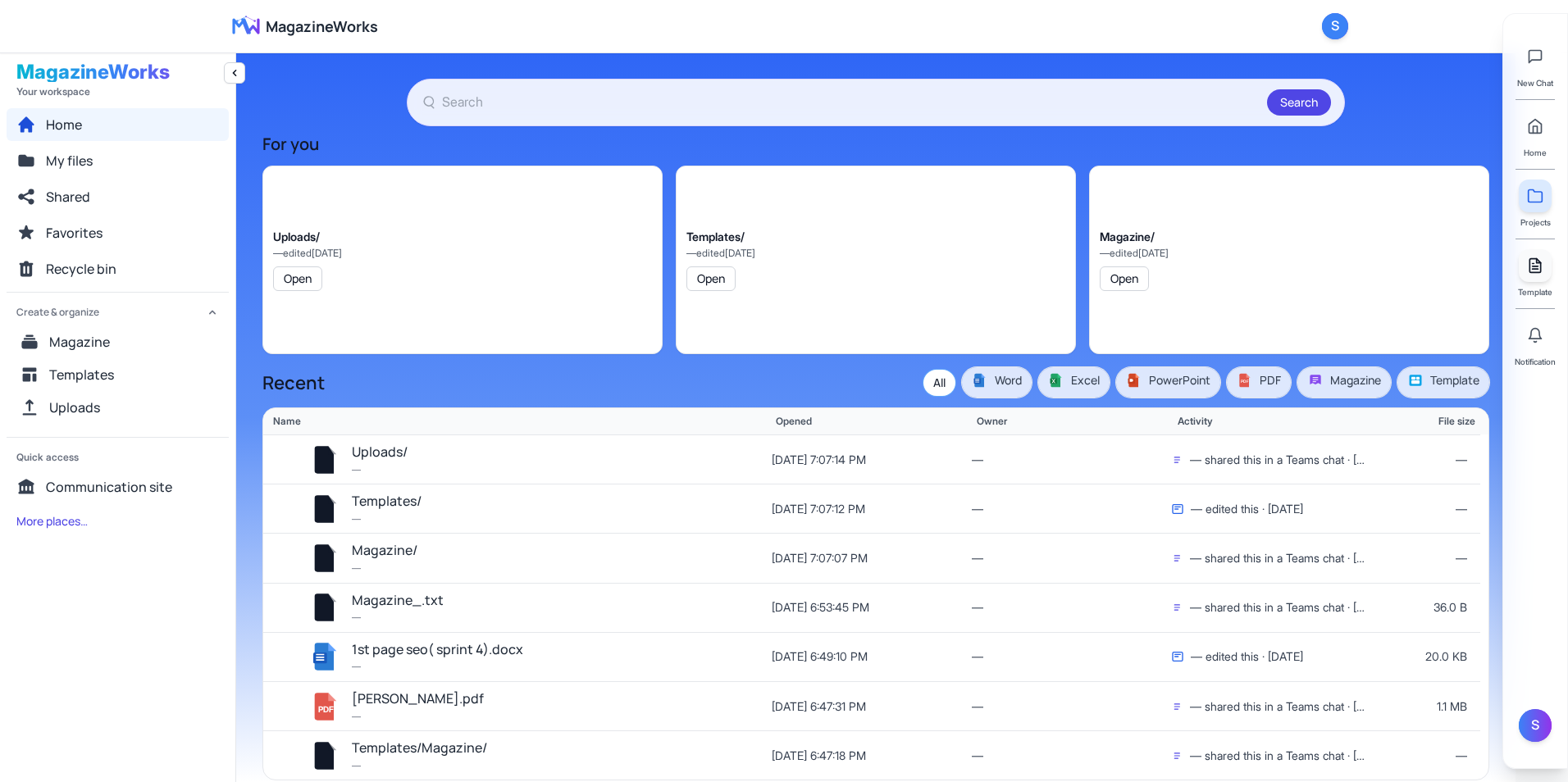
click at [1548, 273] on link at bounding box center [1535, 266] width 33 height 33
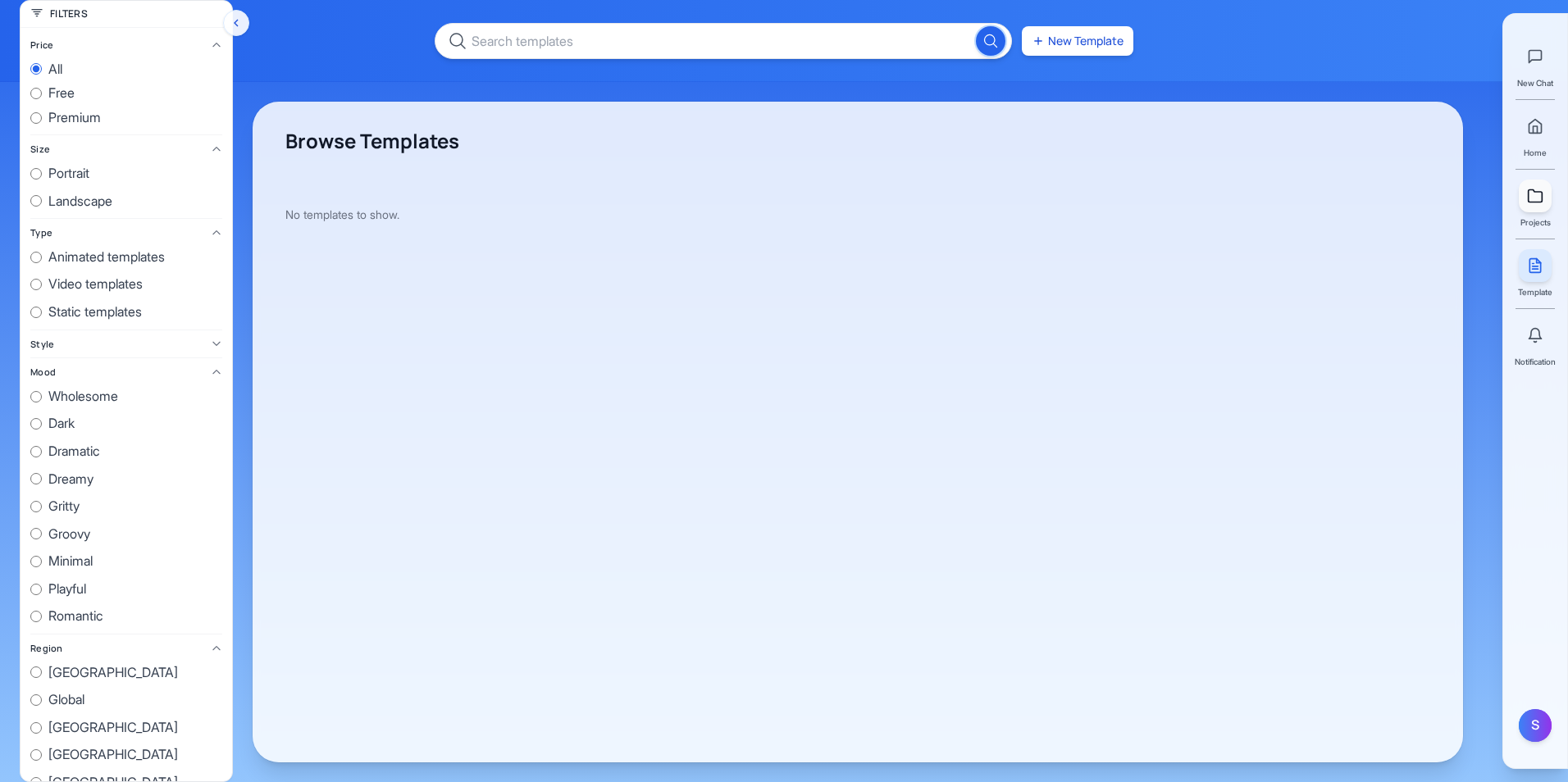
click at [1541, 209] on link at bounding box center [1535, 196] width 33 height 33
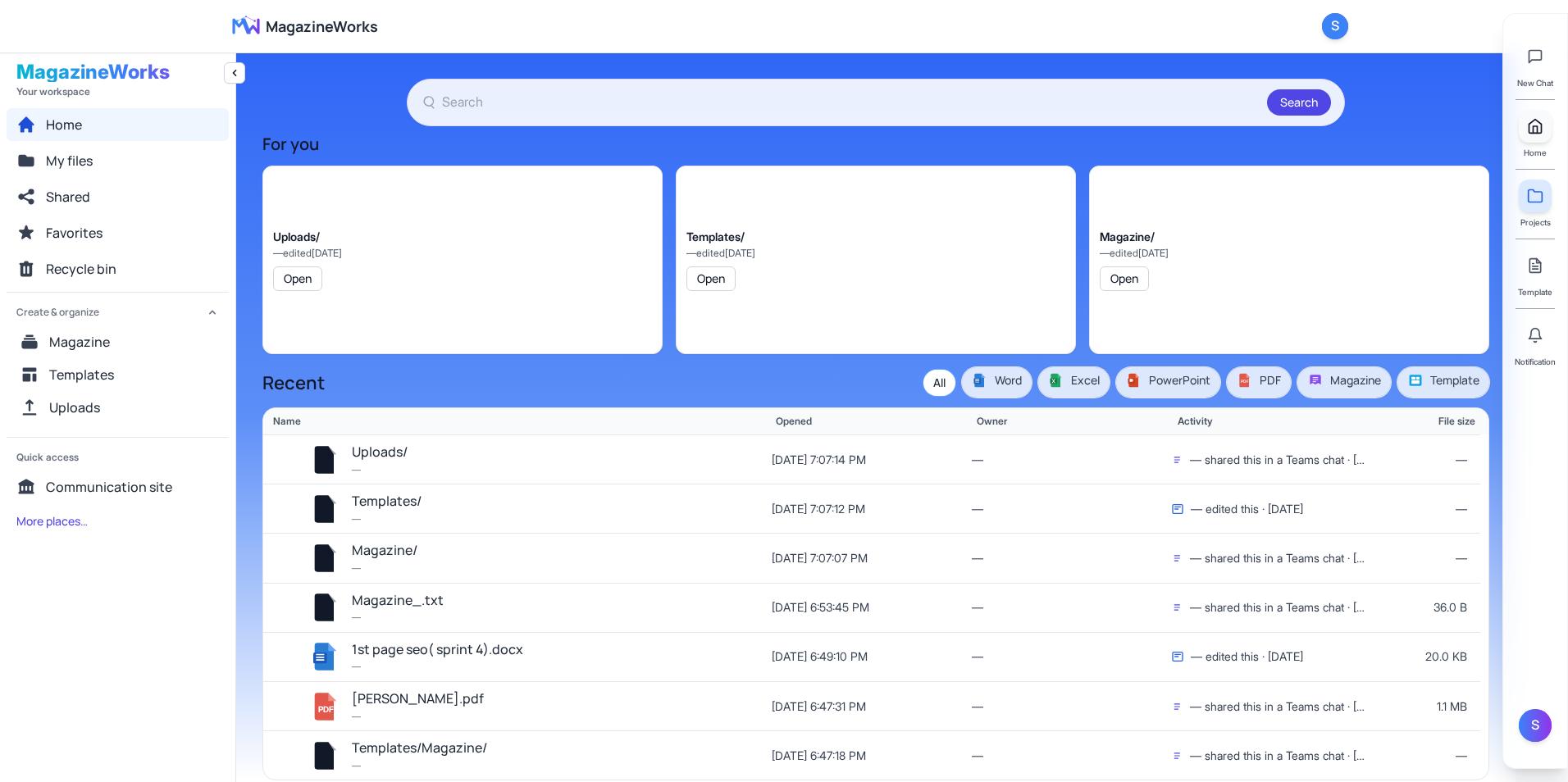
click at [1529, 136] on link at bounding box center [1535, 126] width 33 height 33
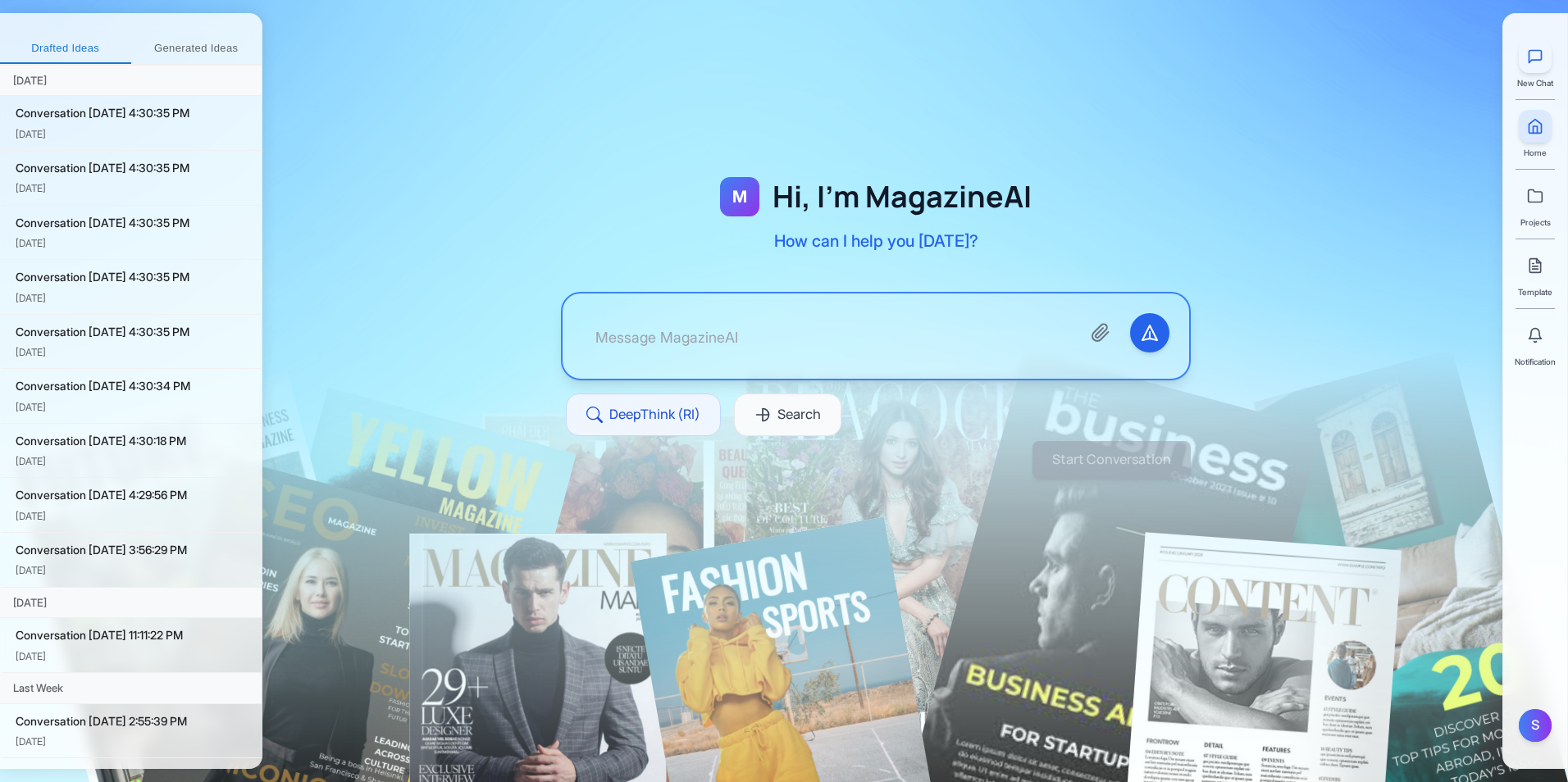
click at [1533, 71] on button at bounding box center [1535, 56] width 33 height 33
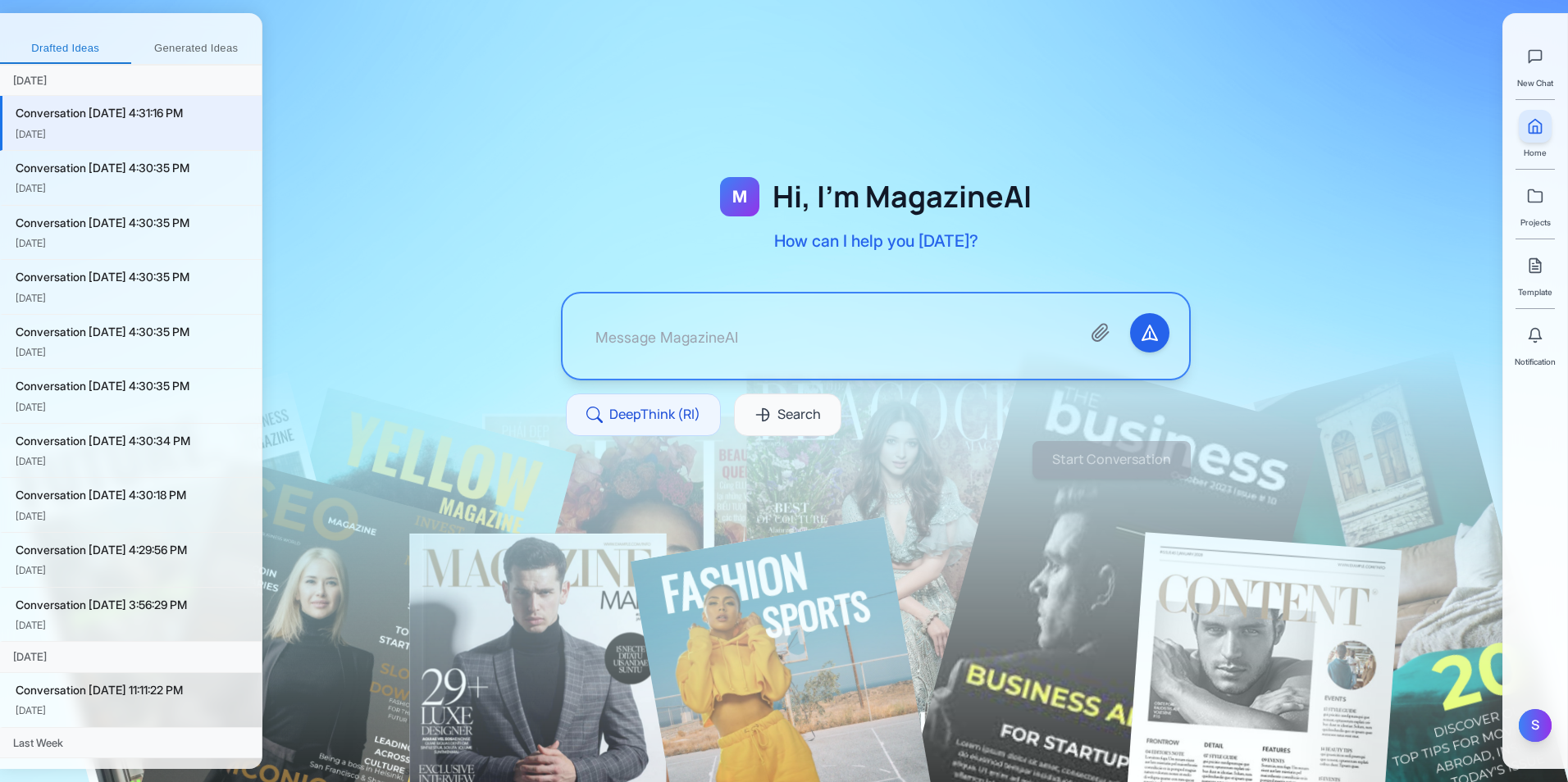
click at [1521, 717] on div "S" at bounding box center [1535, 726] width 33 height 33
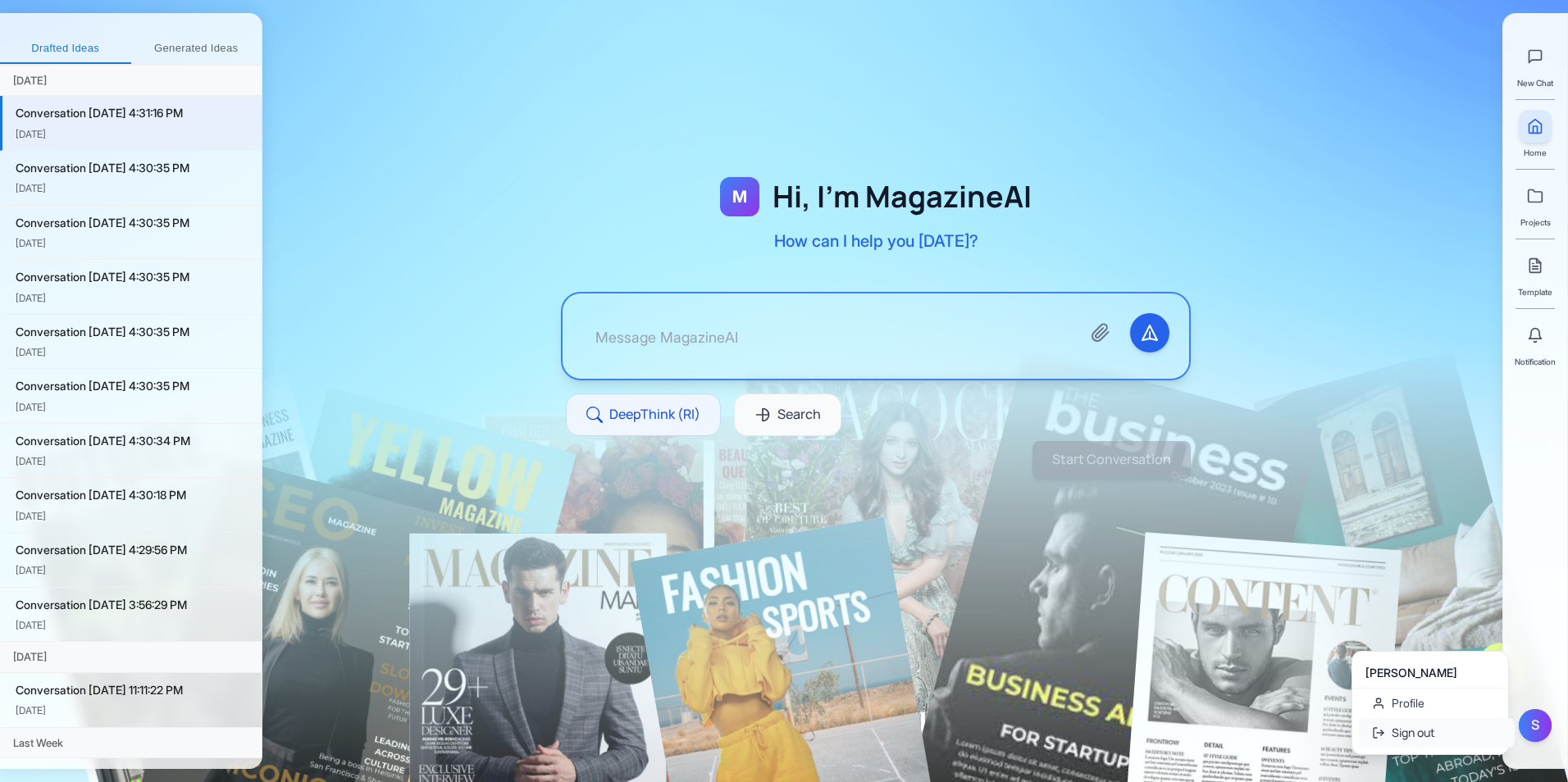
click at [1456, 731] on button "Sign out" at bounding box center [1436, 733] width 156 height 29
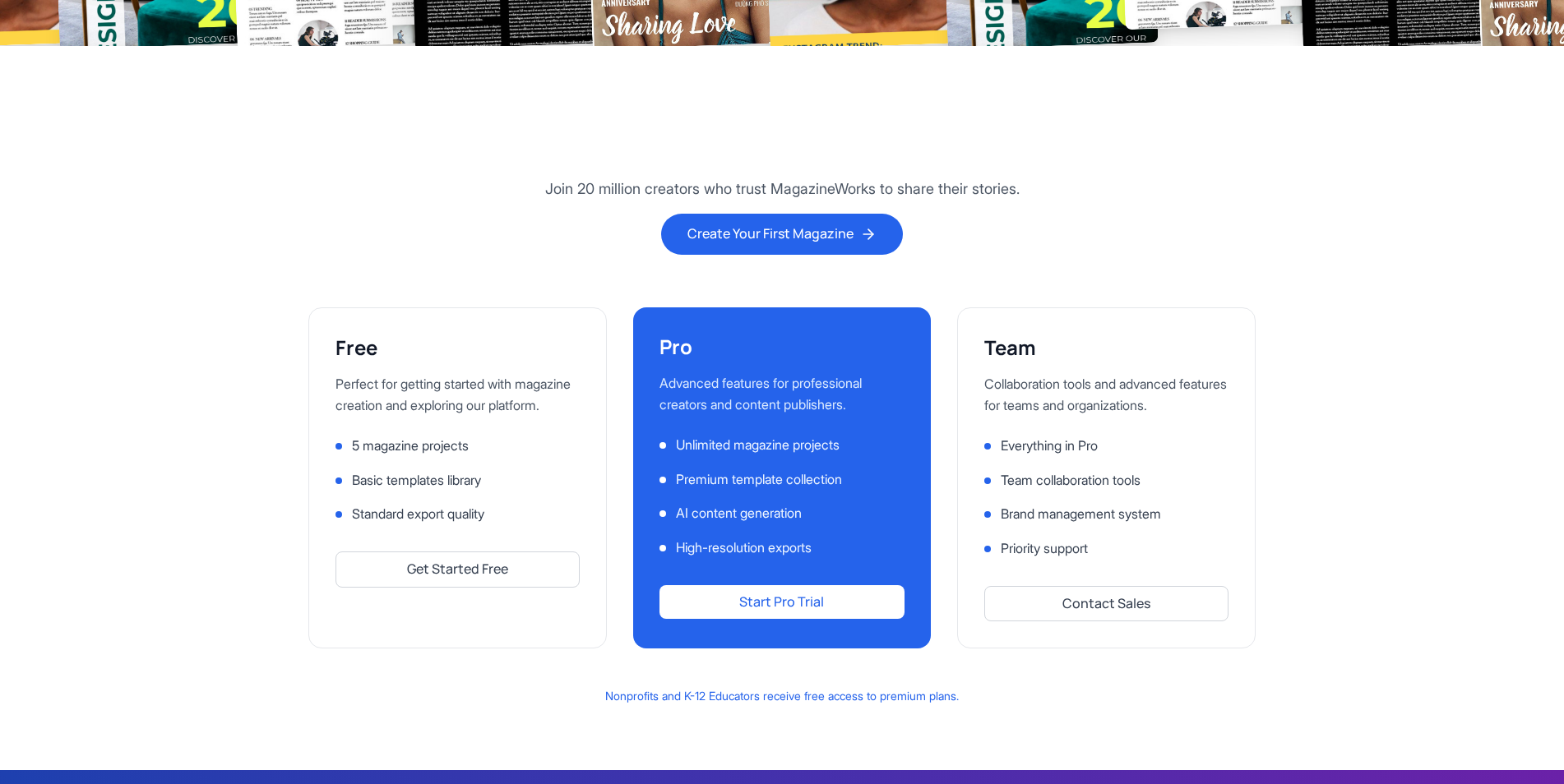
scroll to position [4521, 0]
